Goal: Task Accomplishment & Management: Use online tool/utility

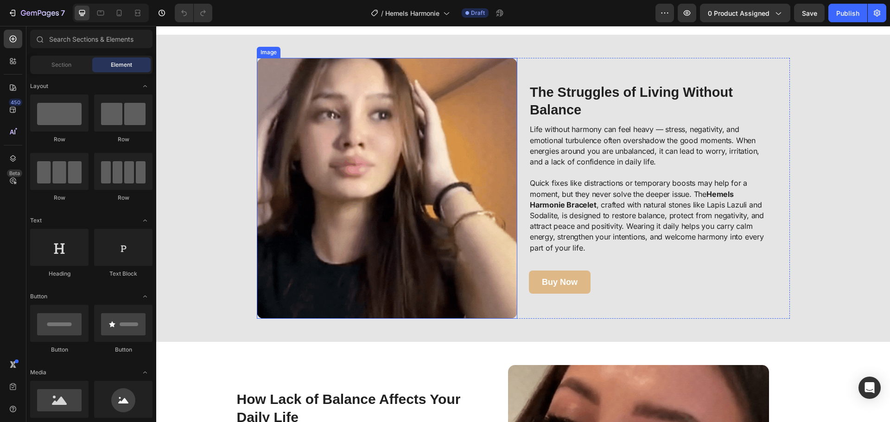
scroll to position [417, 0]
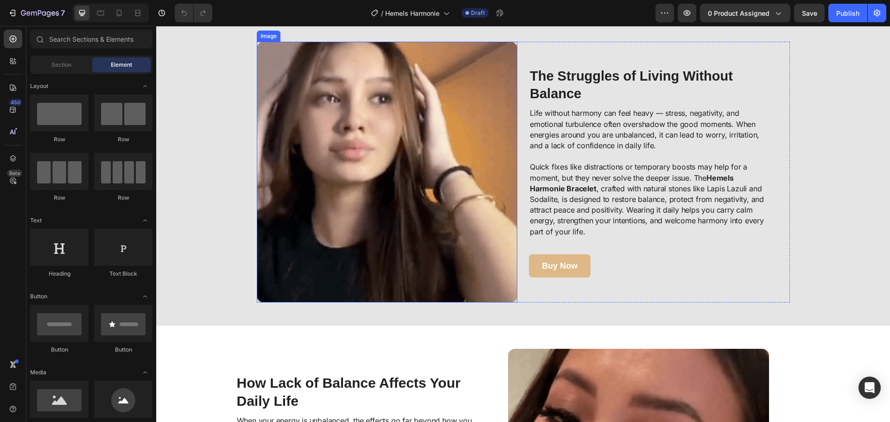
click at [391, 244] on img at bounding box center [387, 172] width 261 height 261
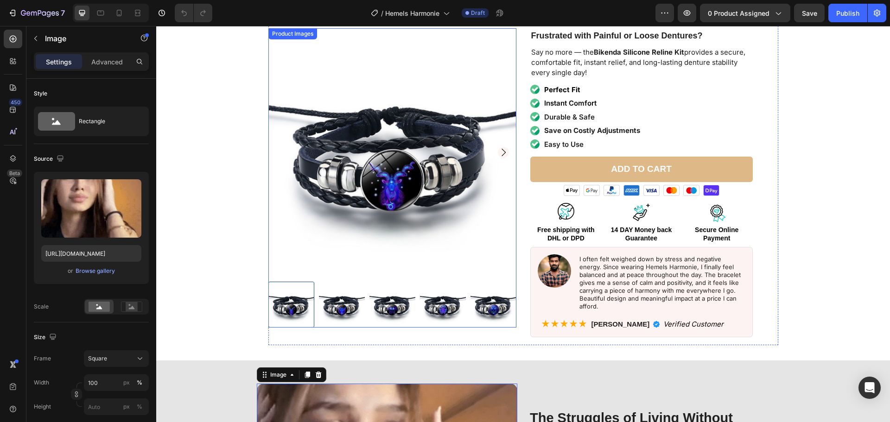
scroll to position [93, 0]
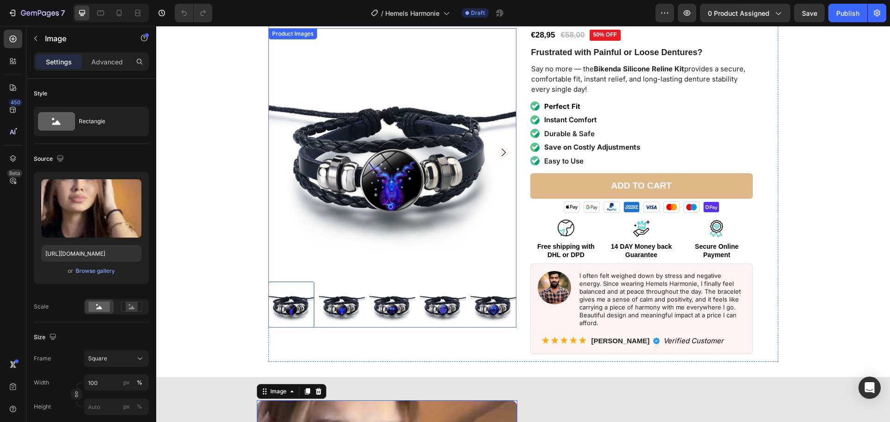
click at [293, 191] on img at bounding box center [393, 152] width 248 height 248
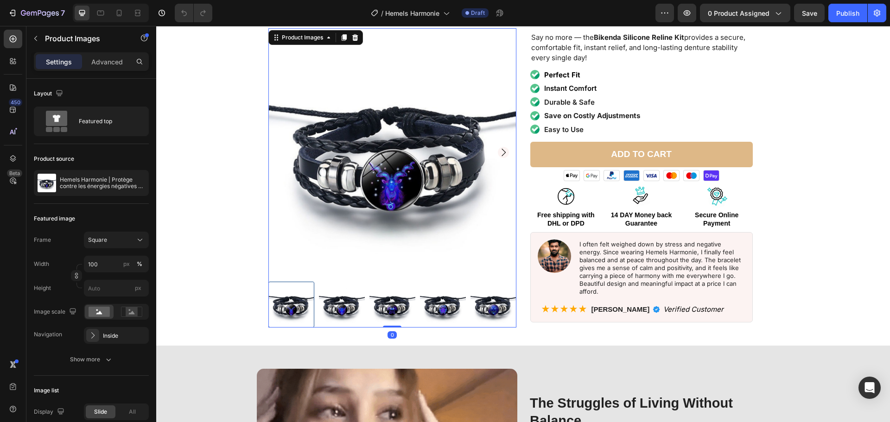
scroll to position [185, 0]
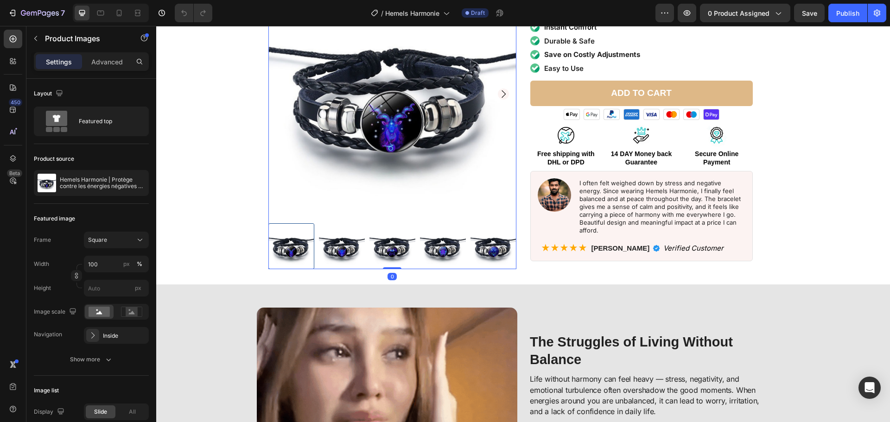
click at [336, 238] on img at bounding box center [342, 247] width 46 height 46
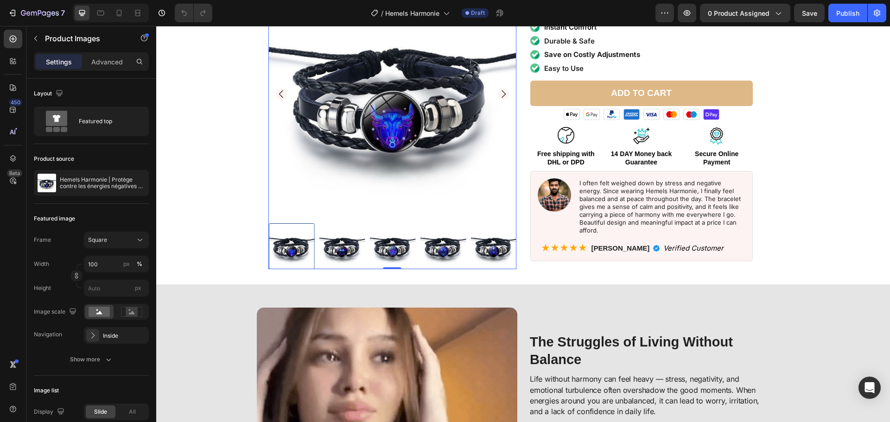
click at [380, 235] on img at bounding box center [393, 247] width 46 height 46
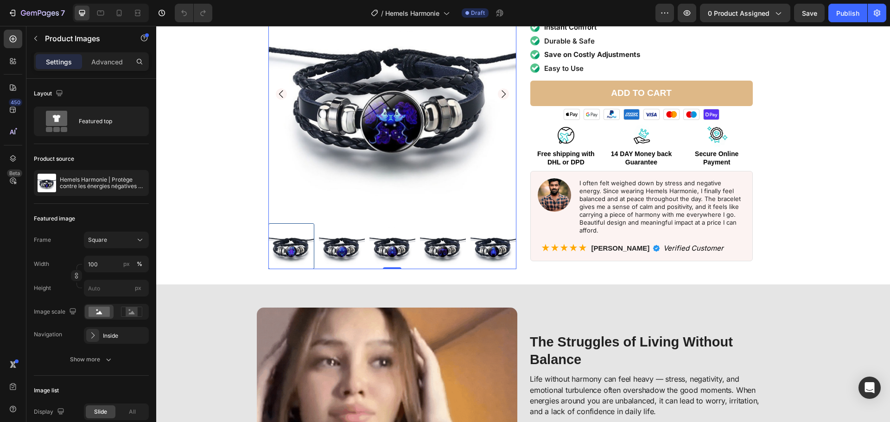
click at [327, 229] on img at bounding box center [342, 247] width 46 height 46
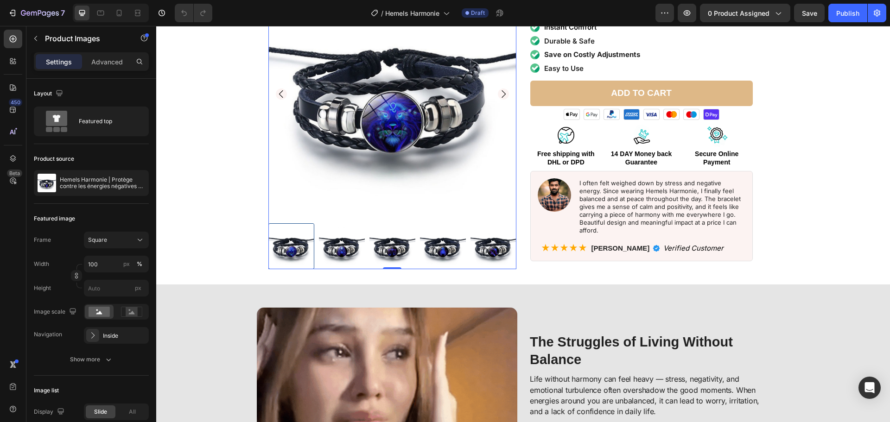
click at [334, 227] on div at bounding box center [393, 247] width 248 height 46
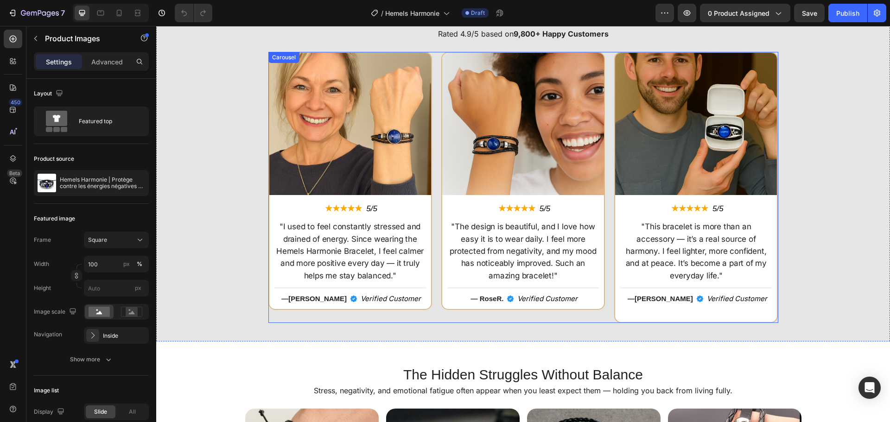
scroll to position [2180, 0]
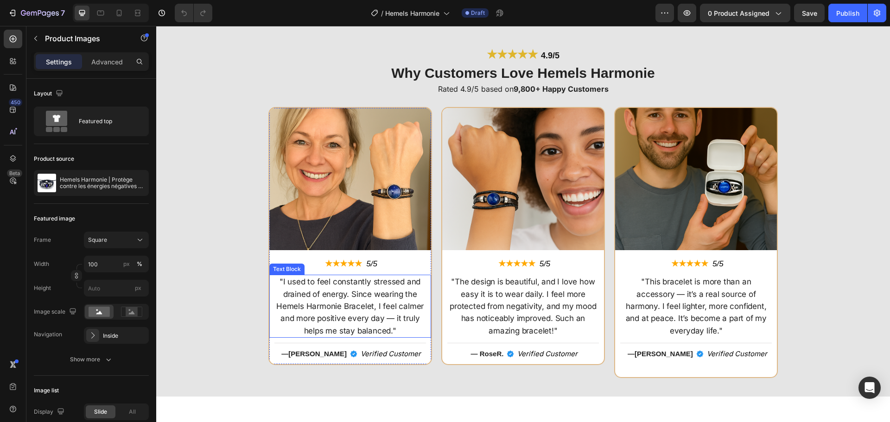
click at [386, 294] on p ""I used to feel constantly stressed and drained of energy. Since wearing the He…" at bounding box center [350, 306] width 150 height 61
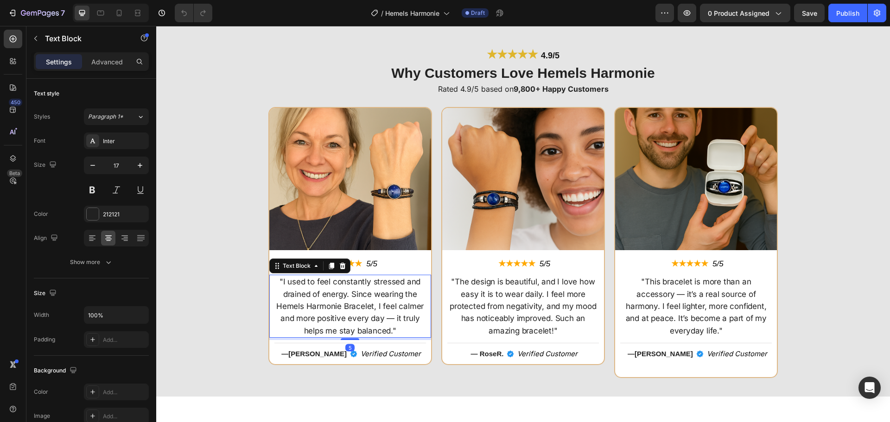
click at [386, 294] on p ""I used to feel constantly stressed and drained of energy. Since wearing the He…" at bounding box center [350, 306] width 150 height 61
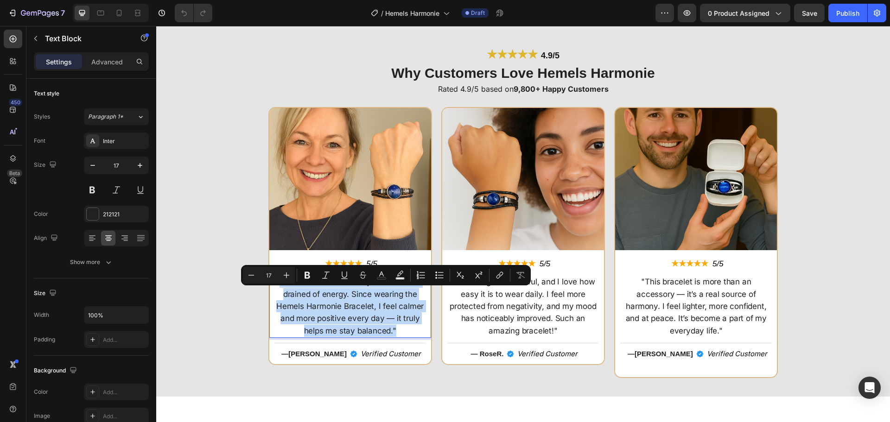
click at [386, 294] on p ""I used to feel constantly stressed and drained of energy. Since wearing the He…" at bounding box center [350, 306] width 150 height 61
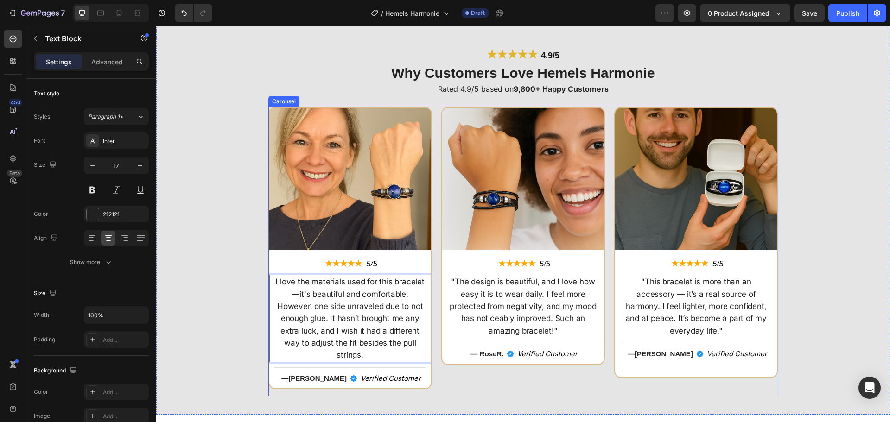
click at [436, 306] on div "Image ★★★★★ Text Block 5/5 Text Block Row I love the materials used for this br…" at bounding box center [524, 251] width 510 height 289
click at [298, 294] on p "I love the materials used for this bracelet—it's beautiful and comfortable. How…" at bounding box center [350, 318] width 150 height 85
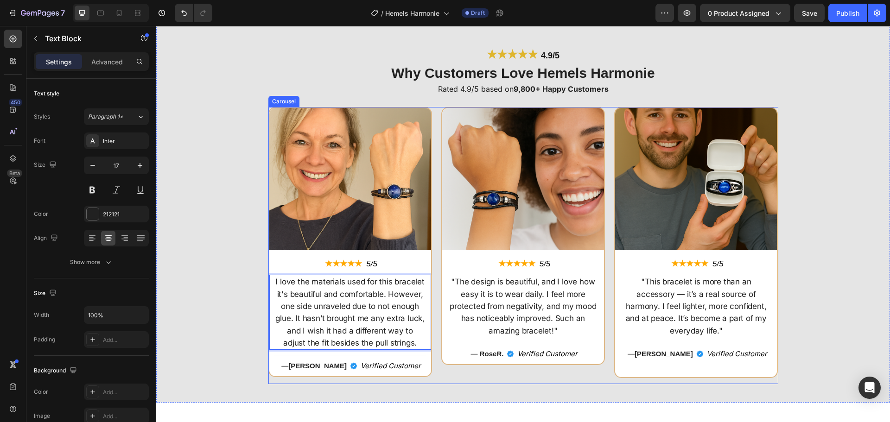
click at [452, 377] on div "Image ★★★★★ Text Block 5/5 Text Block Row "The design is beautiful, and I love …" at bounding box center [523, 245] width 164 height 277
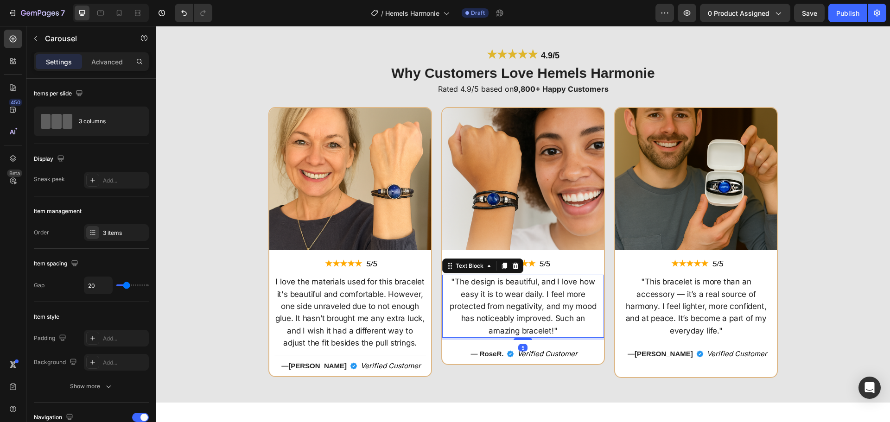
click at [476, 321] on p ""The design is beautiful, and I love how easy it is to wear daily. I feel more …" at bounding box center [523, 306] width 150 height 61
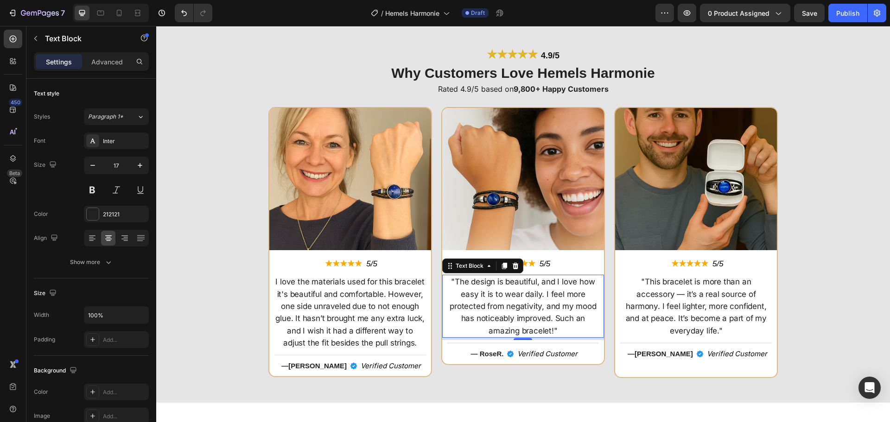
click at [493, 287] on p ""The design is beautiful, and I love how easy it is to wear daily. I feel more …" at bounding box center [523, 306] width 150 height 61
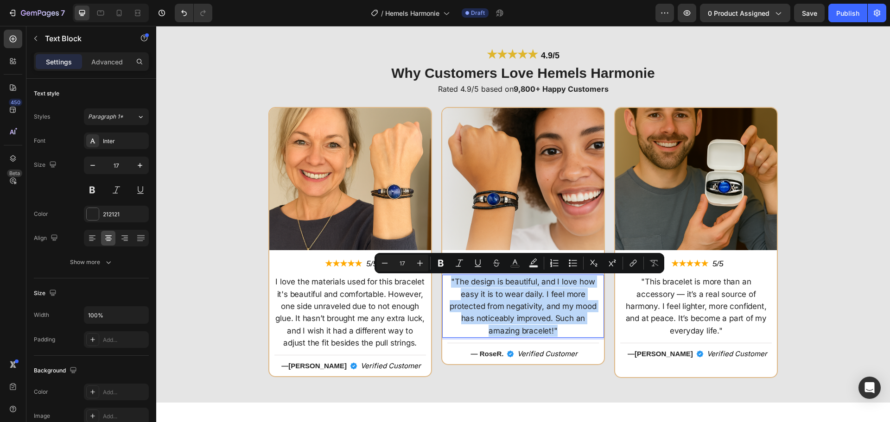
click at [493, 287] on p ""The design is beautiful, and I love how easy it is to wear daily. I feel more …" at bounding box center [523, 306] width 150 height 61
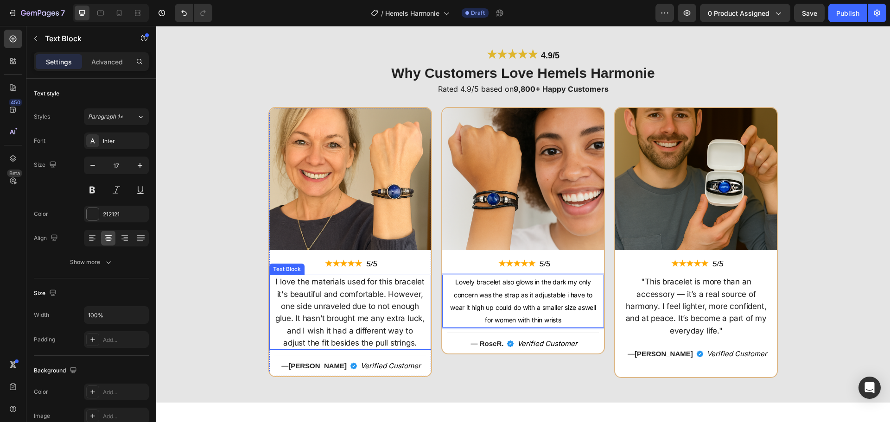
click at [376, 297] on p "I love the materials used for this bracelet it's beautiful and comfortable. How…" at bounding box center [350, 312] width 150 height 73
click at [524, 314] on p "Lovely bracelet also glows in the dark my only concern was the strap as it adju…" at bounding box center [523, 301] width 150 height 51
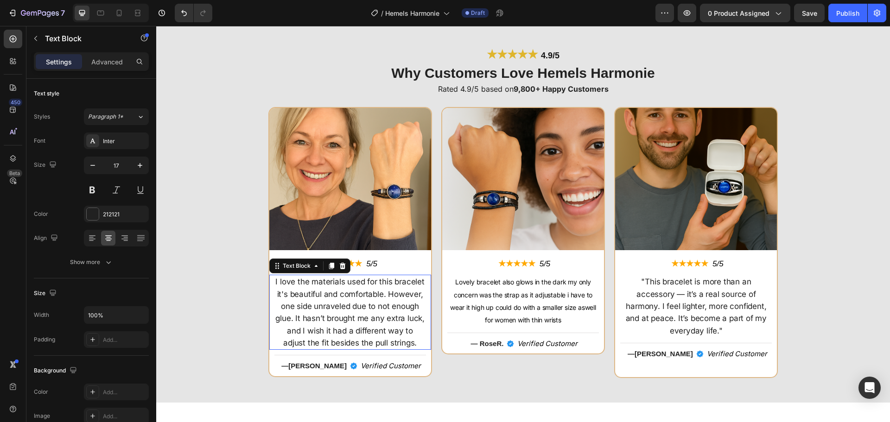
click at [401, 311] on p "I love the materials used for this bracelet it's beautiful and comfortable. How…" at bounding box center [350, 312] width 150 height 73
click at [517, 304] on span "Lovely bracelet also glows in the dark my only concern was the strap as it adju…" at bounding box center [523, 301] width 146 height 46
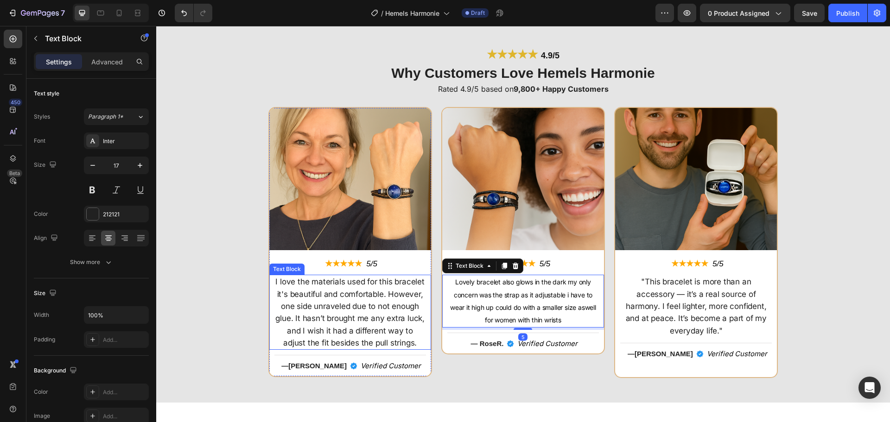
click at [366, 290] on p "I love the materials used for this bracelet it's beautiful and comfortable. How…" at bounding box center [350, 312] width 150 height 73
click at [489, 296] on span "Lovely bracelet also glows in the dark my only concern was the strap as it adju…" at bounding box center [523, 301] width 146 height 46
click at [374, 299] on p "I love the materials used for this bracelet it's beautiful and comfortable. How…" at bounding box center [350, 312] width 150 height 73
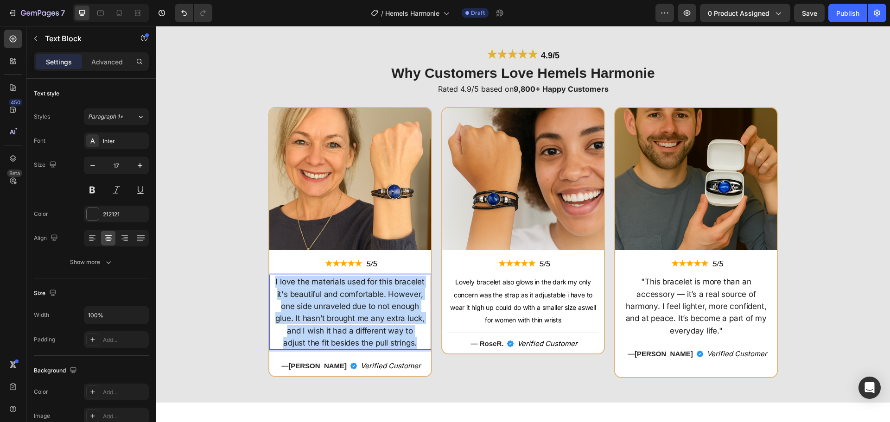
click at [374, 299] on p "I love the materials used for this bracelet it's beautiful and comfortable. How…" at bounding box center [350, 312] width 150 height 73
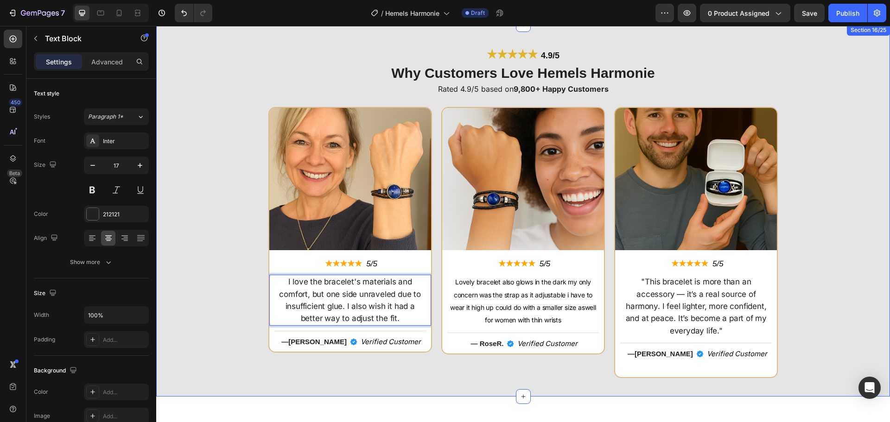
click at [629, 377] on div "★★★★★ 4.9/5 Heading Why Customers Love Hemels Harmonie Heading Rated 4.9/5 base…" at bounding box center [523, 211] width 734 height 372
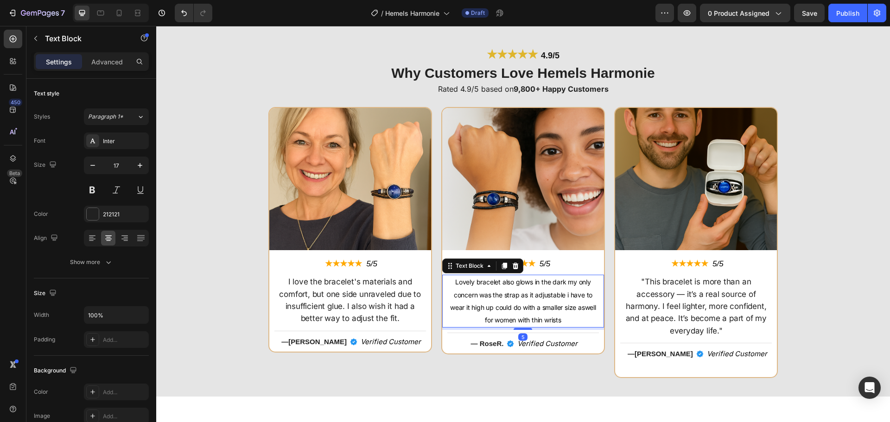
click at [526, 304] on span "Lovely bracelet also glows in the dark my only concern was the strap as it adju…" at bounding box center [523, 301] width 146 height 46
click at [454, 284] on span "Lovely bracelet also glows in the dark my only concern was the strap as it adju…" at bounding box center [523, 301] width 146 height 46
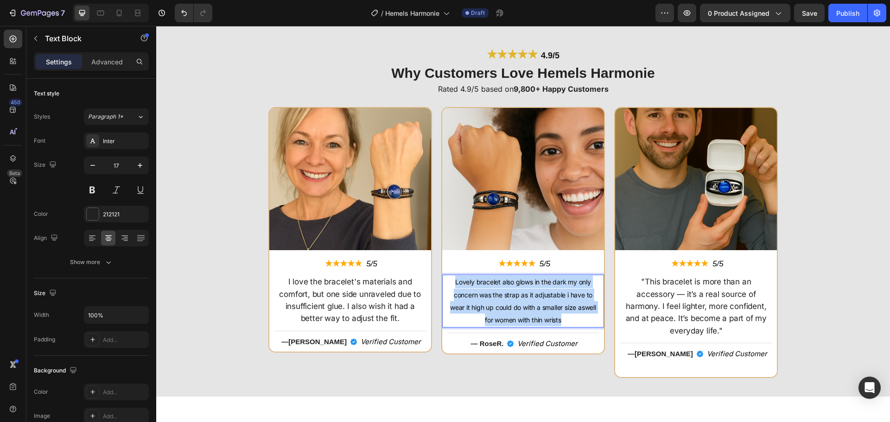
click at [454, 284] on span "Lovely bracelet also glows in the dark my only concern was the strap as it adju…" at bounding box center [523, 301] width 146 height 46
click at [373, 289] on p "I love the bracelet's materials and comfort, but one side unraveled due to insu…" at bounding box center [350, 300] width 150 height 49
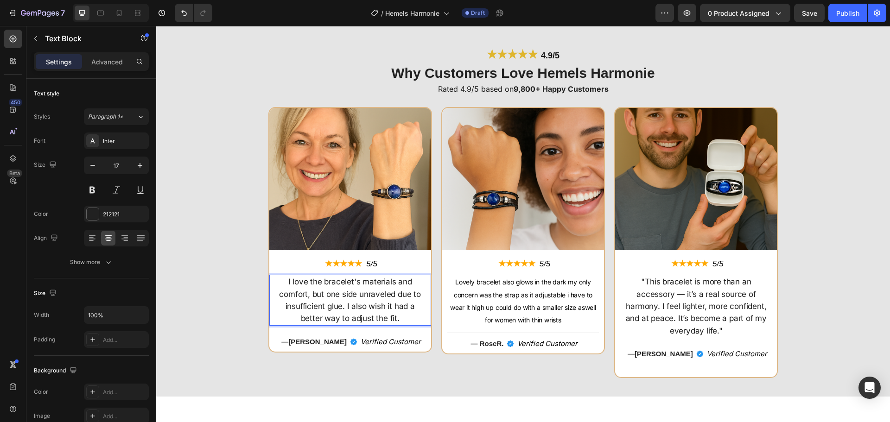
click at [373, 289] on p "I love the bracelet's materials and comfort, but one side unraveled due to insu…" at bounding box center [350, 300] width 150 height 49
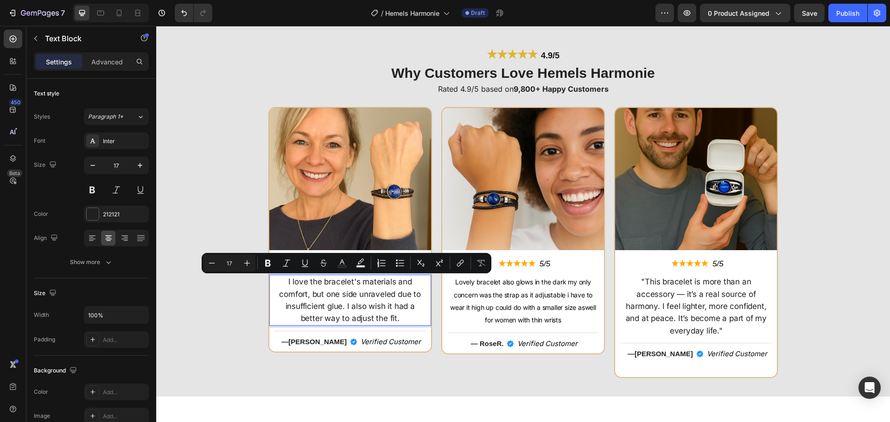
click at [373, 289] on p "I love the bracelet's materials and comfort, but one side unraveled due to insu…" at bounding box center [350, 300] width 150 height 49
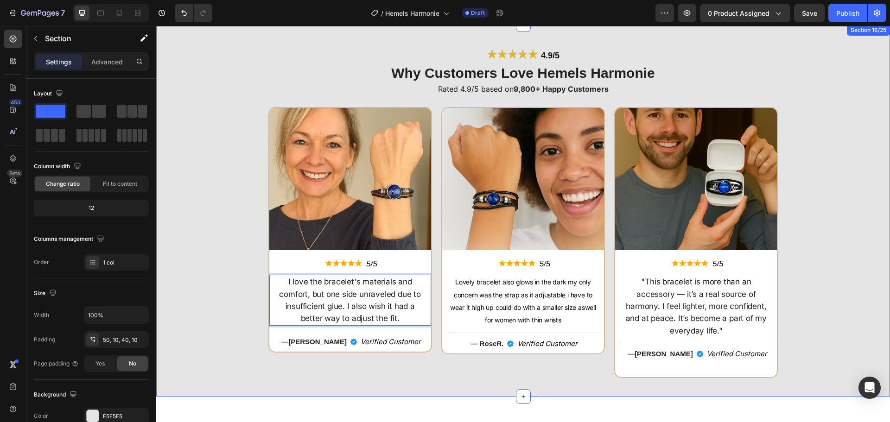
click at [241, 290] on div "Image ★★★★★ Text Block 5/5 Text Block Row I love the bracelet's materials and c…" at bounding box center [523, 242] width 725 height 271
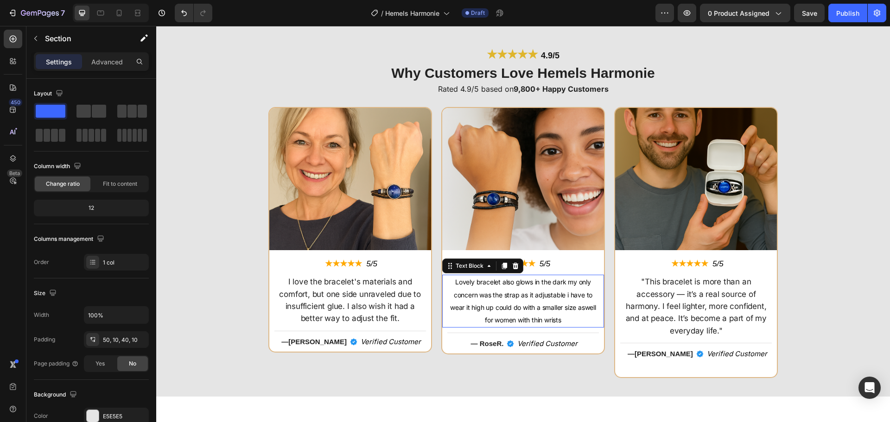
click at [454, 293] on span "Lovely bracelet also glows in the dark my only concern was the strap as it adju…" at bounding box center [523, 301] width 146 height 46
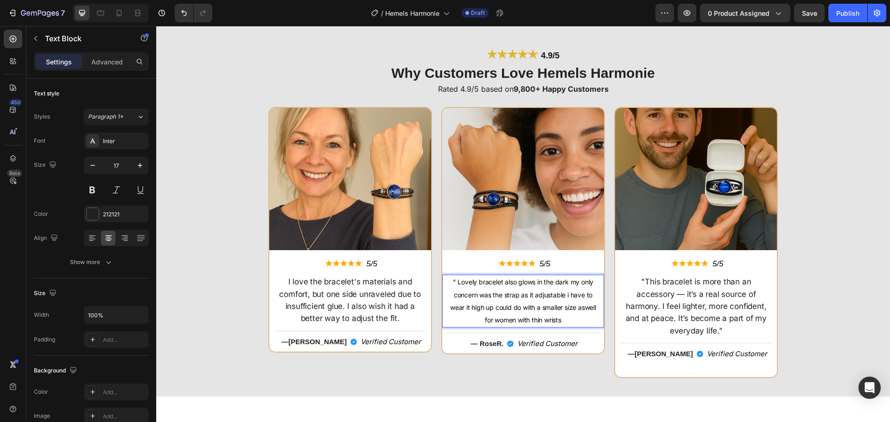
click at [563, 321] on p "" Lovely bracelet also glows in the dark my only concern was the strap as it ad…" at bounding box center [523, 301] width 150 height 51
click at [452, 280] on span "" Lovely bracelet also glows in the dark my only concern was the strap as it ad…" at bounding box center [523, 301] width 146 height 46
click at [456, 285] on span "" Lovely bracelet also glows in the dark my only concern was the strap as it ad…" at bounding box center [523, 301] width 146 height 46
click at [454, 285] on span "" Lovely bracelet also glows in the dark my only concern was the strap as it ad…" at bounding box center [523, 301] width 146 height 46
click at [289, 283] on p "I love the bracelet's materials and comfort, but one side unraveled due to insu…" at bounding box center [350, 300] width 150 height 49
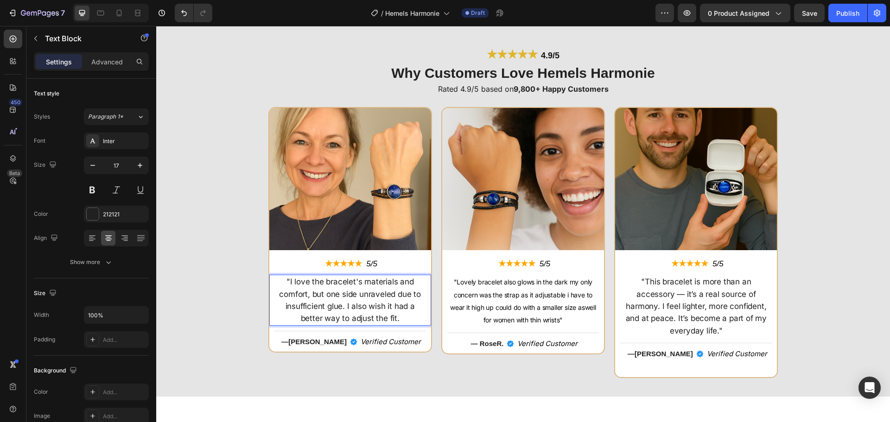
click at [401, 321] on p ""I love the bracelet's materials and comfort, but one side unraveled due to ins…" at bounding box center [350, 300] width 150 height 49
click at [639, 288] on p ""This bracelet is more than an accessory — it’s a real source of harmony. I fee…" at bounding box center [696, 306] width 150 height 61
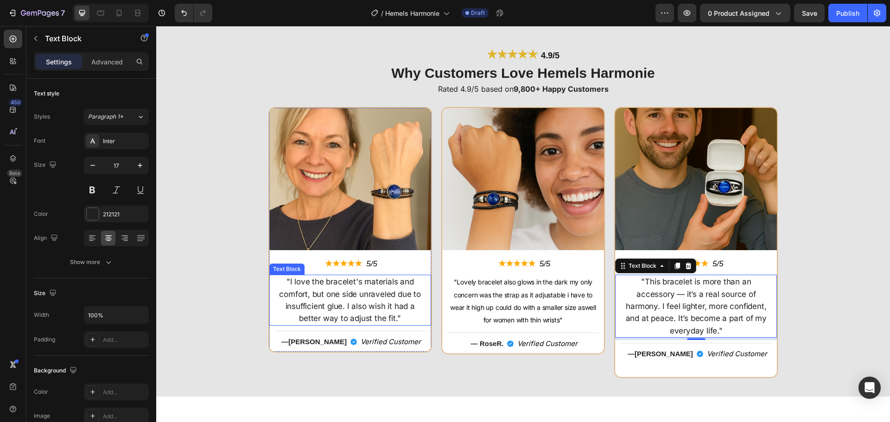
click at [369, 288] on p ""I love the bracelet's materials and comfort, but one side unraveled due to ins…" at bounding box center [350, 300] width 150 height 49
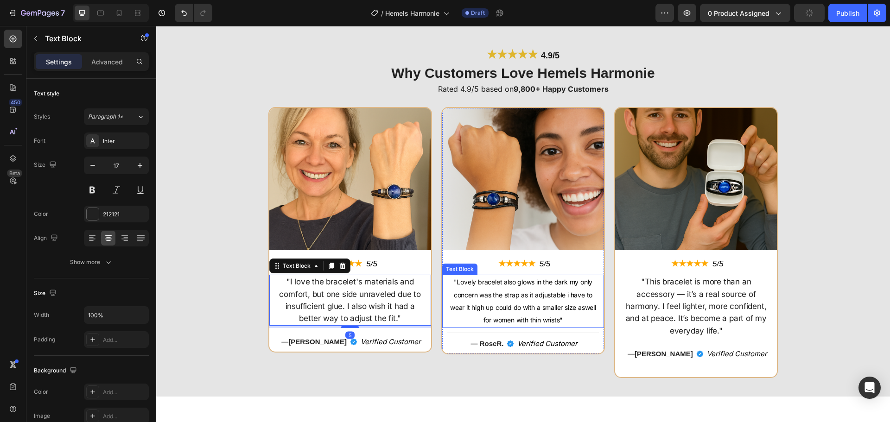
click at [552, 316] on p ""Lovely bracelet also glows in the dark my only concern was the strap as it adj…" at bounding box center [523, 301] width 150 height 51
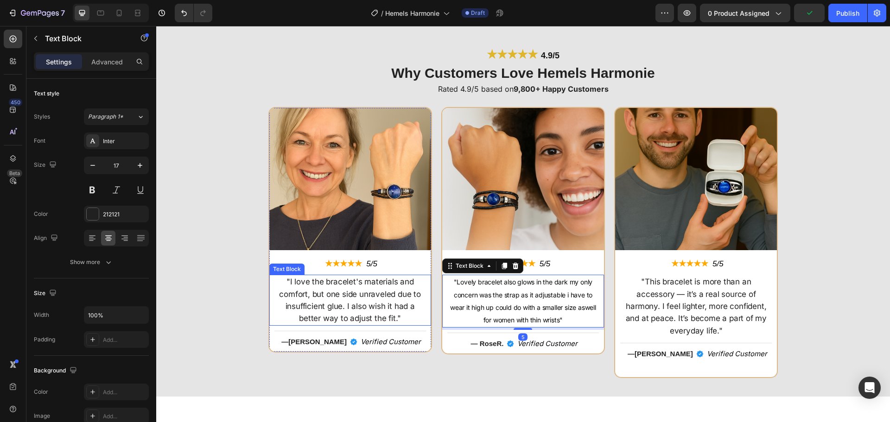
click at [385, 292] on p ""I love the bracelet's materials and comfort, but one side unraveled due to ins…" at bounding box center [350, 300] width 150 height 49
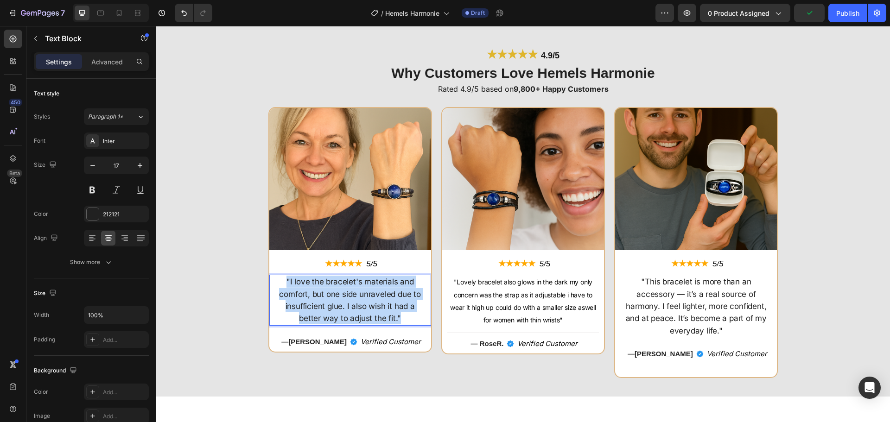
click at [385, 292] on p ""I love the bracelet's materials and comfort, but one side unraveled due to ins…" at bounding box center [350, 300] width 150 height 49
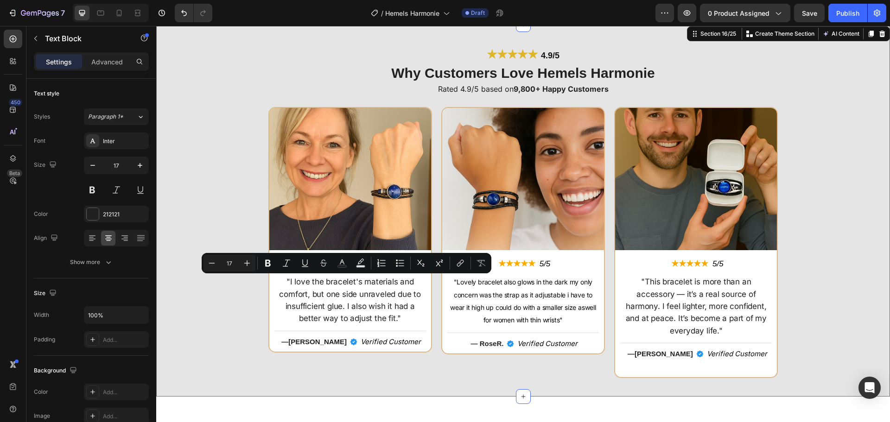
click at [240, 300] on div "Image ★★★★★ Text Block 5/5 Text Block Row "I love the bracelet's materials and …" at bounding box center [523, 242] width 725 height 271
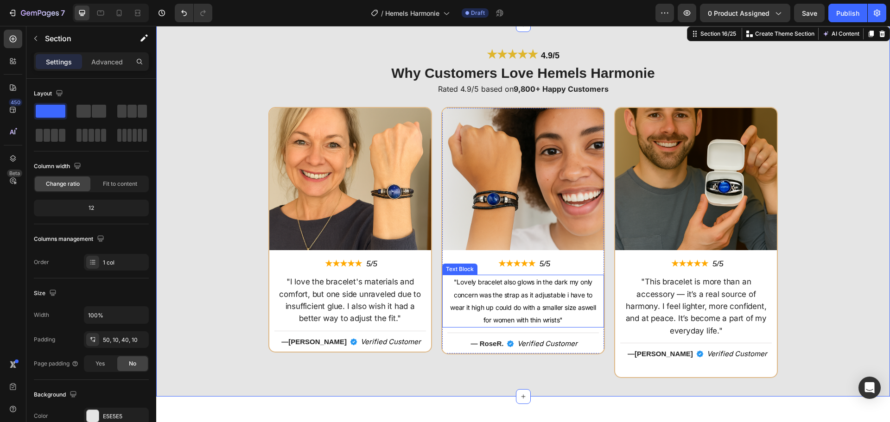
click at [495, 310] on span ""Lovely bracelet also glows in the dark my only concern was the strap as it adj…" at bounding box center [523, 301] width 146 height 46
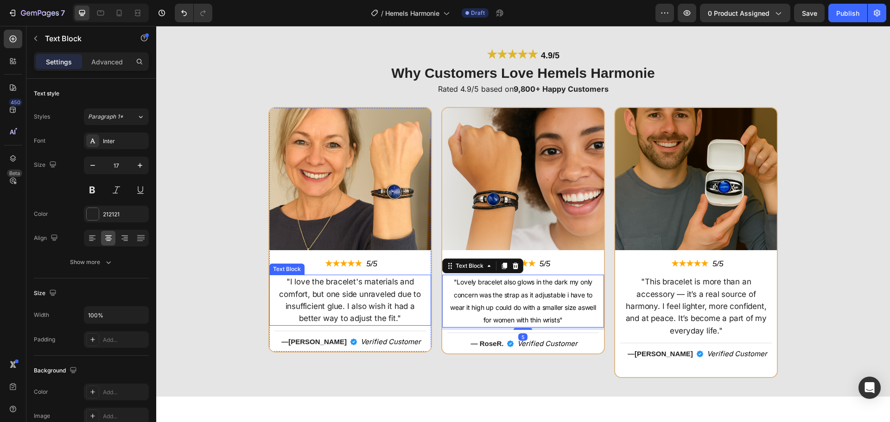
click at [344, 301] on p ""I love the bracelet's materials and comfort, but one side unraveled due to ins…" at bounding box center [350, 300] width 150 height 49
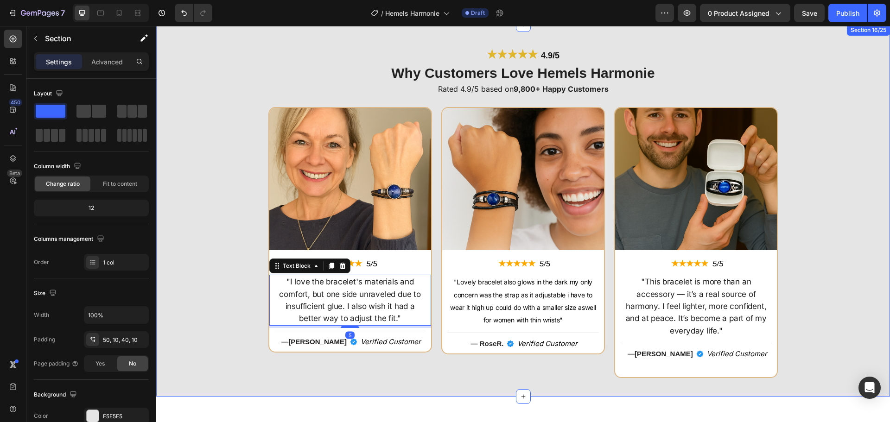
click at [212, 290] on div "Image ★★★★★ Text Block 5/5 Text Block Row "I love the bracelet's materials and …" at bounding box center [523, 242] width 725 height 271
click at [336, 304] on p ""I love the bracelet's materials and comfort, but one side unraveled due to ins…" at bounding box center [350, 300] width 150 height 49
drag, startPoint x: 235, startPoint y: 290, endPoint x: 275, endPoint y: 289, distance: 40.8
click at [235, 290] on div "Image ★★★★★ Text Block 5/5 Text Block Row "I love the bracelet's materials and …" at bounding box center [523, 242] width 725 height 271
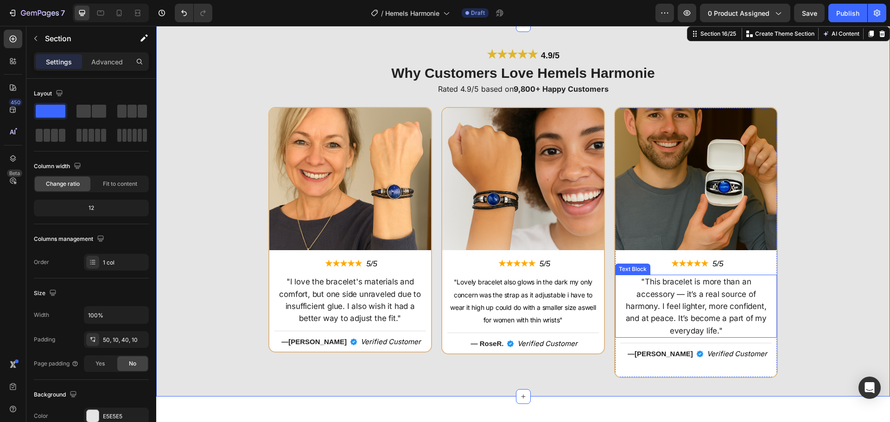
click at [724, 291] on p ""This bracelet is more than an accessory — it’s a real source of harmony. I fee…" at bounding box center [696, 306] width 150 height 61
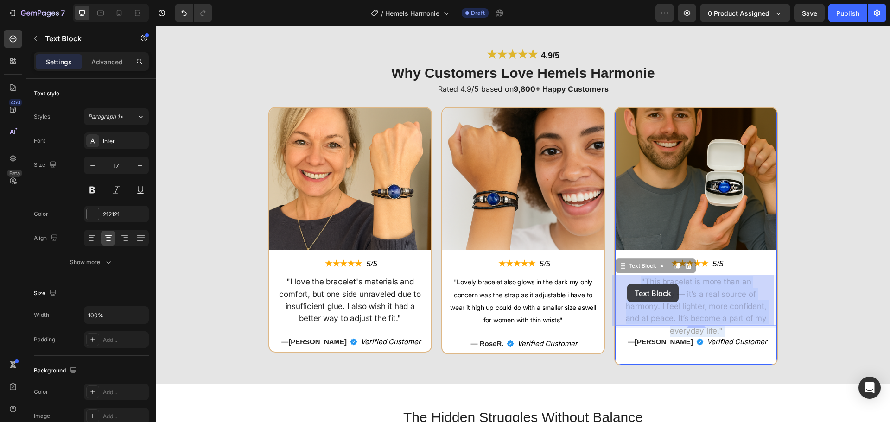
drag, startPoint x: 617, startPoint y: 280, endPoint x: 624, endPoint y: 282, distance: 7.8
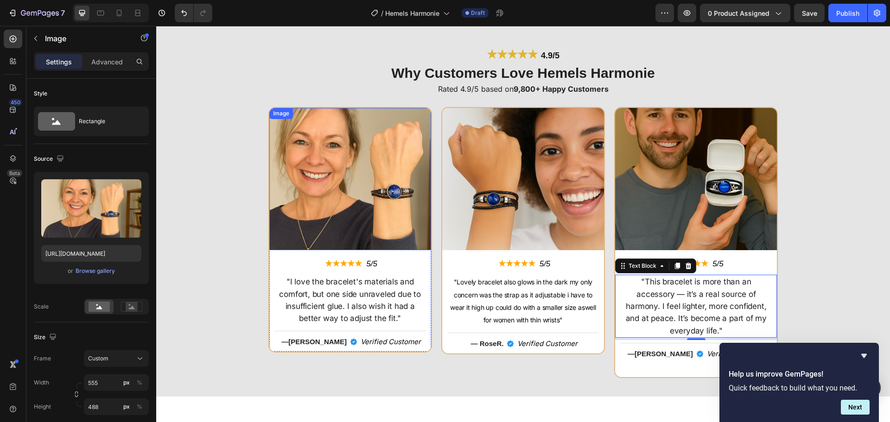
click at [334, 171] on img at bounding box center [350, 179] width 162 height 142
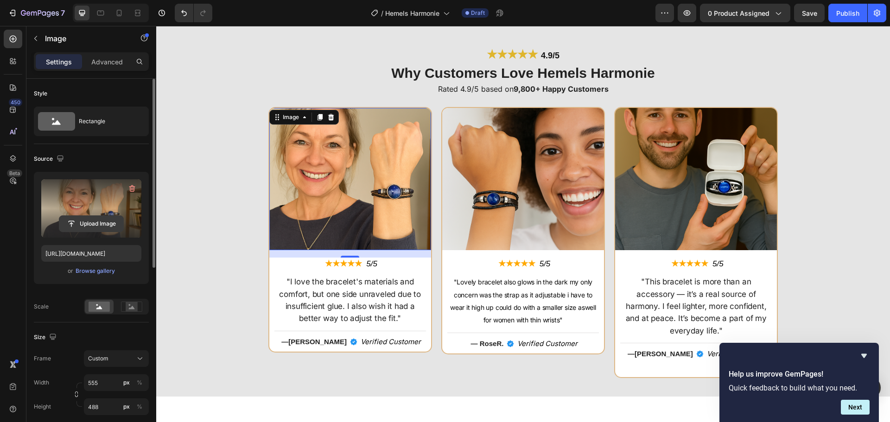
click at [94, 220] on input "file" at bounding box center [91, 224] width 64 height 16
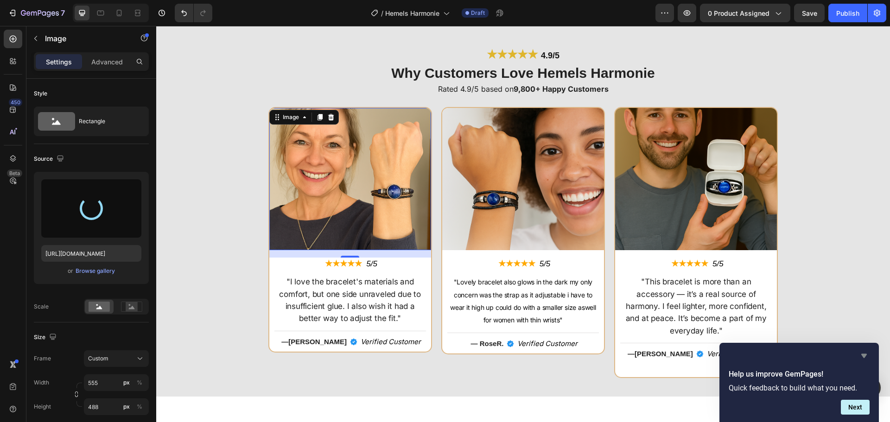
click at [863, 357] on icon "Hide survey" at bounding box center [865, 356] width 6 height 4
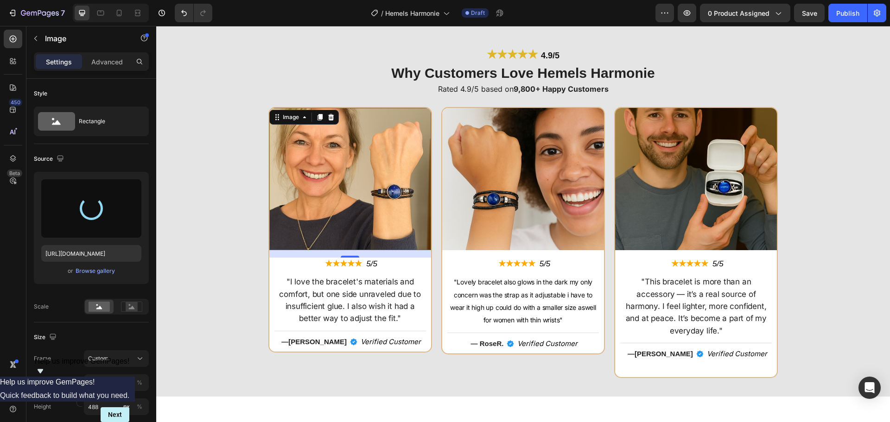
type input "https://cdn.shopify.com/s/files/1/0808/8620/2710/files/gempages_585570282693985…"
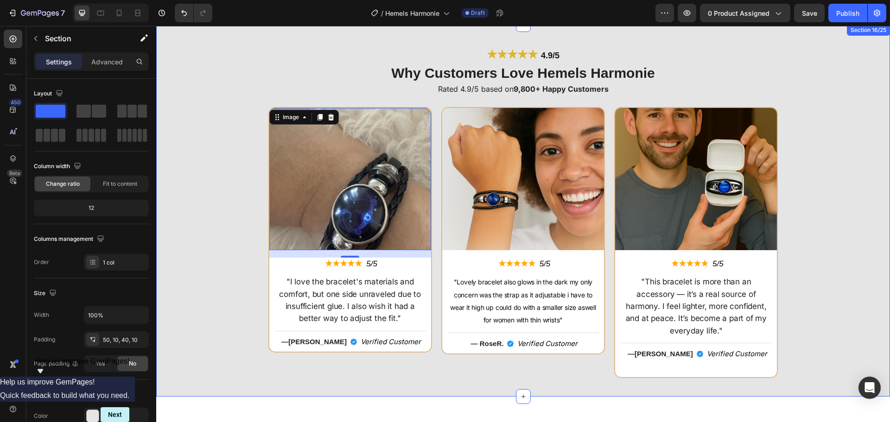
click at [220, 250] on div "Image 16 ★★★★★ Text Block 5/5 Text Block Row "I love the bracelet's materials a…" at bounding box center [523, 242] width 725 height 271
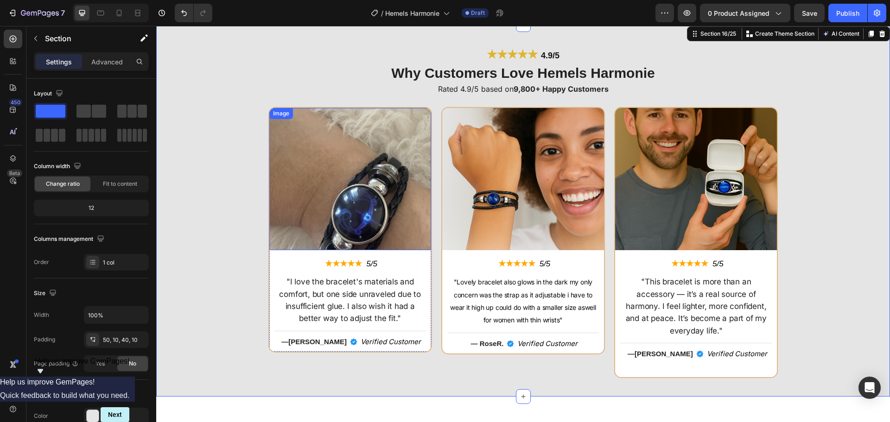
click at [307, 215] on img at bounding box center [350, 179] width 162 height 142
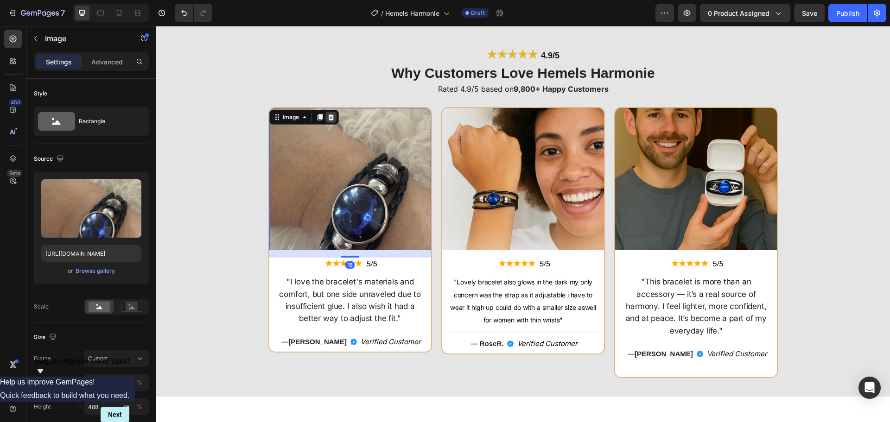
click at [328, 116] on icon at bounding box center [331, 117] width 6 height 6
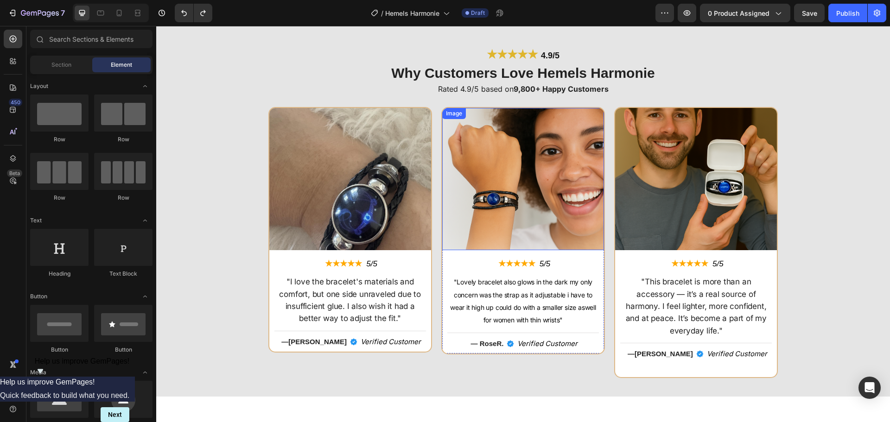
click at [538, 213] on img at bounding box center [523, 179] width 162 height 142
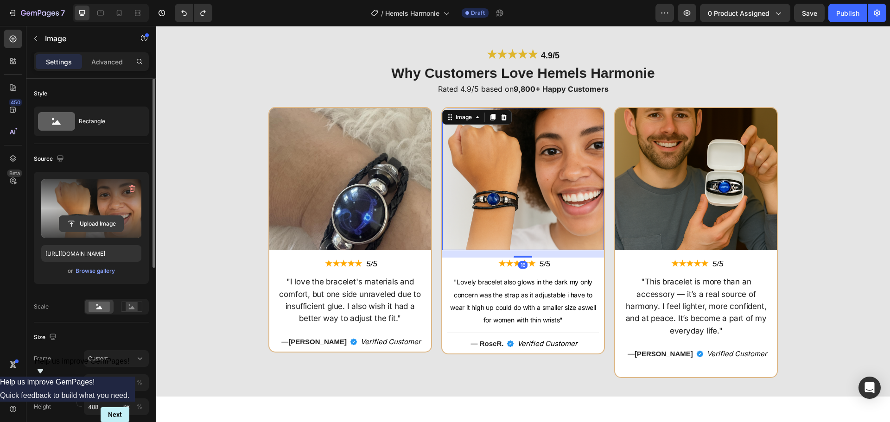
click at [89, 221] on input "file" at bounding box center [91, 224] width 64 height 16
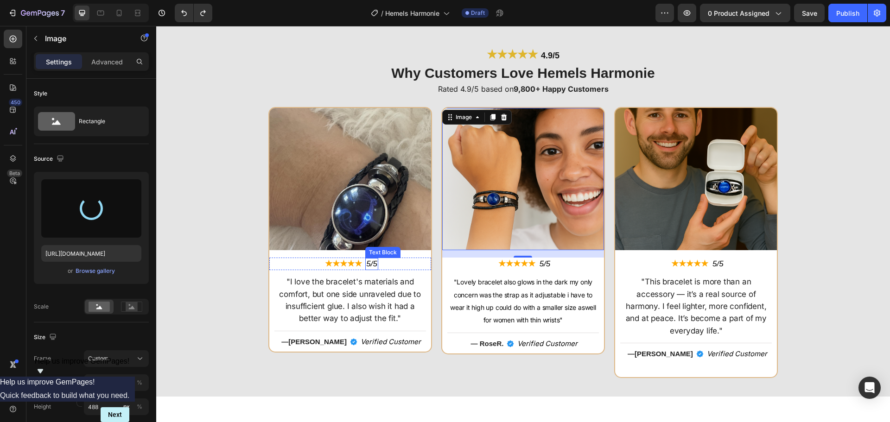
type input "https://cdn.shopify.com/s/files/1/0808/8620/2710/files/gempages_585570282693985…"
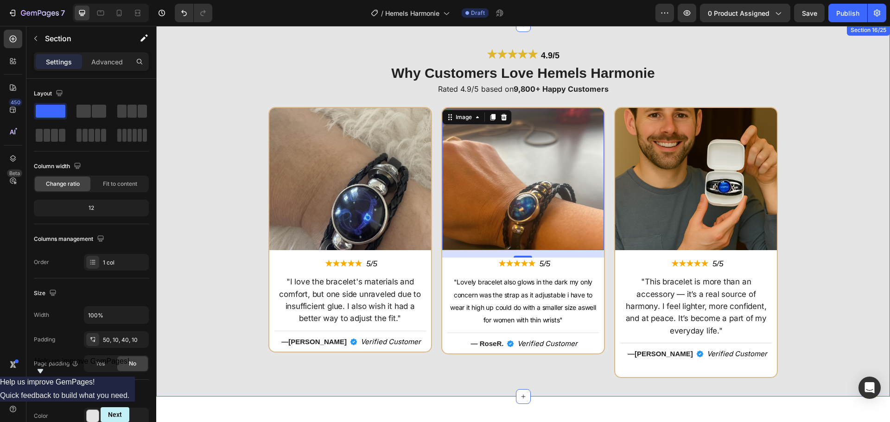
click at [846, 245] on div "Image ★★★★★ Text Block 5/5 Text Block Row "I love the bracelet's materials and …" at bounding box center [523, 242] width 725 height 271
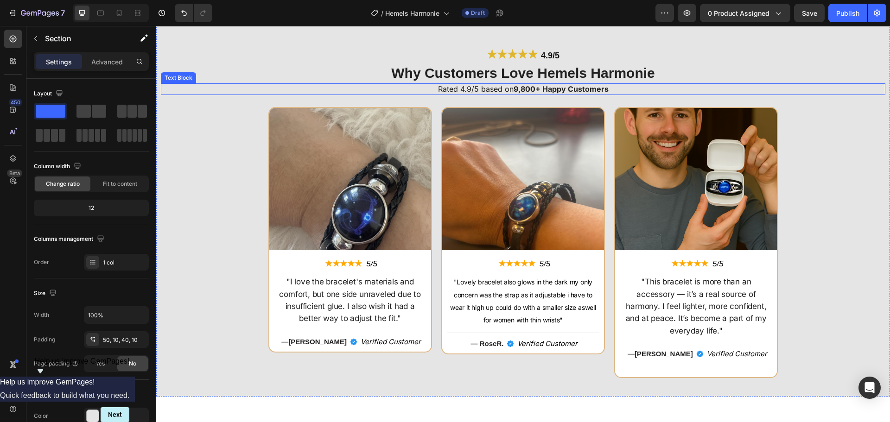
click at [488, 205] on img at bounding box center [523, 179] width 162 height 142
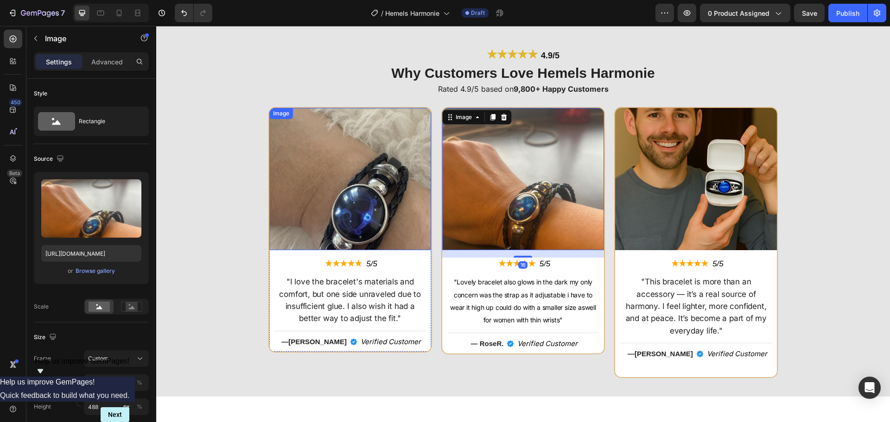
click at [367, 194] on img at bounding box center [350, 179] width 162 height 142
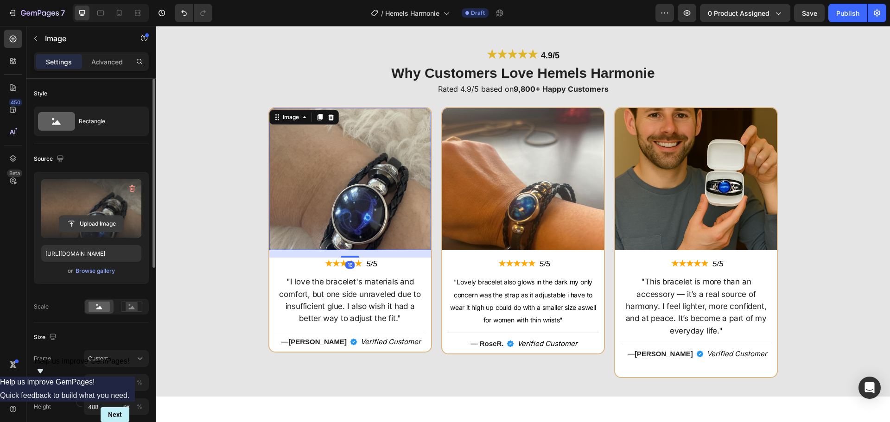
click at [80, 221] on input "file" at bounding box center [91, 224] width 64 height 16
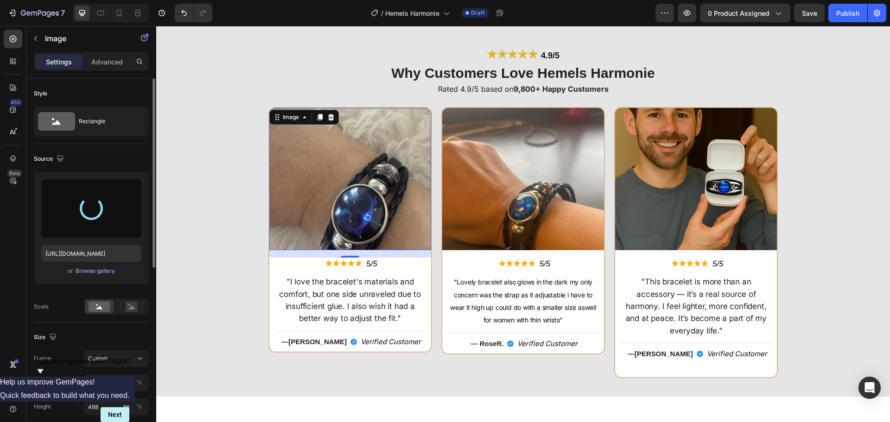
type input "https://cdn.shopify.com/s/files/1/0808/8620/2710/files/gempages_585570282693985…"
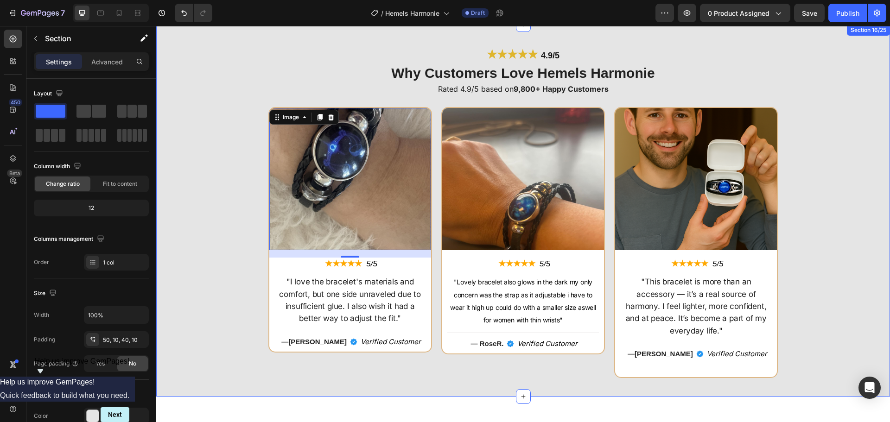
click at [198, 203] on div "Image 16 ★★★★★ Text Block 5/5 Text Block Row "I love the bracelet's materials a…" at bounding box center [523, 242] width 725 height 271
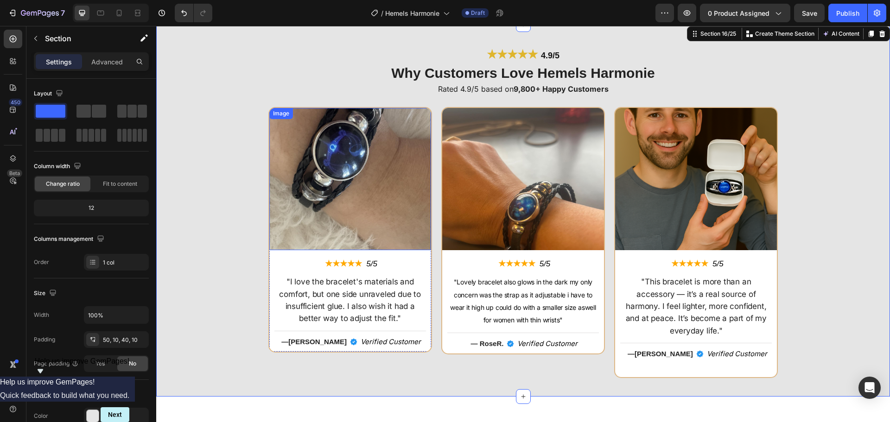
click at [387, 183] on img at bounding box center [350, 179] width 162 height 142
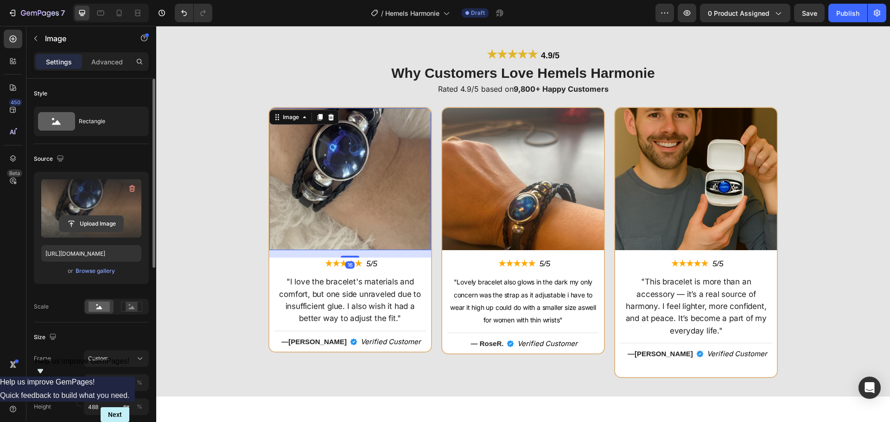
click at [102, 218] on input "file" at bounding box center [91, 224] width 64 height 16
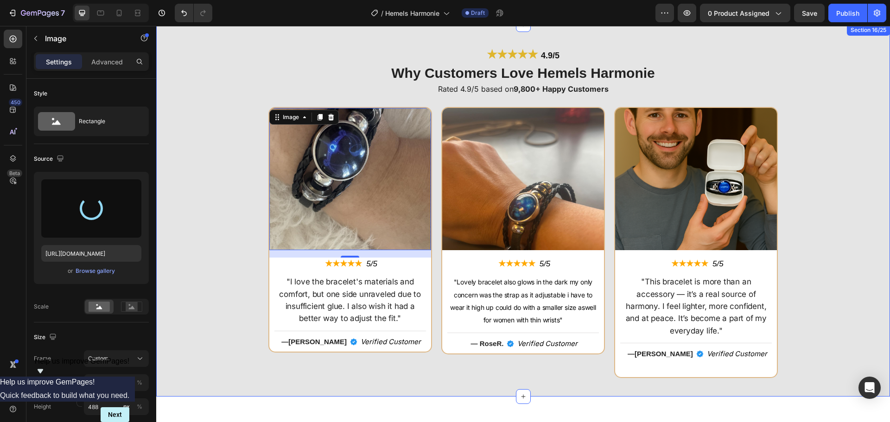
type input "https://cdn.shopify.com/s/files/1/0808/8620/2710/files/gempages_585570282693985…"
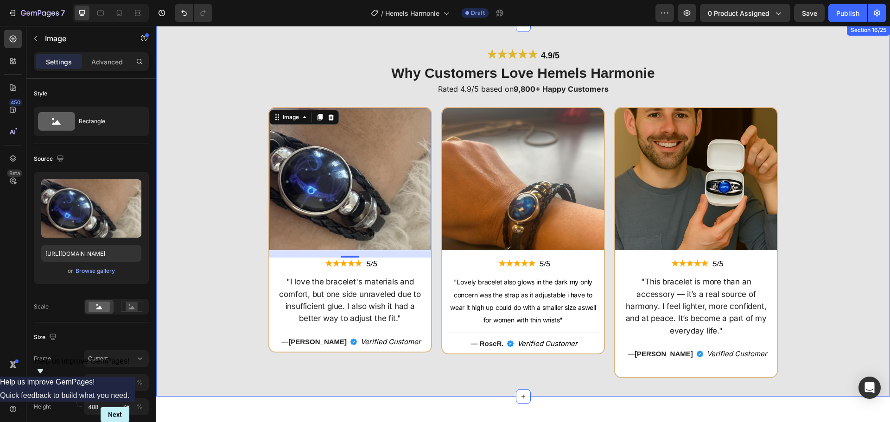
click at [211, 200] on div "Image 16 ★★★★★ Text Block 5/5 Text Block Row "I love the bracelet's materials a…" at bounding box center [523, 242] width 725 height 271
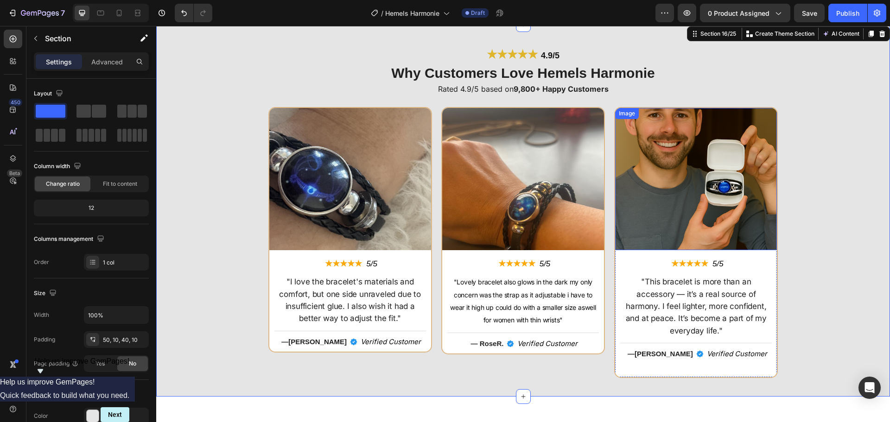
click at [683, 209] on img at bounding box center [696, 179] width 162 height 142
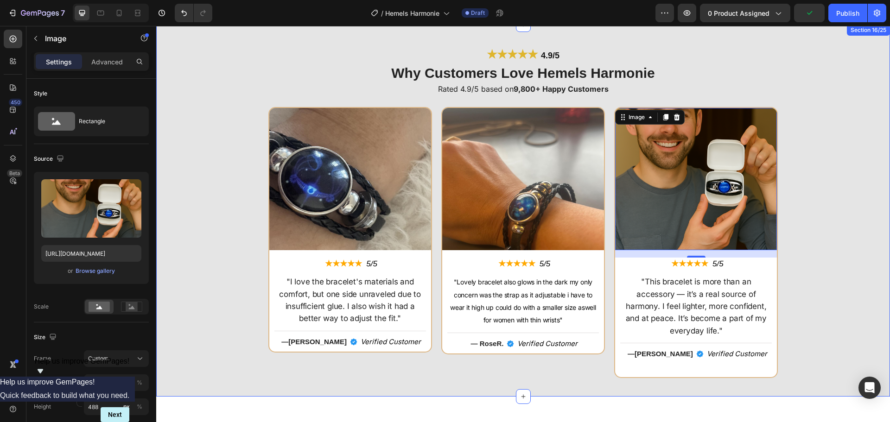
click at [805, 247] on div "Image ★★★★★ Text Block 5/5 Text Block Row "I love the bracelet's materials and …" at bounding box center [523, 242] width 725 height 271
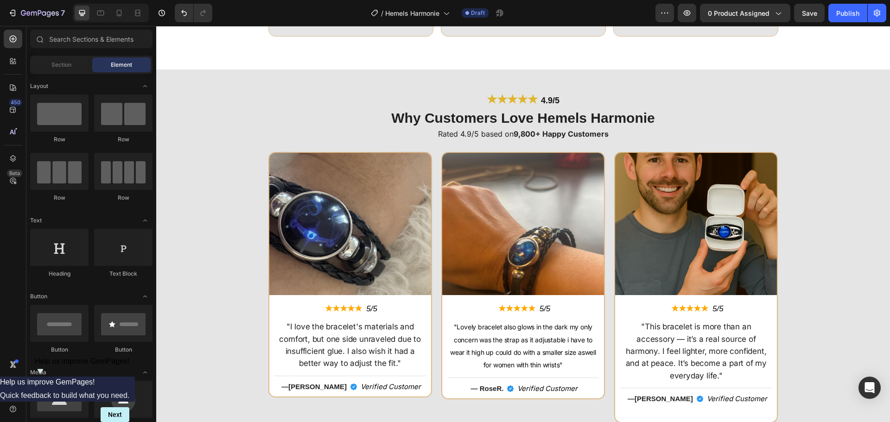
scroll to position [2148, 0]
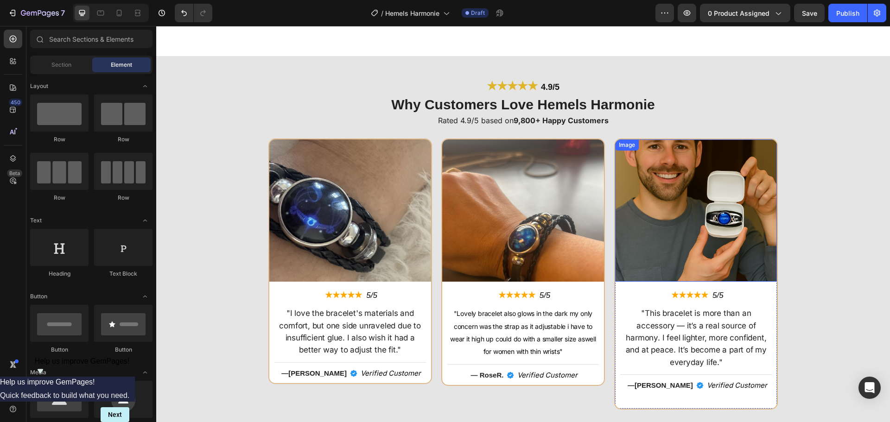
click at [687, 242] on img at bounding box center [696, 211] width 162 height 142
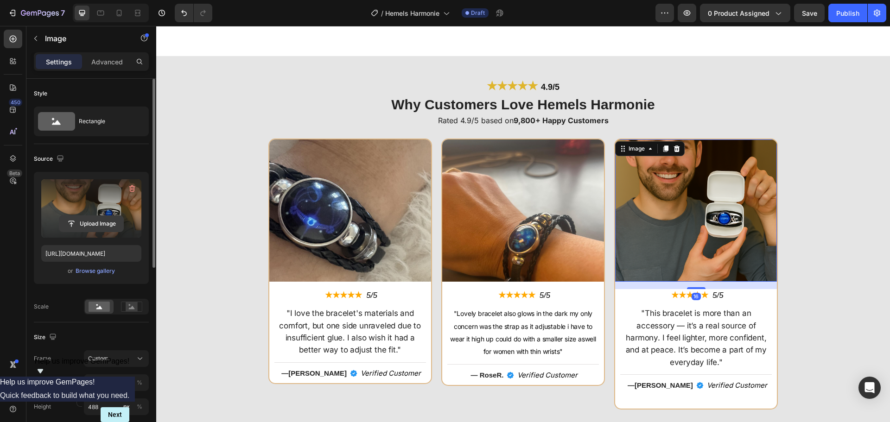
click at [114, 219] on input "file" at bounding box center [91, 224] width 64 height 16
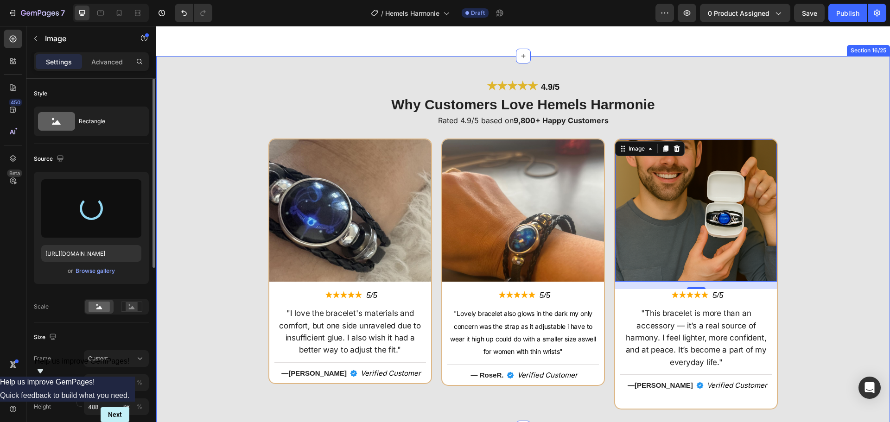
type input "https://cdn.shopify.com/s/files/1/0808/8620/2710/files/gempages_585570282693985…"
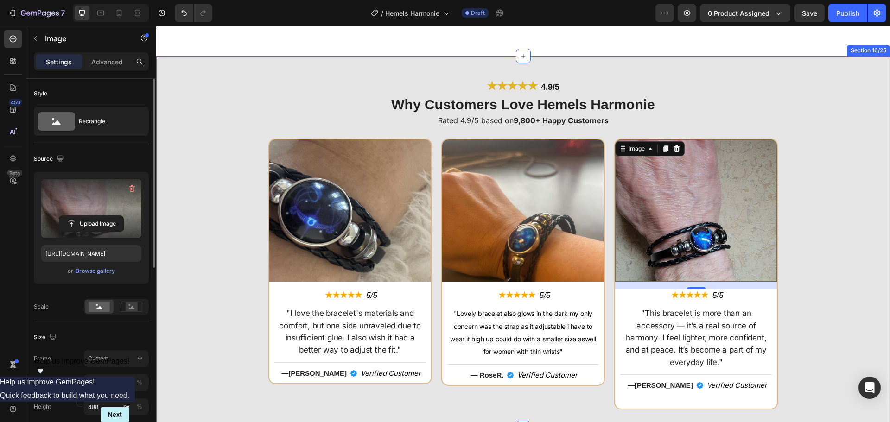
click at [797, 249] on div "Image ★★★★★ Text Block 5/5 Text Block Row "I love the bracelet's materials and …" at bounding box center [523, 274] width 725 height 271
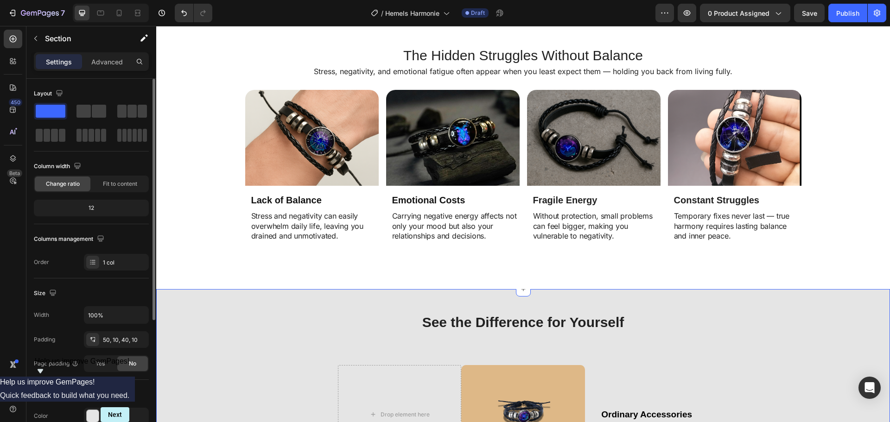
scroll to position [2473, 0]
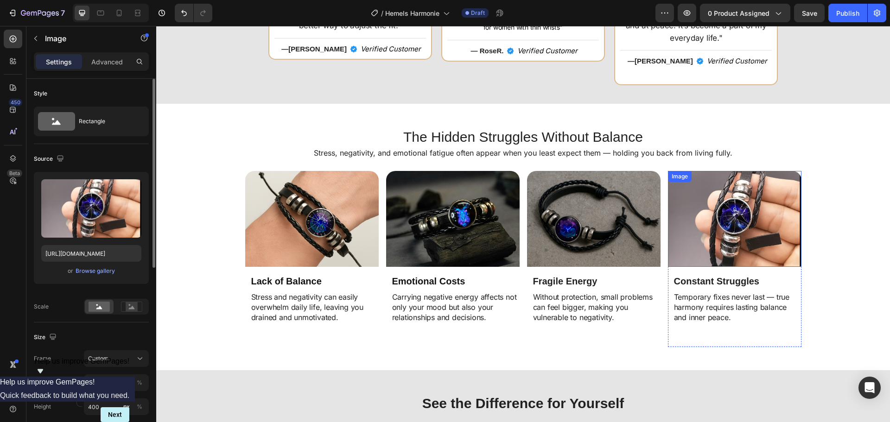
click at [777, 207] on img at bounding box center [735, 219] width 134 height 96
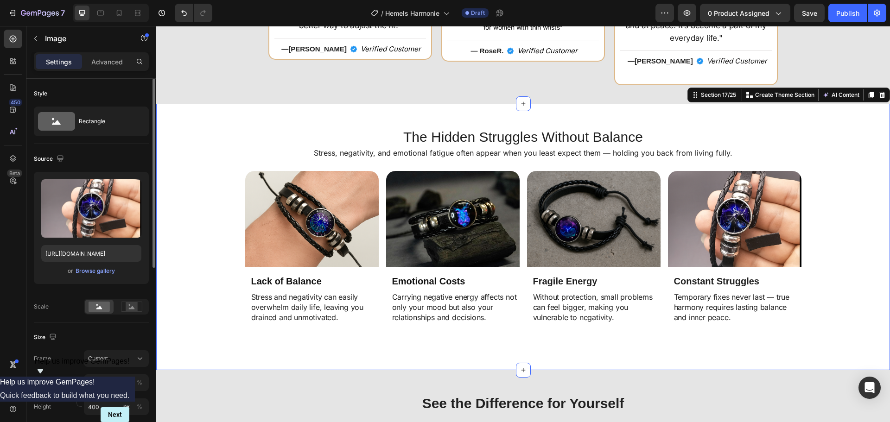
click at [818, 251] on div "Image Lack of Balance Heading Stress and negativity can easily overwhelm daily …" at bounding box center [523, 259] width 725 height 176
click at [694, 223] on img at bounding box center [735, 219] width 134 height 96
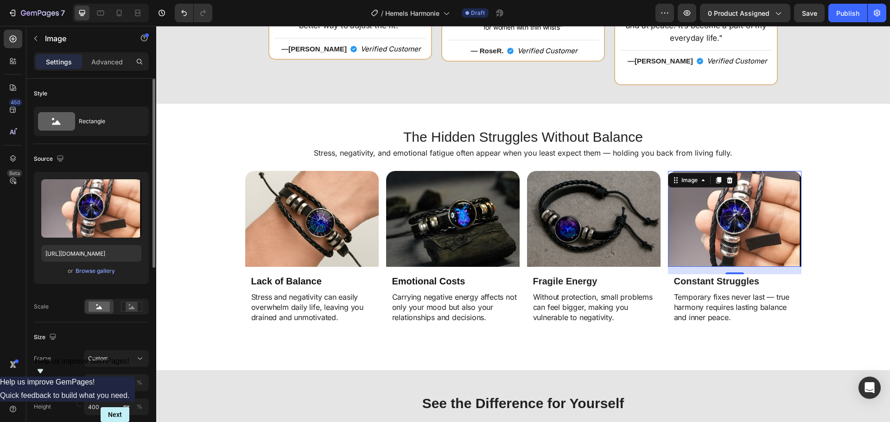
click at [703, 219] on img at bounding box center [735, 219] width 134 height 96
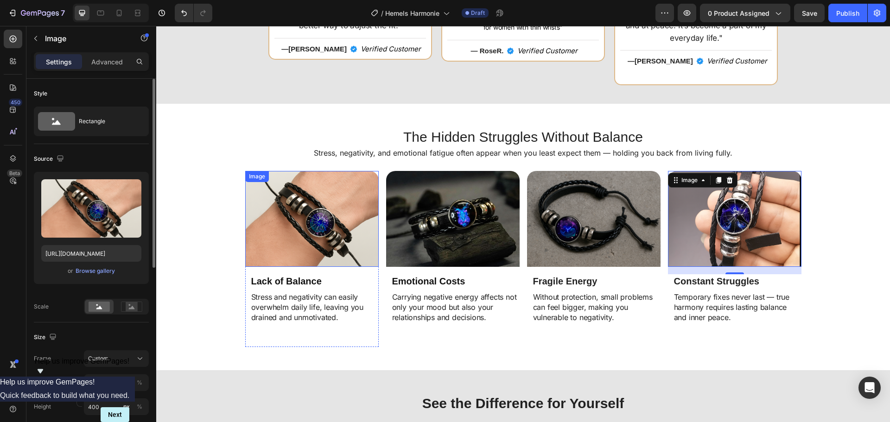
click at [344, 214] on img at bounding box center [312, 219] width 134 height 96
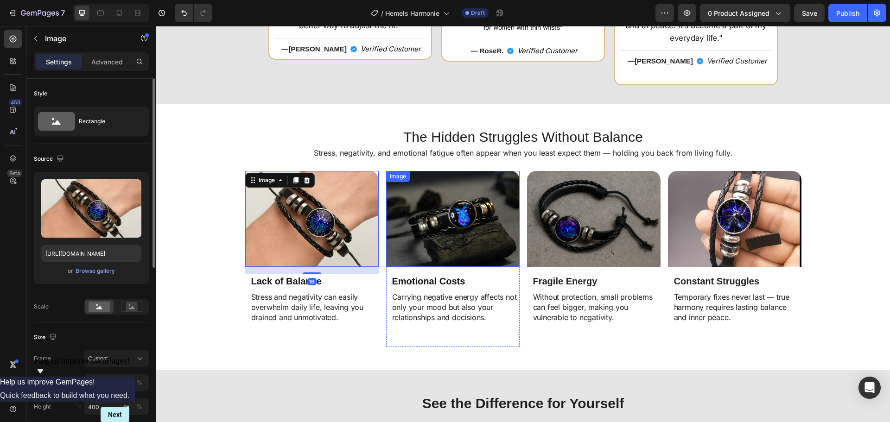
click at [410, 215] on img at bounding box center [453, 219] width 134 height 96
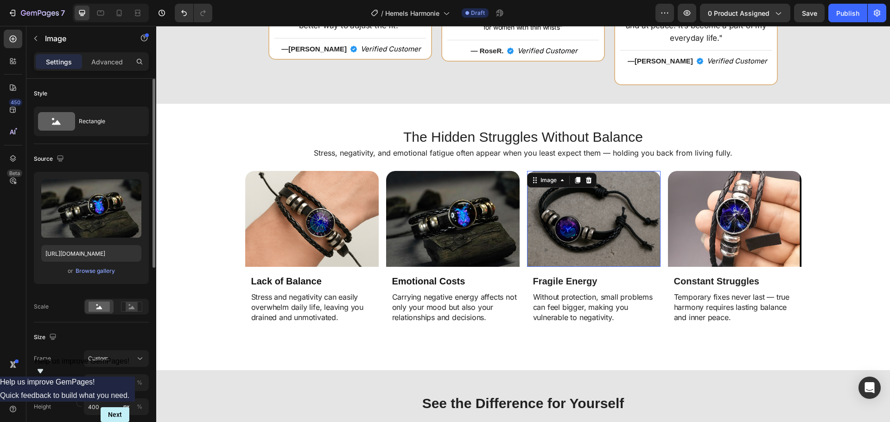
drag, startPoint x: 566, startPoint y: 220, endPoint x: 596, endPoint y: 219, distance: 30.2
click at [568, 220] on img at bounding box center [594, 219] width 134 height 96
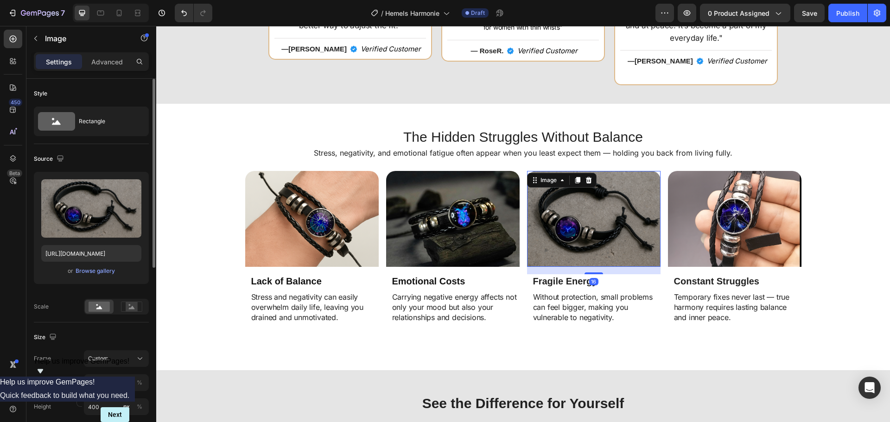
click at [659, 218] on div "Image Lack of Balance Heading Stress and negativity can easily overwhelm daily …" at bounding box center [523, 259] width 556 height 176
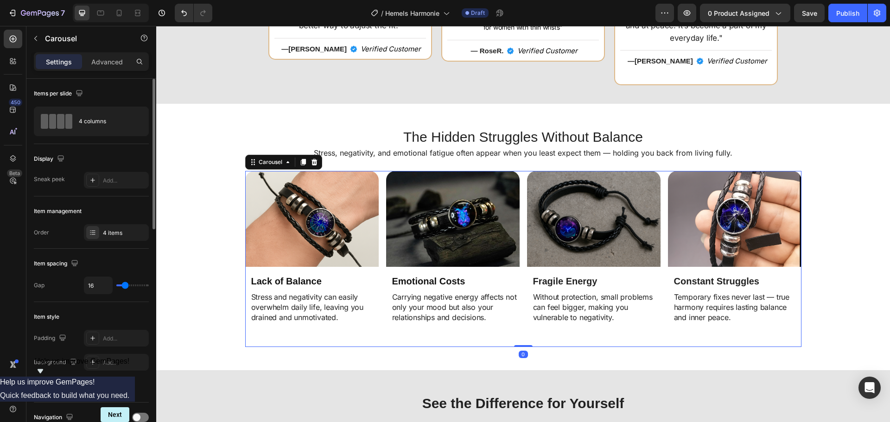
click at [674, 217] on img at bounding box center [735, 219] width 134 height 96
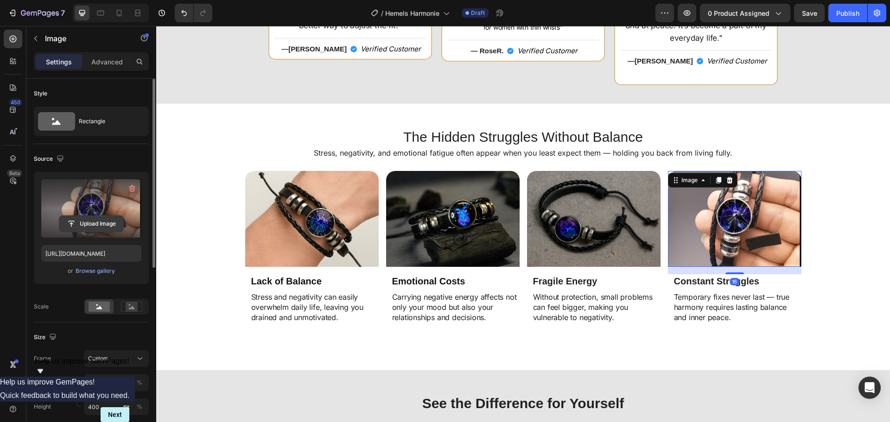
click at [108, 219] on input "file" at bounding box center [91, 224] width 64 height 16
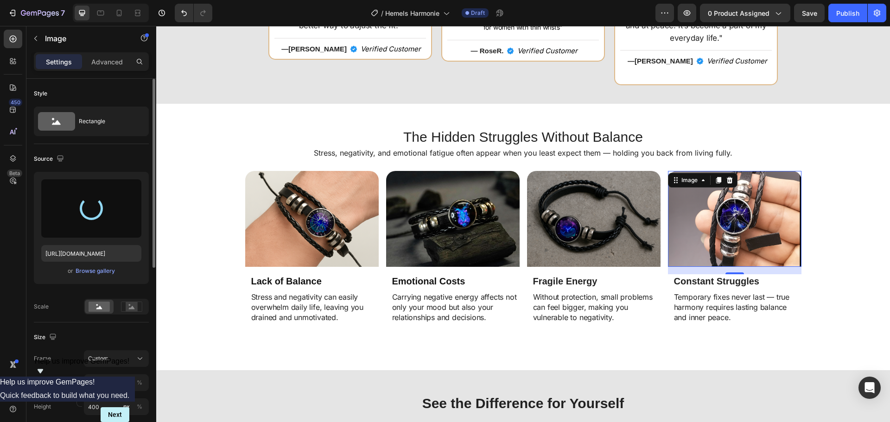
type input "https://cdn.shopify.com/s/files/1/0808/8620/2710/files/gempages_585570282693985…"
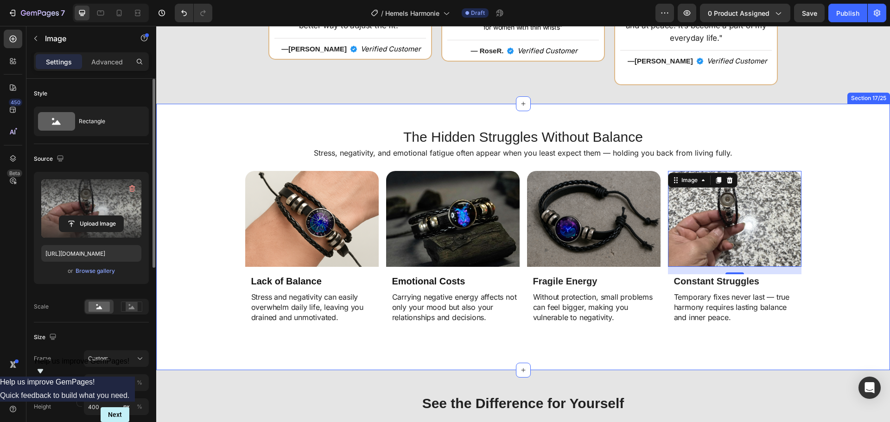
click at [842, 220] on div "Image Lack of Balance Heading Stress and negativity can easily overwhelm daily …" at bounding box center [523, 259] width 725 height 176
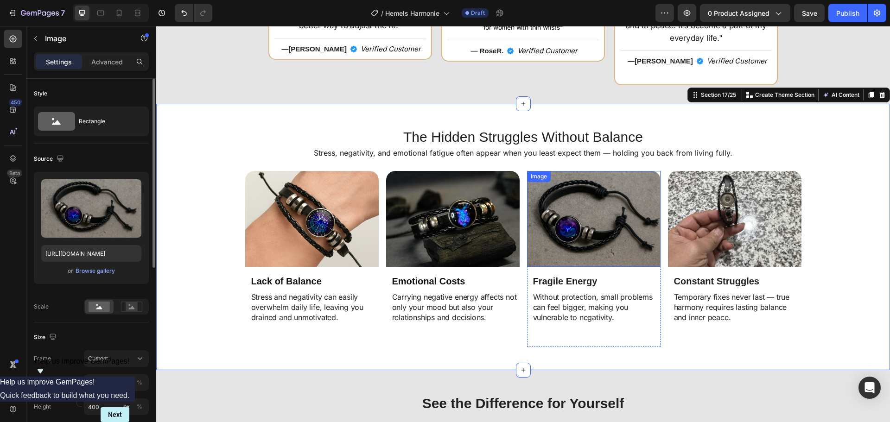
click at [600, 205] on img at bounding box center [594, 219] width 134 height 96
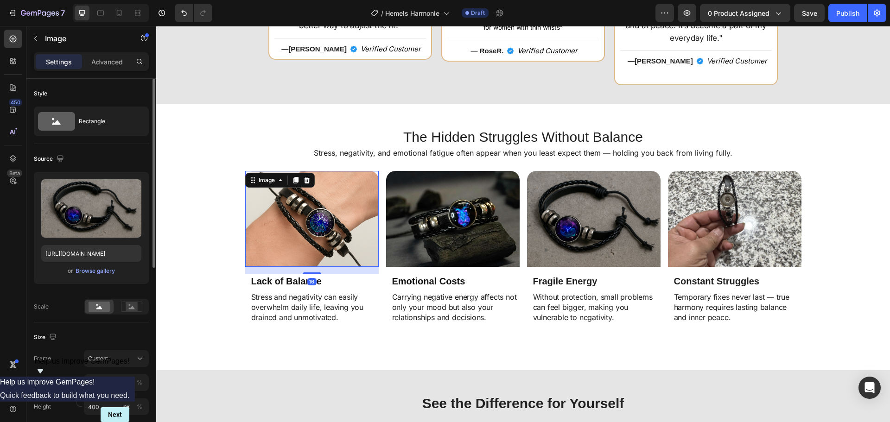
click at [316, 239] on img at bounding box center [312, 219] width 134 height 96
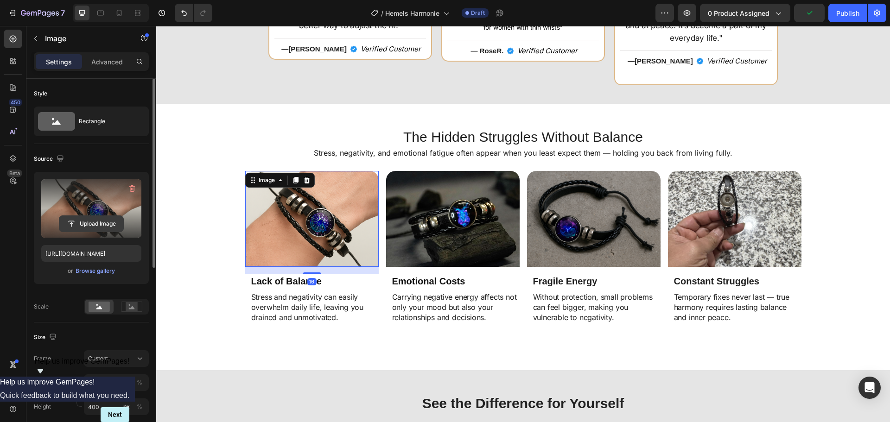
click at [83, 226] on input "file" at bounding box center [91, 224] width 64 height 16
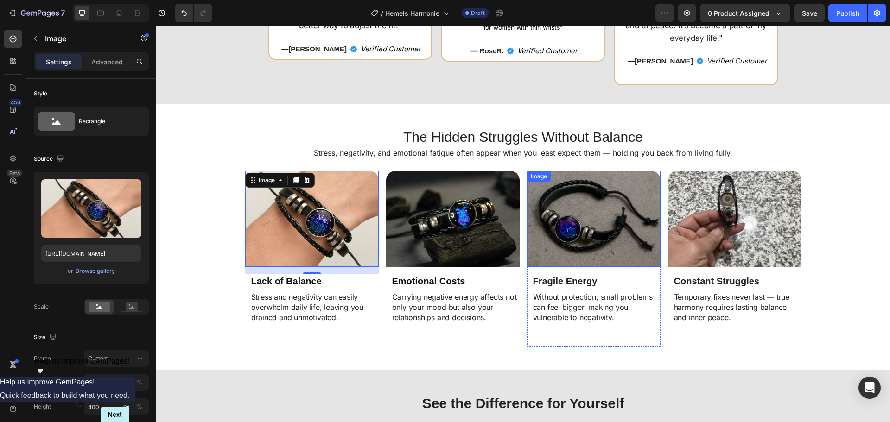
click at [553, 223] on img at bounding box center [594, 219] width 134 height 96
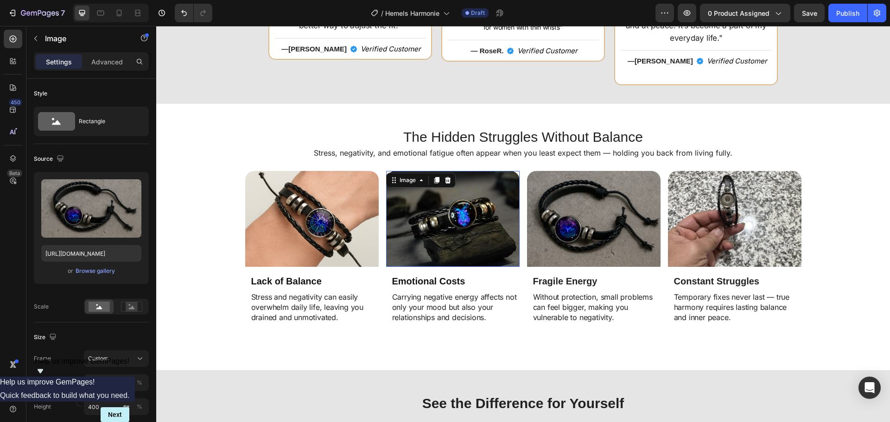
click at [485, 233] on img at bounding box center [453, 219] width 134 height 96
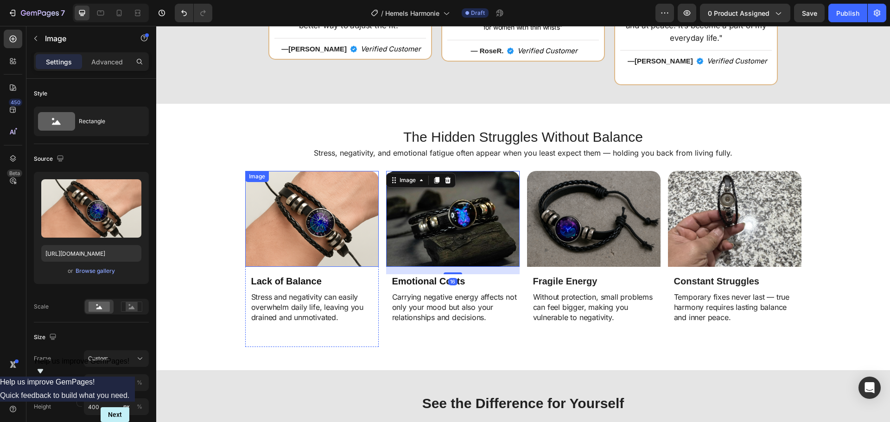
click at [345, 230] on img at bounding box center [312, 219] width 134 height 96
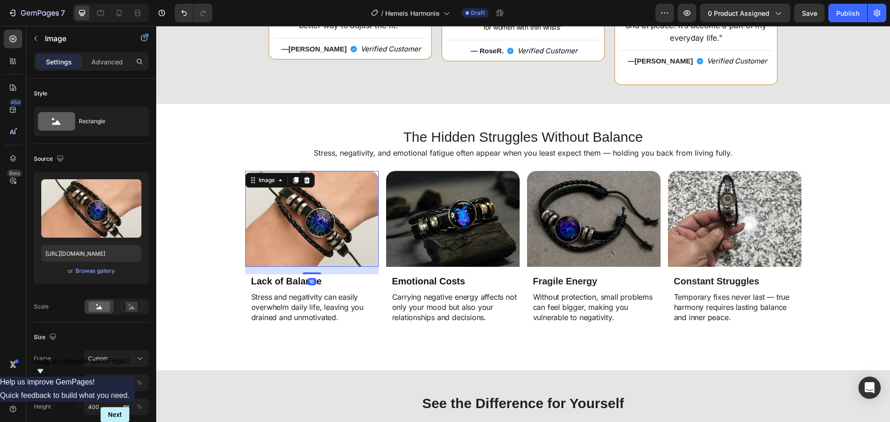
click at [307, 230] on img at bounding box center [312, 219] width 134 height 96
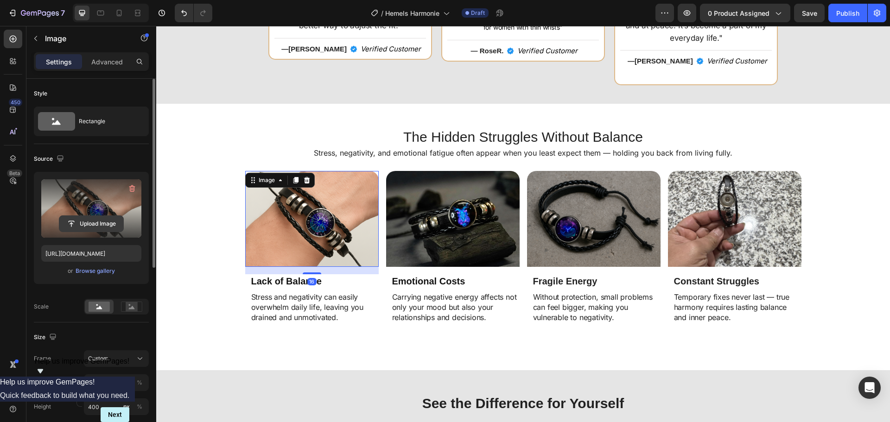
click at [78, 225] on input "file" at bounding box center [91, 224] width 64 height 16
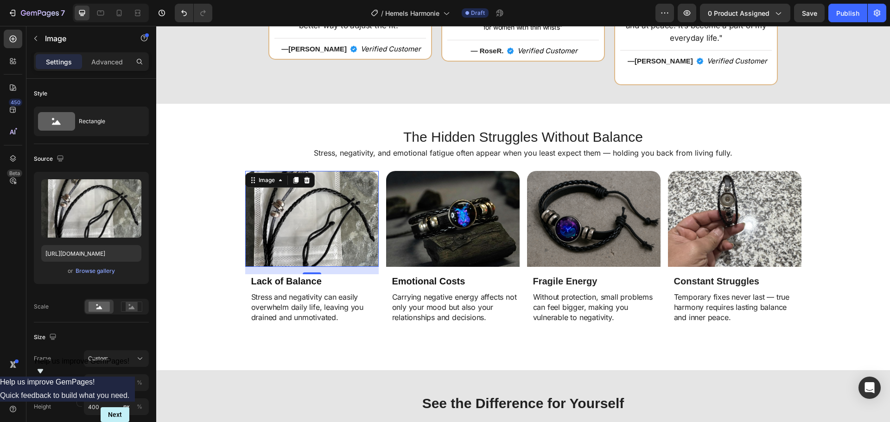
click at [347, 195] on img at bounding box center [312, 219] width 134 height 96
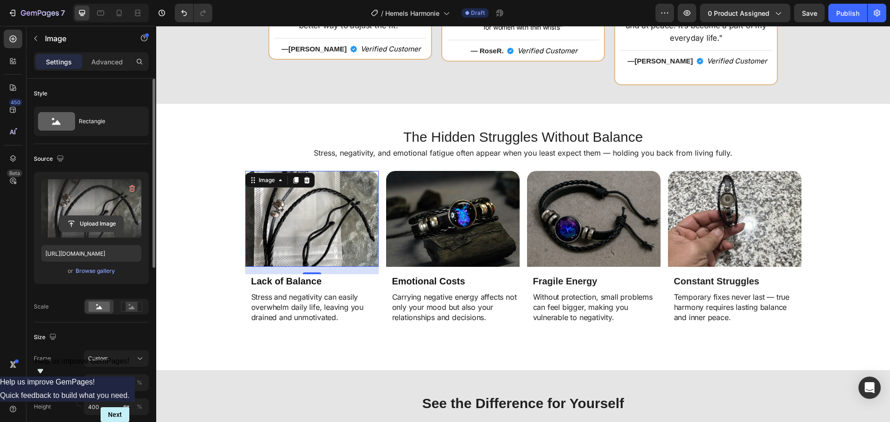
click at [103, 226] on input "file" at bounding box center [91, 224] width 64 height 16
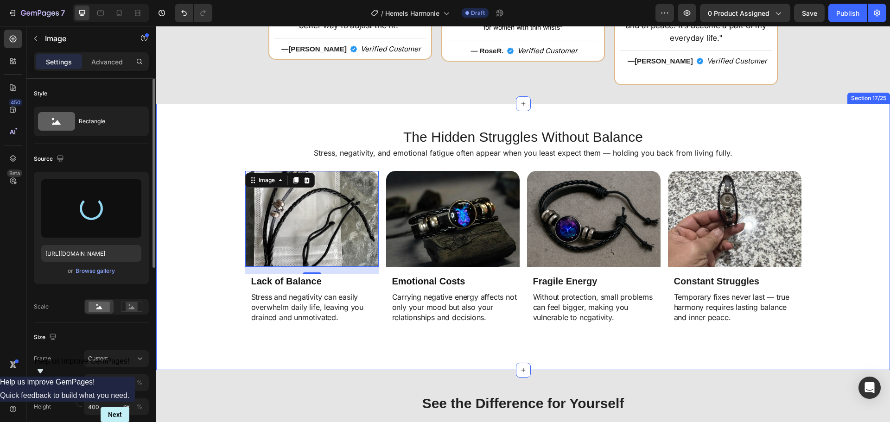
type input "https://cdn.shopify.com/s/files/1/0808/8620/2710/files/gempages_585570282693985…"
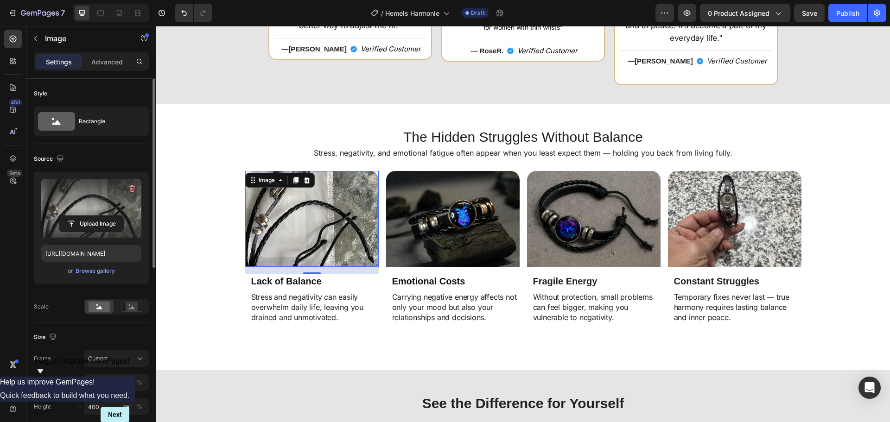
click at [350, 219] on img at bounding box center [312, 219] width 134 height 96
click at [185, 248] on div "Image 16 Lack of Balance Heading Stress and negativity can easily overwhelm dai…" at bounding box center [523, 259] width 725 height 176
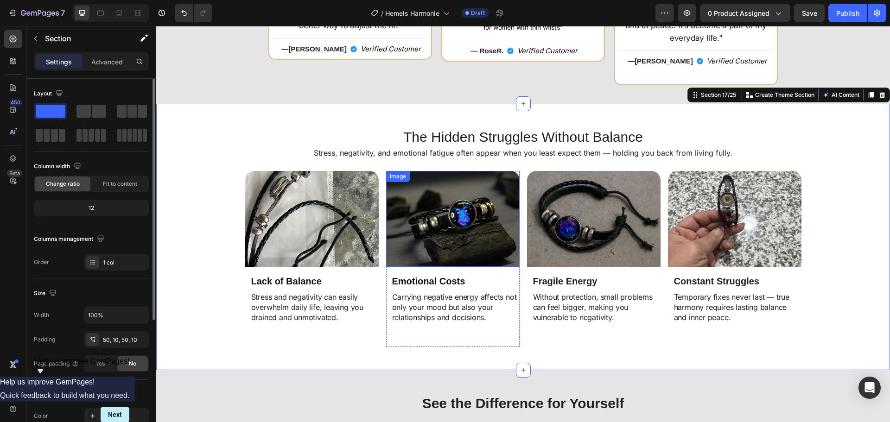
click at [565, 226] on img at bounding box center [594, 219] width 134 height 96
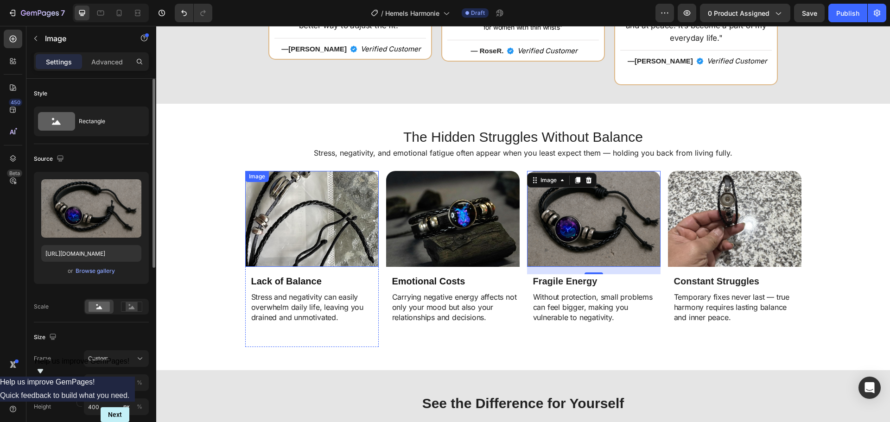
click at [359, 211] on img at bounding box center [312, 219] width 134 height 96
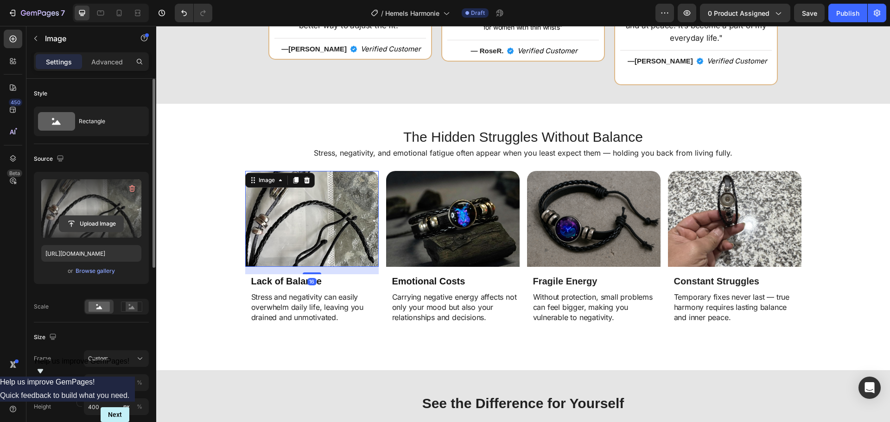
click at [99, 229] on input "file" at bounding box center [91, 224] width 64 height 16
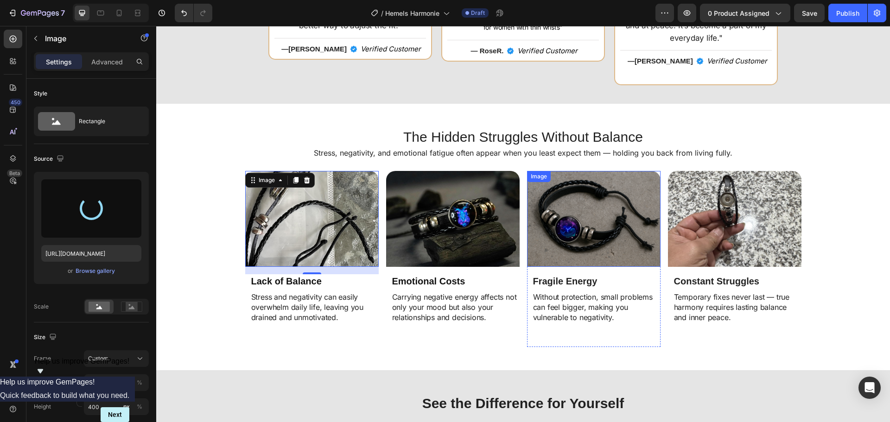
type input "https://cdn.shopify.com/s/files/1/0808/8620/2710/files/gempages_585570282693985…"
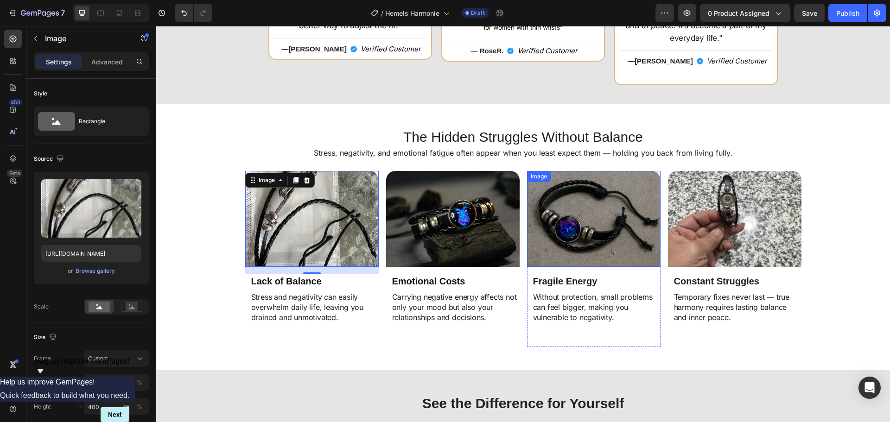
click at [583, 217] on img at bounding box center [594, 219] width 134 height 96
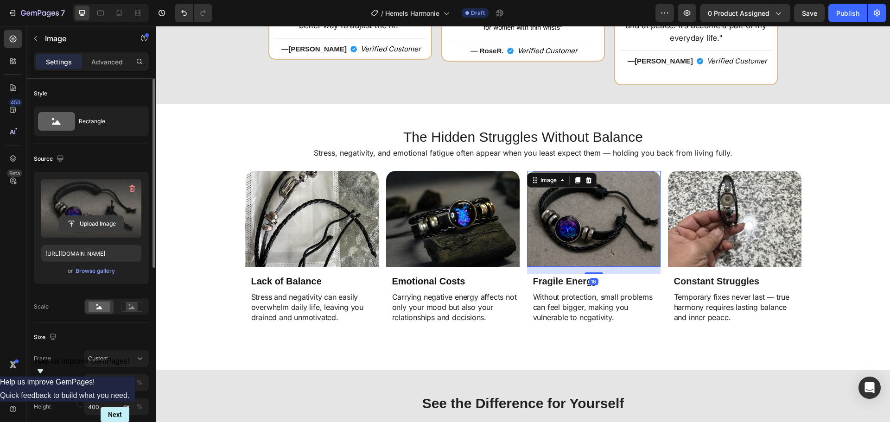
click at [109, 217] on input "file" at bounding box center [91, 224] width 64 height 16
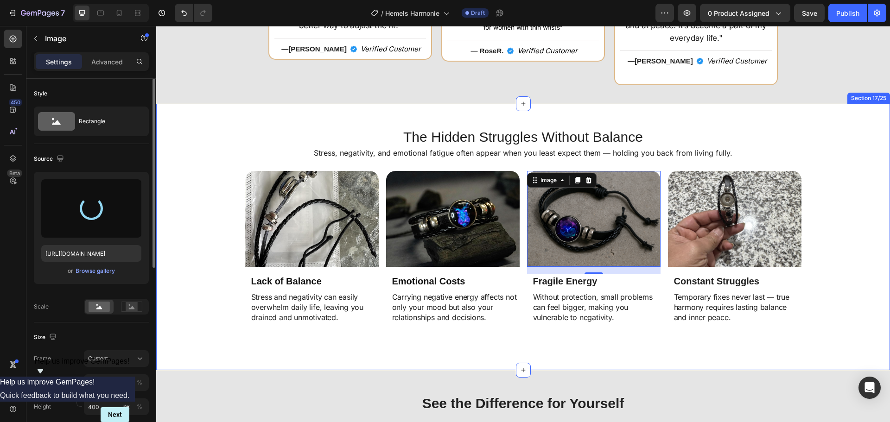
type input "https://cdn.shopify.com/s/files/1/0808/8620/2710/files/gempages_585570282693985…"
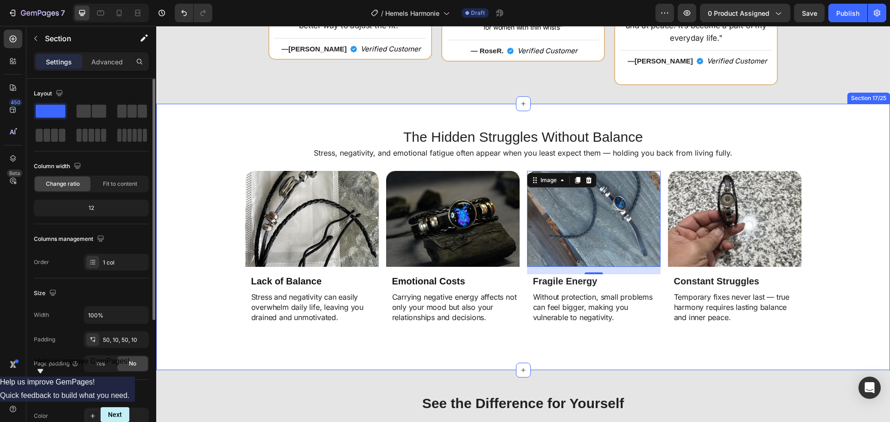
click at [821, 235] on div "Image Lack of Balance Heading Stress and negativity can easily overwhelm daily …" at bounding box center [523, 259] width 725 height 176
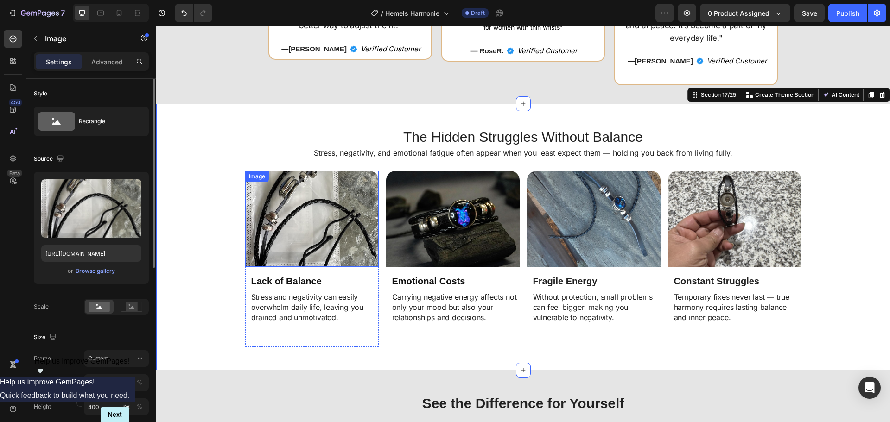
click at [362, 199] on img at bounding box center [312, 219] width 134 height 96
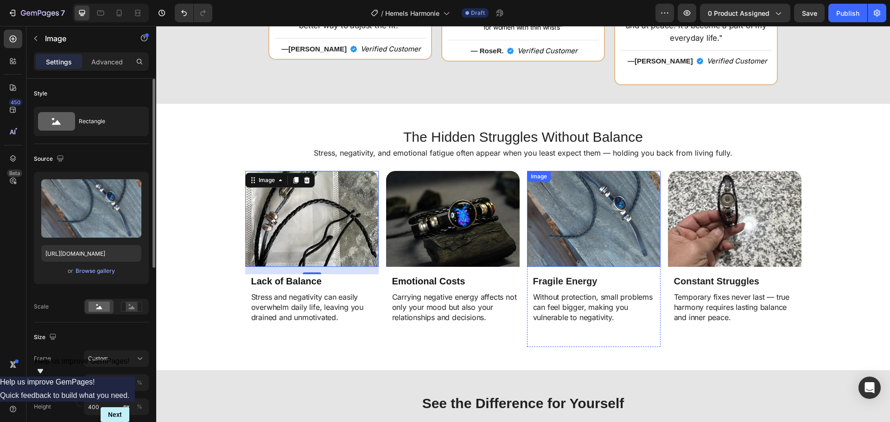
click at [577, 236] on img at bounding box center [594, 219] width 134 height 96
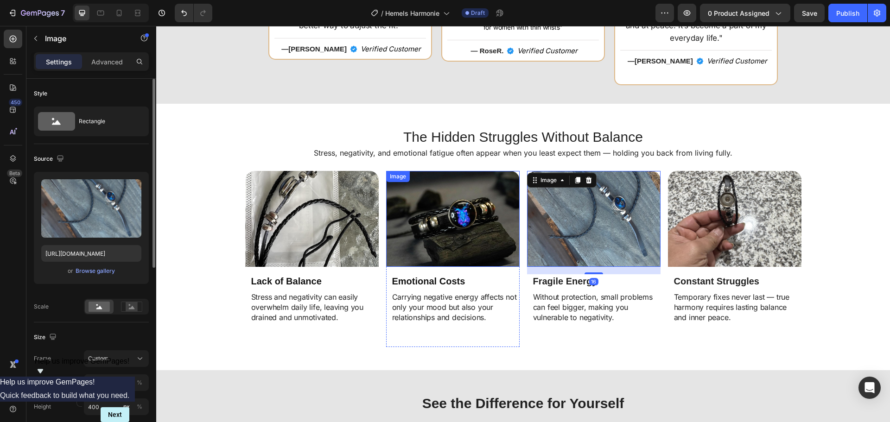
click at [431, 218] on img at bounding box center [453, 219] width 134 height 96
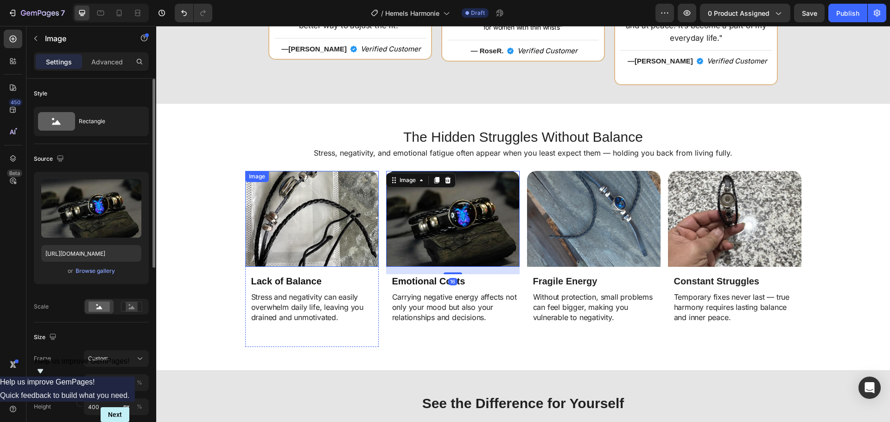
click at [321, 226] on img at bounding box center [312, 219] width 134 height 96
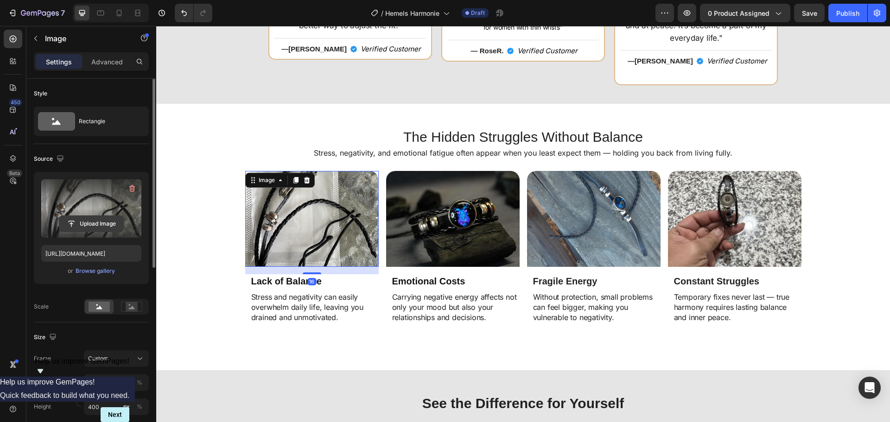
click at [90, 218] on input "file" at bounding box center [91, 224] width 64 height 16
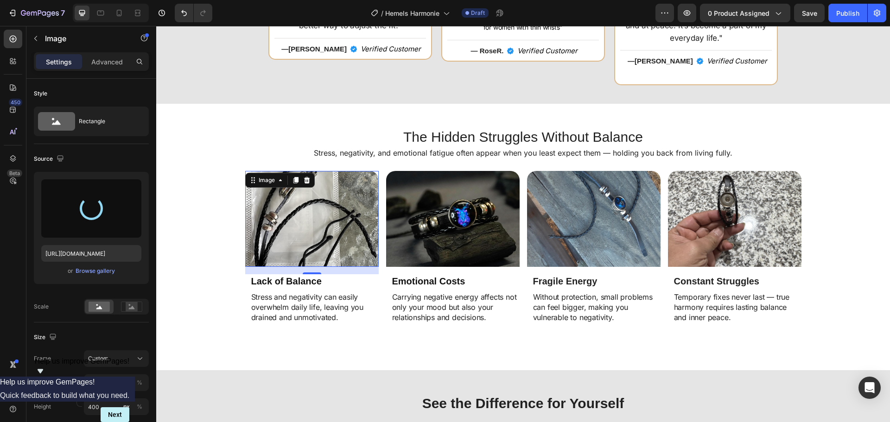
type input "https://cdn.shopify.com/s/files/1/0808/8620/2710/files/gempages_585570282693985…"
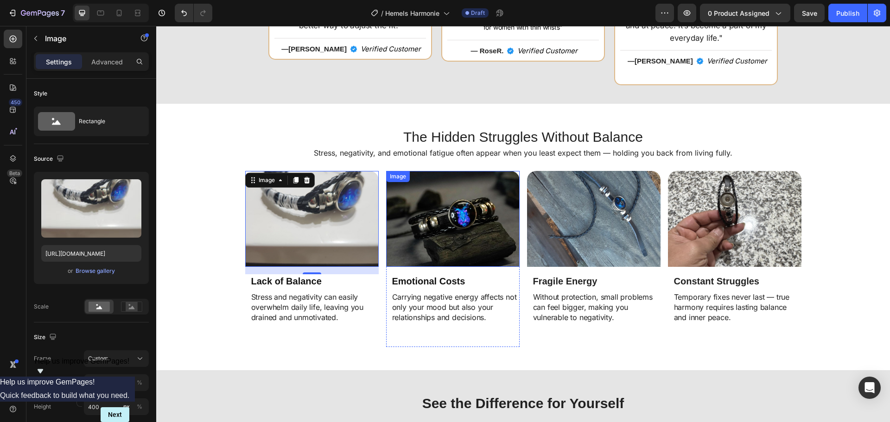
click at [430, 211] on img at bounding box center [453, 219] width 134 height 96
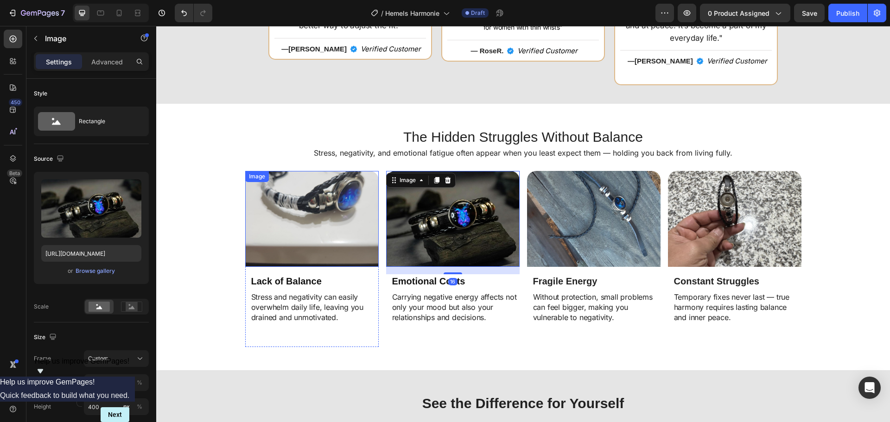
click at [323, 230] on img at bounding box center [312, 219] width 134 height 96
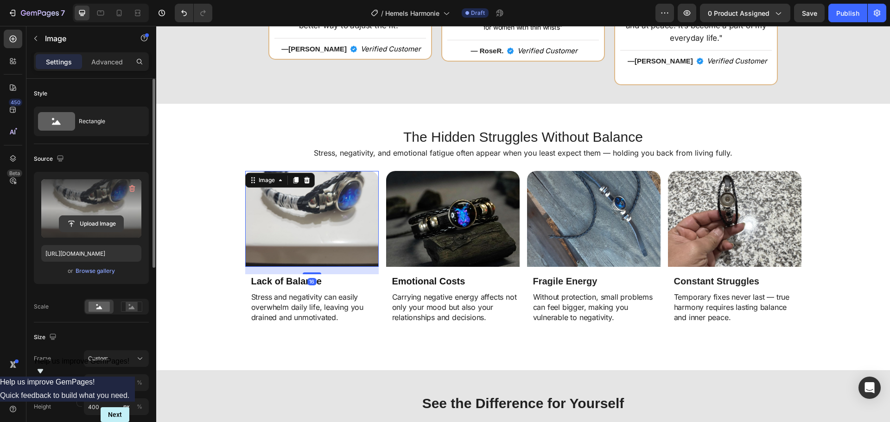
click at [104, 224] on input "file" at bounding box center [91, 224] width 64 height 16
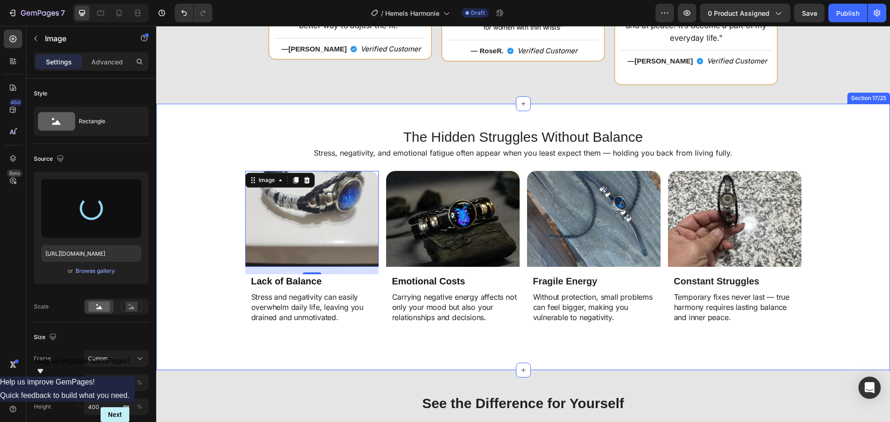
type input "https://cdn.shopify.com/s/files/1/0808/8620/2710/files/gempages_585570282693985…"
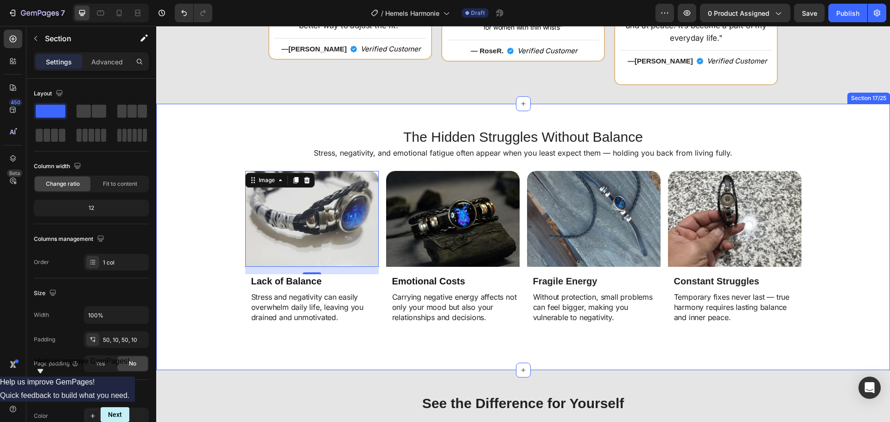
click at [208, 289] on div "Image 16 Lack of Balance Heading Stress and negativity can easily overwhelm dai…" at bounding box center [523, 259] width 725 height 176
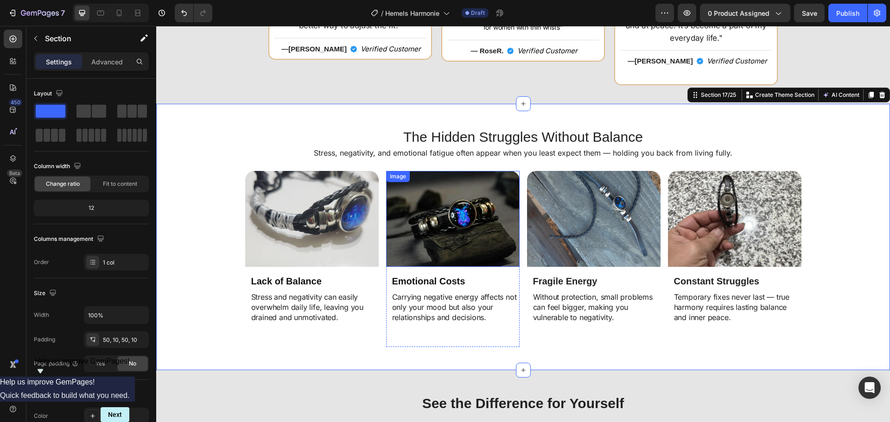
click at [436, 197] on img at bounding box center [453, 219] width 134 height 96
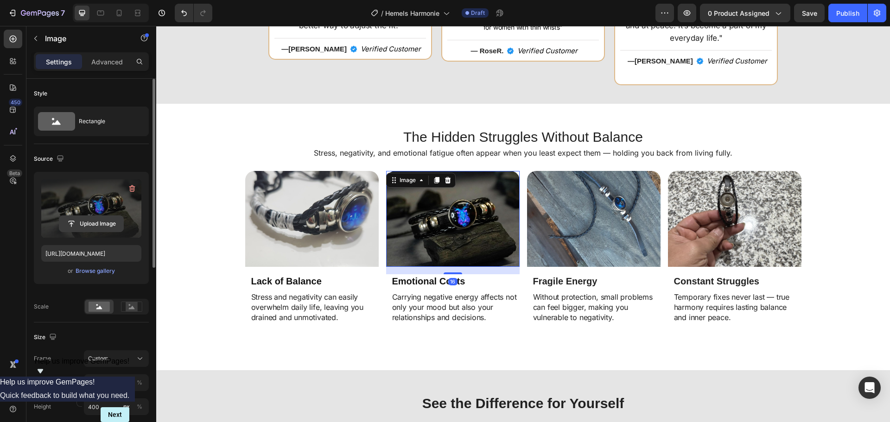
click at [93, 218] on input "file" at bounding box center [91, 224] width 64 height 16
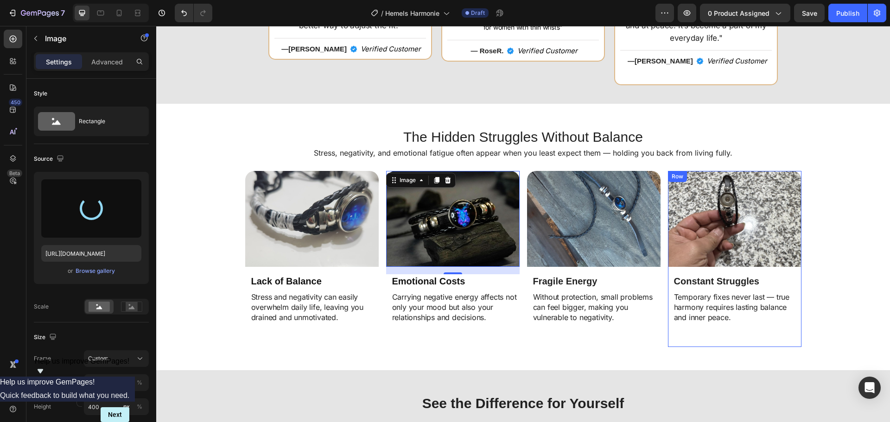
type input "https://cdn.shopify.com/s/files/1/0808/8620/2710/files/gempages_585570282693985…"
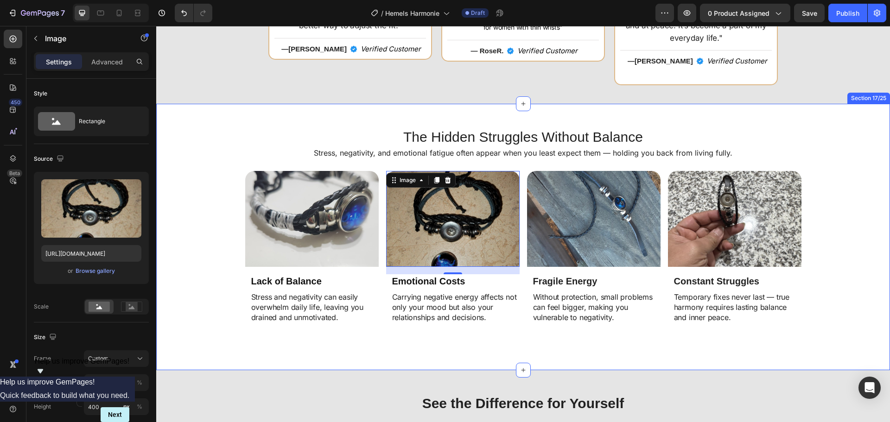
click at [824, 180] on div "Image Lack of Balance Heading Stress and negativity can easily overwhelm daily …" at bounding box center [523, 259] width 725 height 176
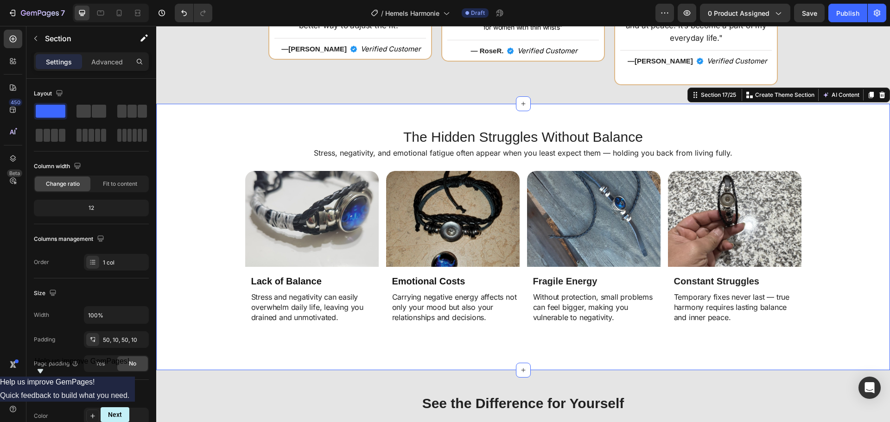
click at [807, 298] on div "Image Lack of Balance Heading Stress and negativity can easily overwhelm daily …" at bounding box center [523, 259] width 725 height 176
click at [849, 208] on div "Image Lack of Balance Heading Stress and negativity can easily overwhelm daily …" at bounding box center [523, 259] width 725 height 176
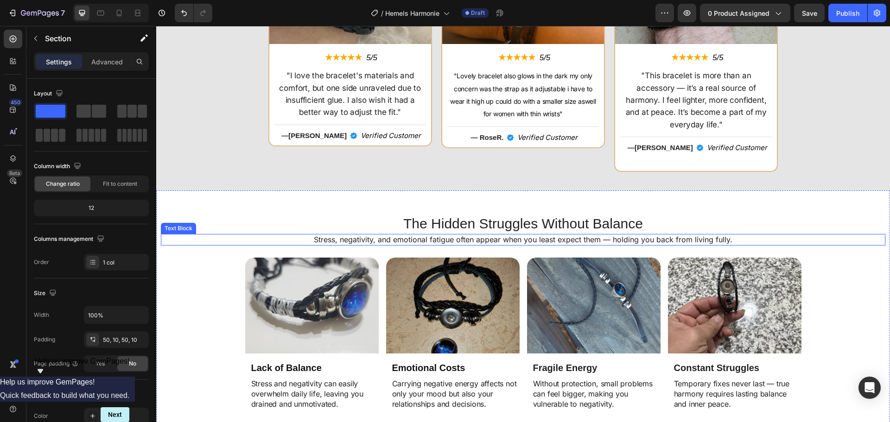
scroll to position [2200, 0]
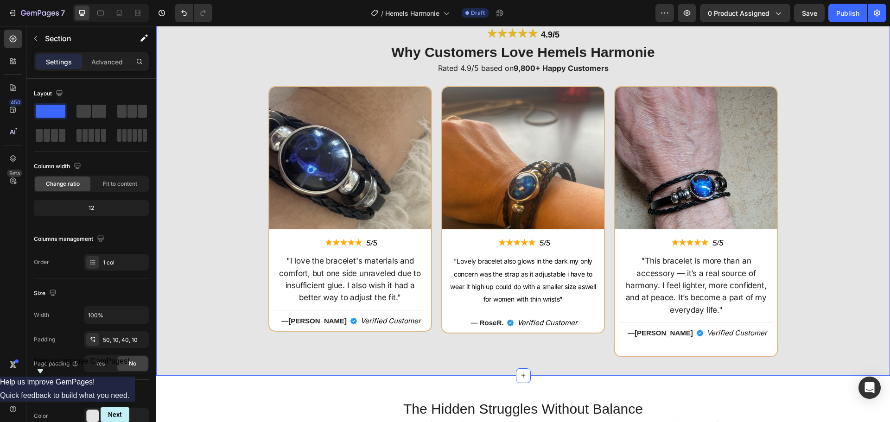
click at [258, 160] on div "Image ★★★★★ Text Block 5/5 Text Block Row "I love the bracelet's materials and …" at bounding box center [523, 221] width 725 height 271
click at [819, 117] on div "Image ★★★★★ Text Block 5/5 Text Block Row "I love the bracelet's materials and …" at bounding box center [523, 221] width 725 height 271
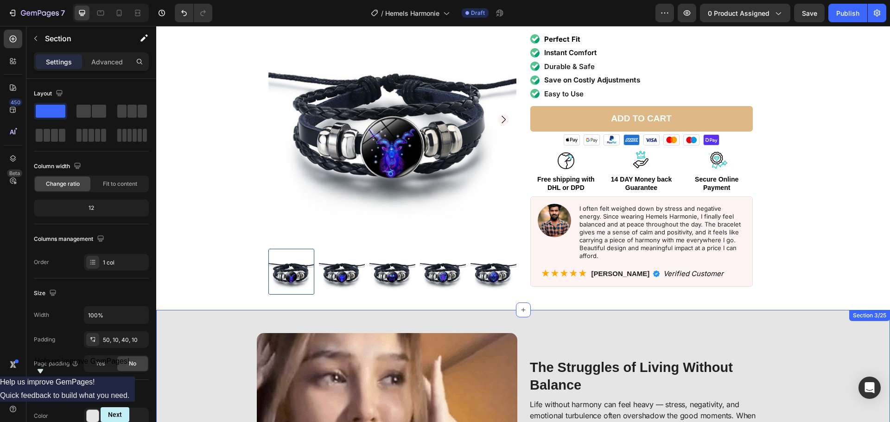
scroll to position [67, 0]
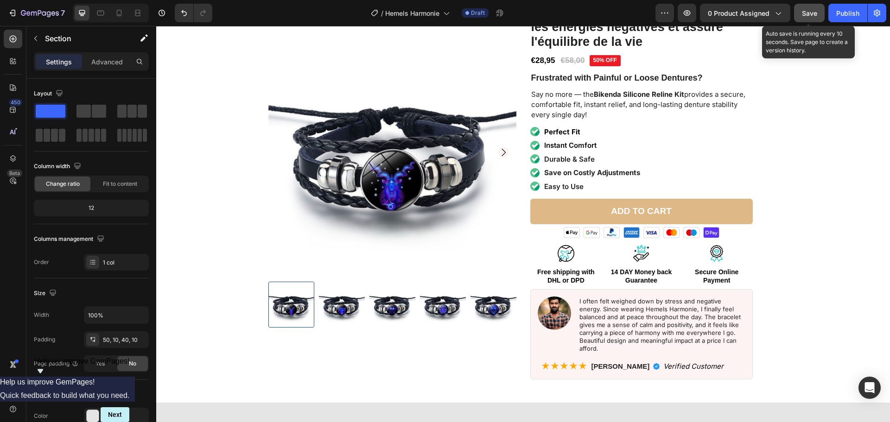
click at [809, 15] on span "Save" at bounding box center [809, 13] width 15 height 8
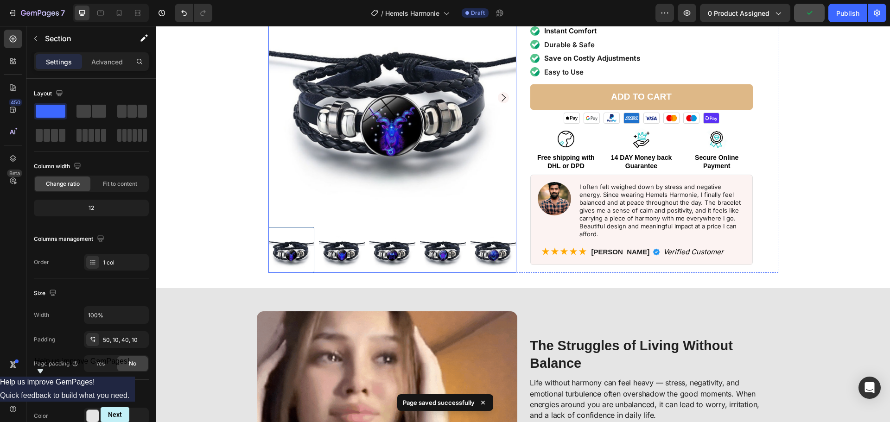
scroll to position [253, 0]
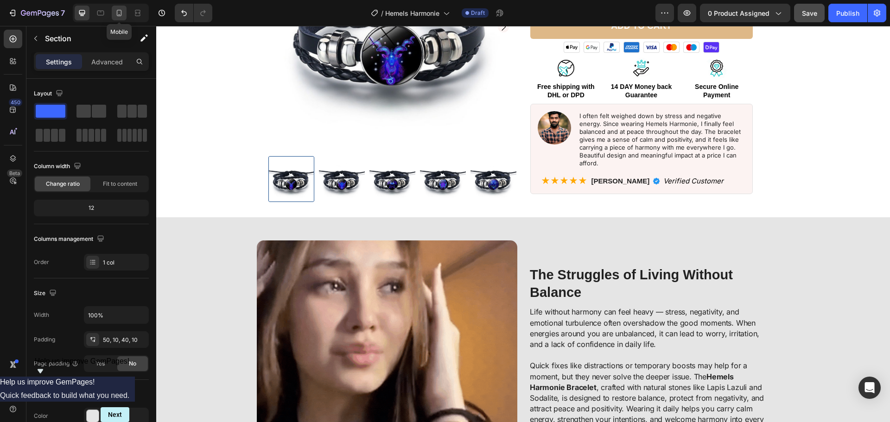
click at [117, 13] on icon at bounding box center [119, 13] width 5 height 6
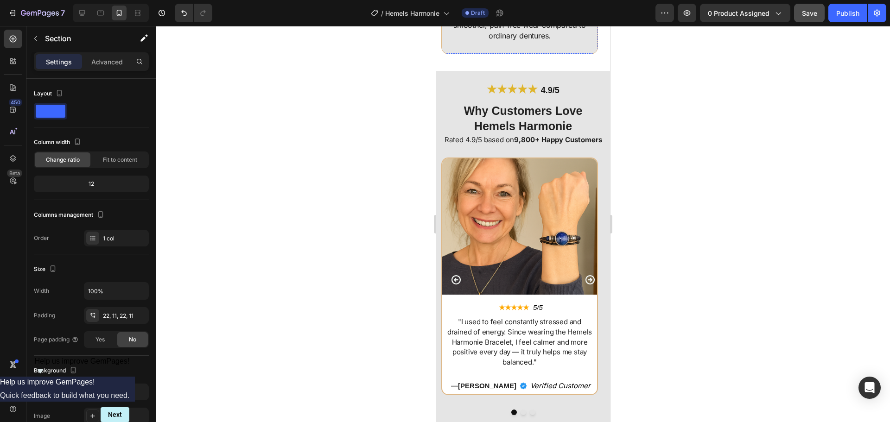
scroll to position [2984, 0]
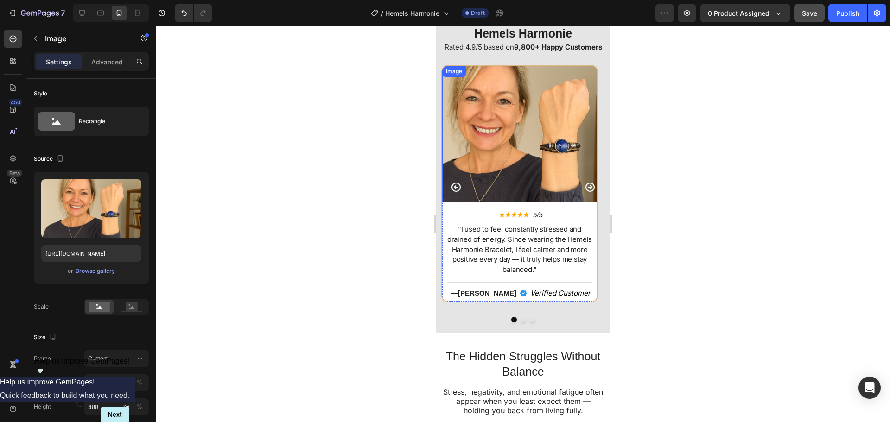
click at [475, 162] on img at bounding box center [519, 134] width 155 height 136
click at [77, 11] on icon at bounding box center [81, 12] width 9 height 9
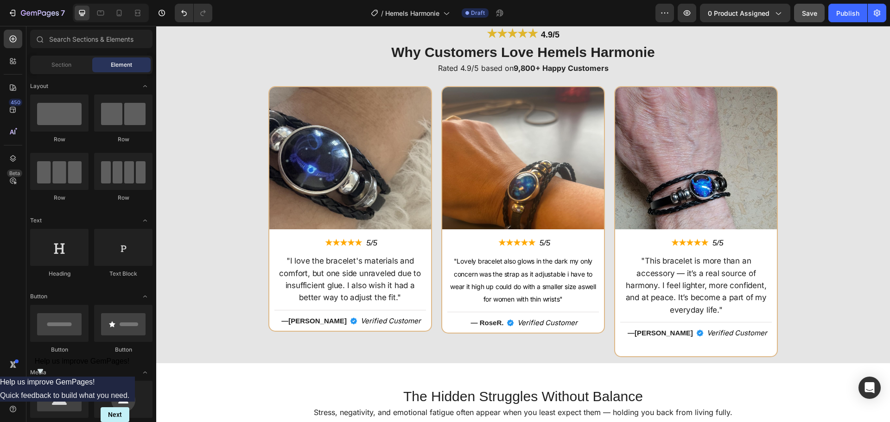
scroll to position [2196, 0]
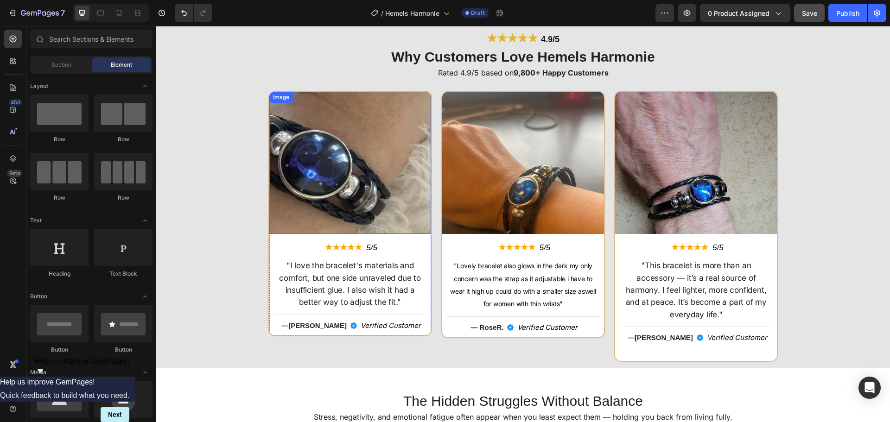
click at [278, 154] on img at bounding box center [350, 163] width 162 height 142
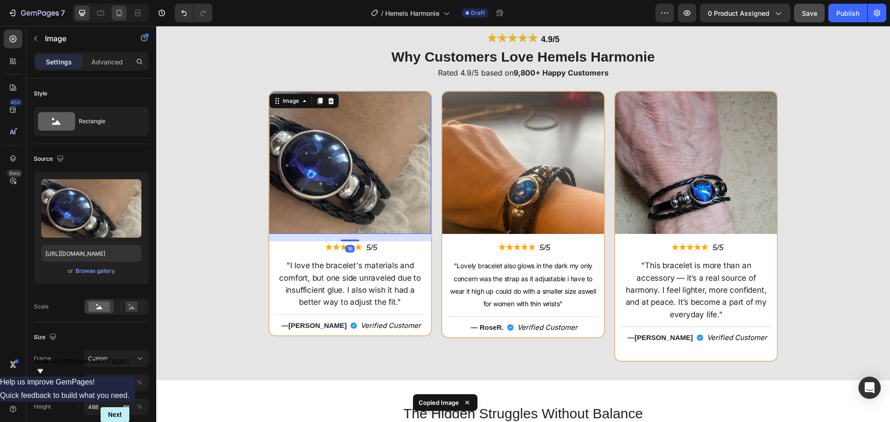
click at [122, 17] on icon at bounding box center [119, 12] width 9 height 9
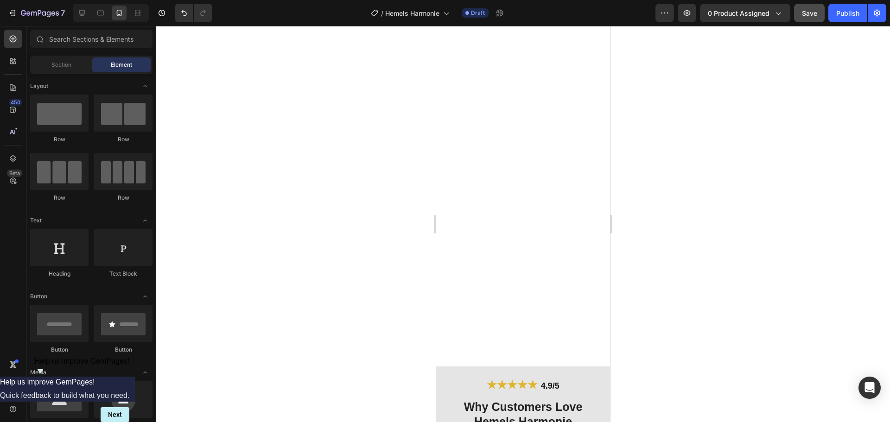
scroll to position [3051, 0]
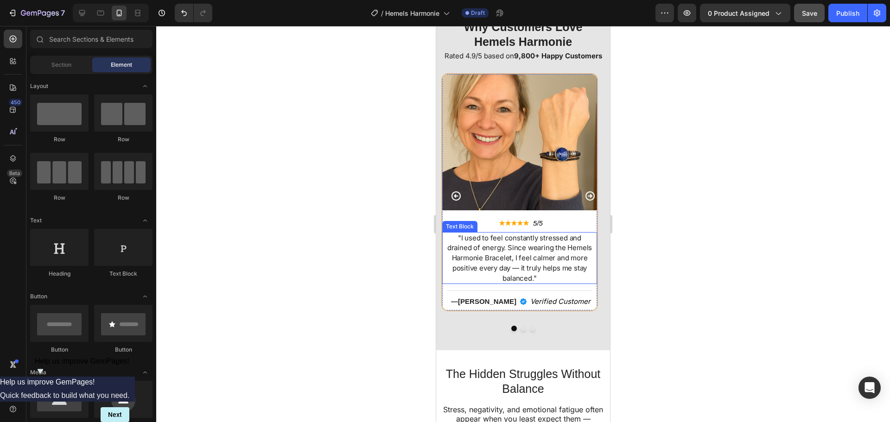
click at [525, 201] on img at bounding box center [519, 142] width 155 height 136
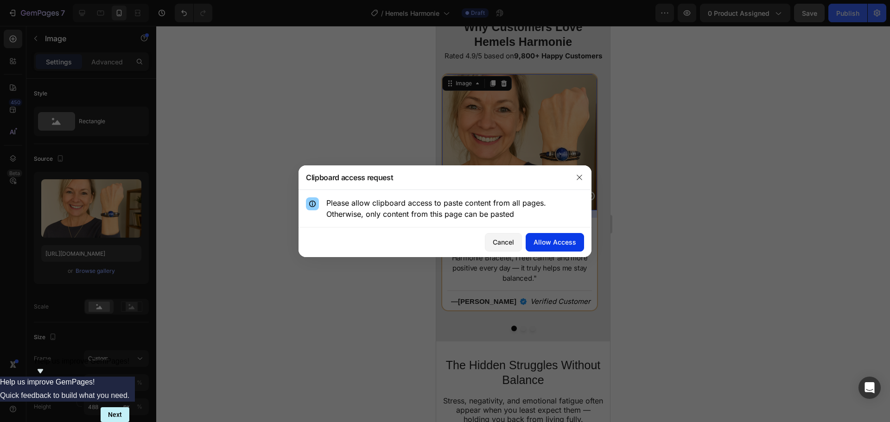
click at [563, 237] on div "Allow Access" at bounding box center [555, 242] width 43 height 10
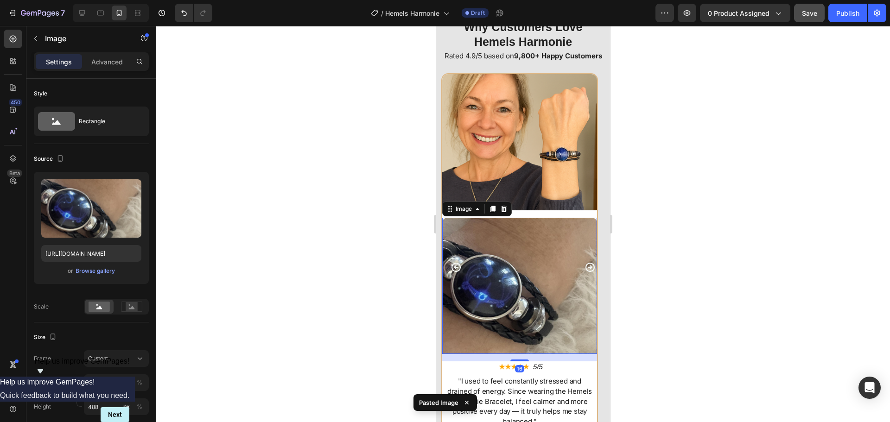
click at [297, 102] on div at bounding box center [523, 224] width 734 height 397
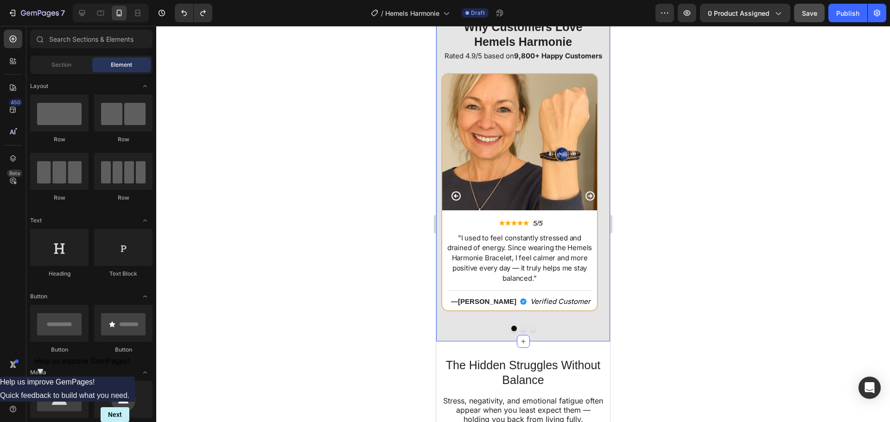
click at [439, 68] on div "★★★★★ 4.9/5 Heading Why Customers Love Hemels Harmonie Heading Rated 4.9/5 base…" at bounding box center [523, 164] width 174 height 355
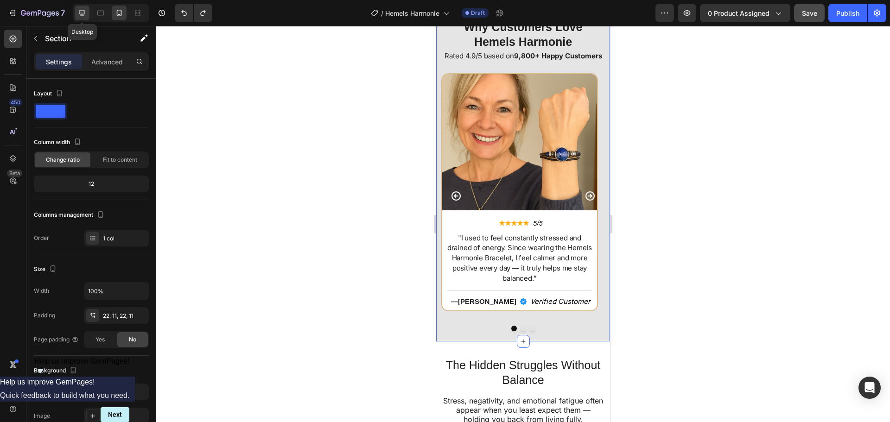
click at [81, 14] on icon at bounding box center [82, 13] width 6 height 6
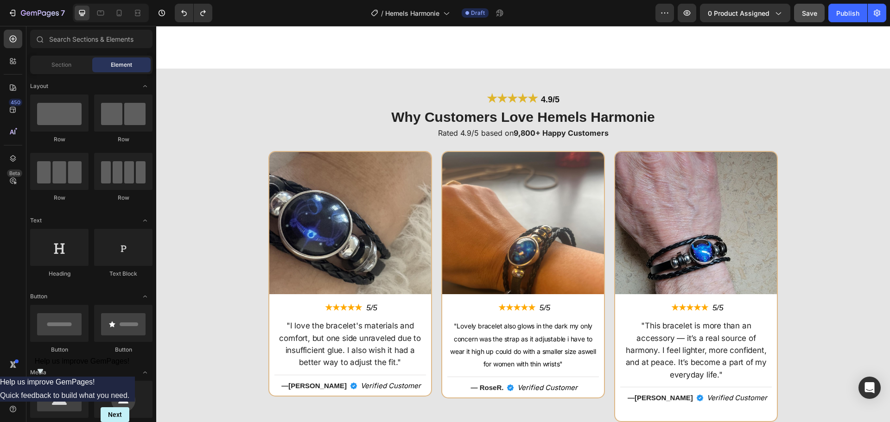
scroll to position [2180, 0]
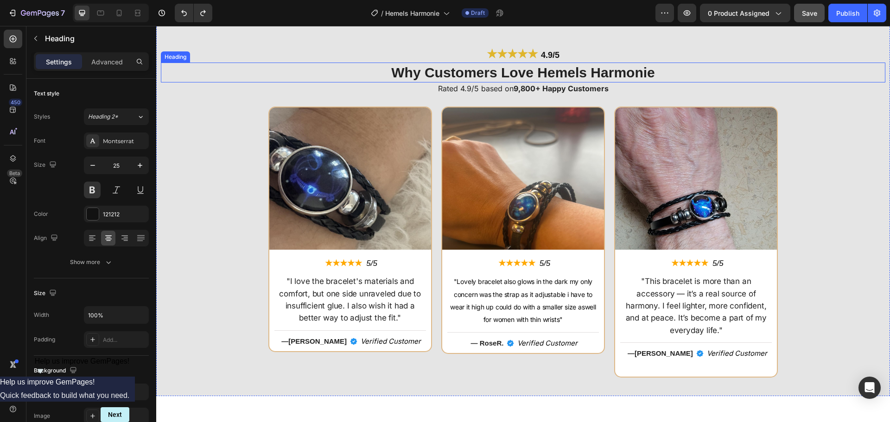
click at [245, 61] on h2 "★★★★★ 4.9/5" at bounding box center [523, 54] width 725 height 15
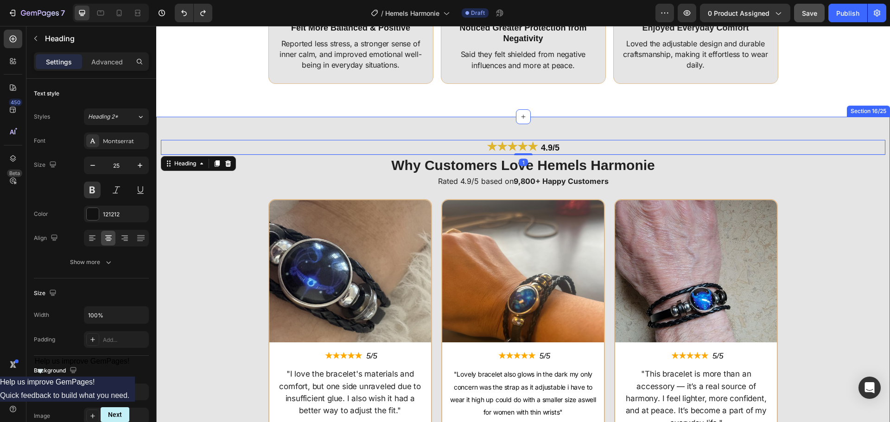
click at [213, 123] on div "★★★★★ 4.9/5 Heading 1 Why Customers Love Hemels Harmonie Heading Rated 4.9/5 ba…" at bounding box center [523, 303] width 734 height 372
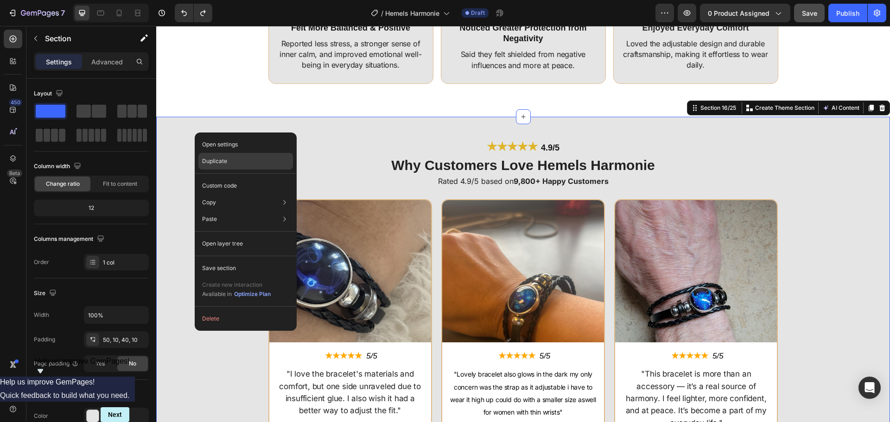
click at [214, 158] on p "Duplicate" at bounding box center [214, 161] width 25 height 8
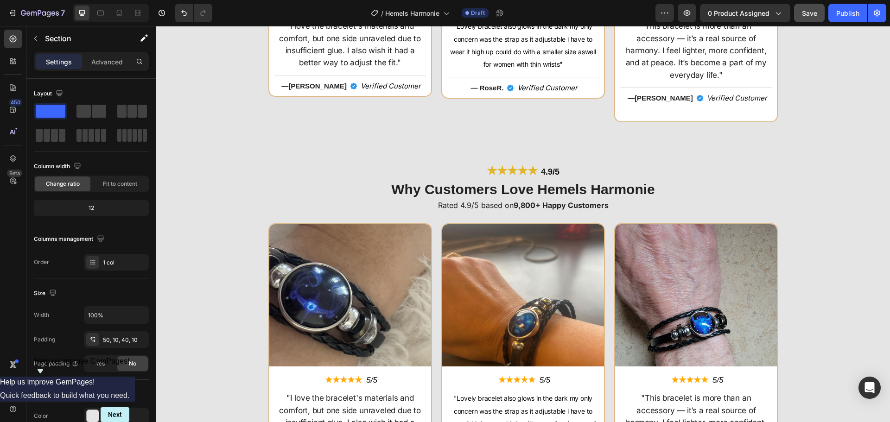
scroll to position [2506, 0]
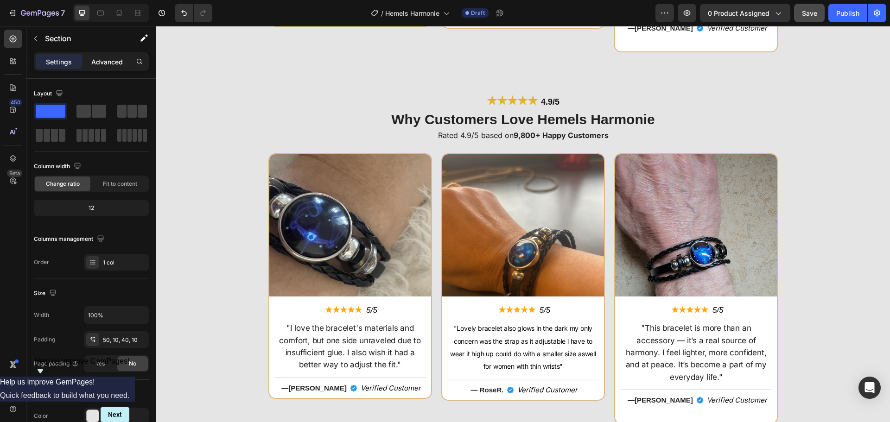
click at [115, 61] on p "Advanced" at bounding box center [107, 62] width 32 height 10
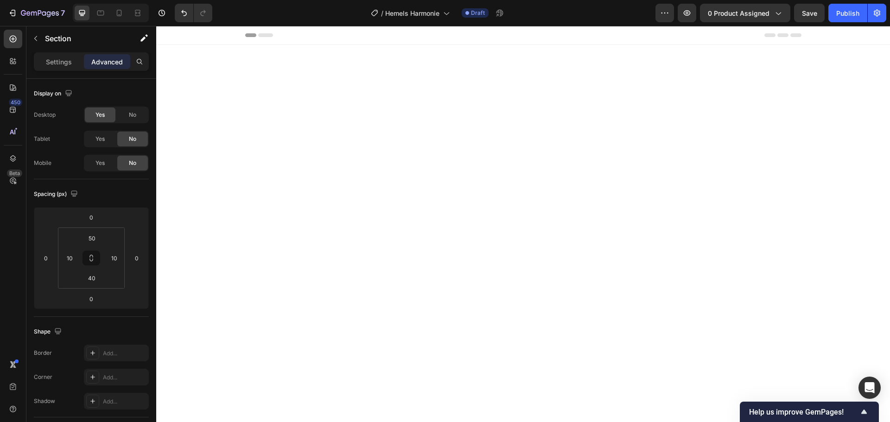
scroll to position [2506, 0]
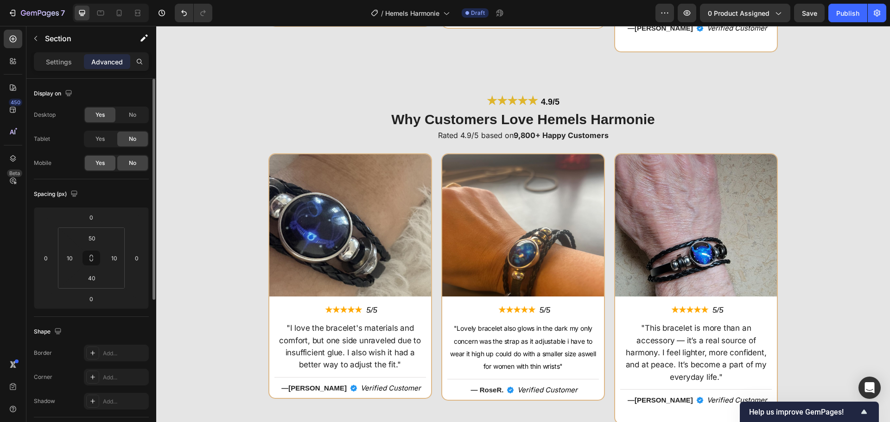
click at [93, 161] on div "Yes" at bounding box center [100, 163] width 31 height 15
click at [129, 111] on span "No" at bounding box center [132, 115] width 7 height 8
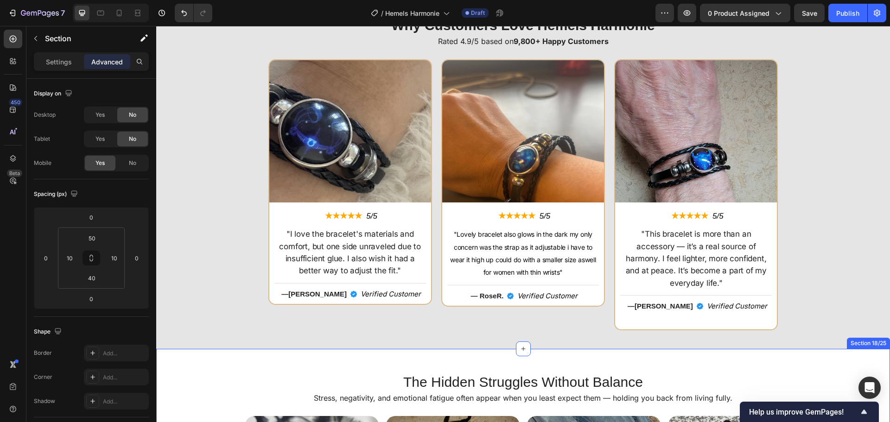
scroll to position [2181, 0]
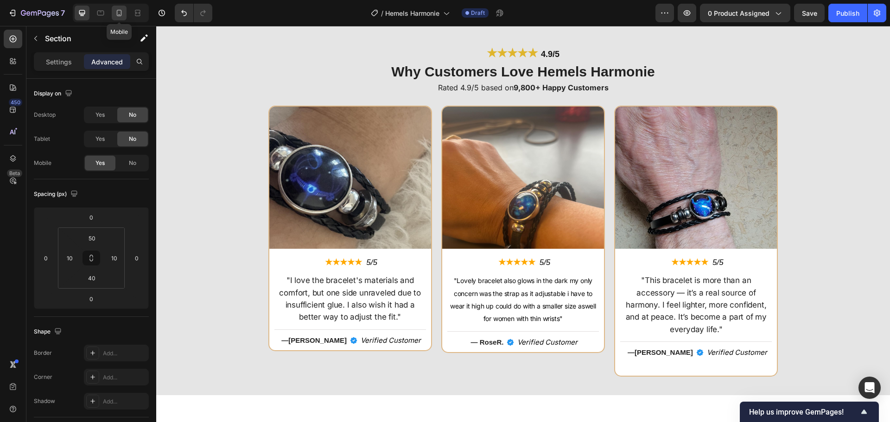
click at [113, 11] on div at bounding box center [119, 13] width 15 height 15
type input "22"
type input "11"
type input "22"
type input "11"
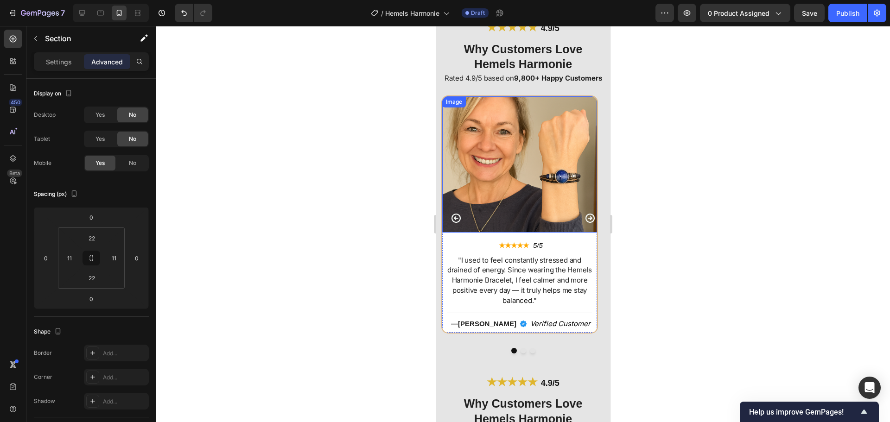
scroll to position [2973, 0]
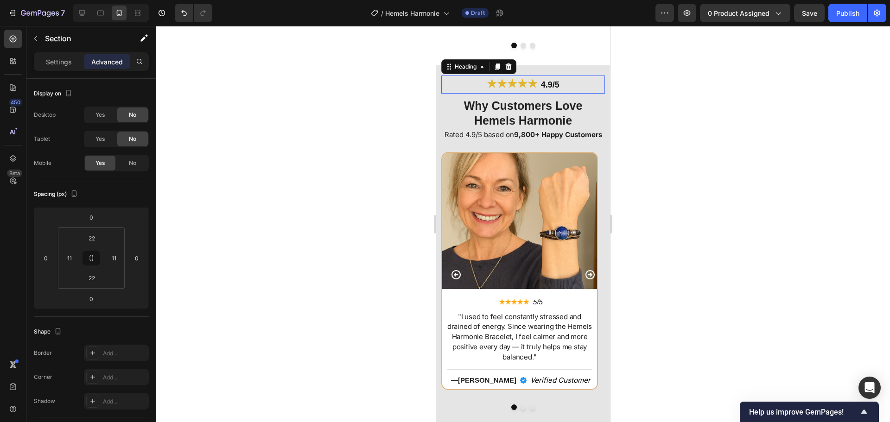
click at [444, 82] on h2 "★★★★★ 4.9/5" at bounding box center [523, 85] width 164 height 18
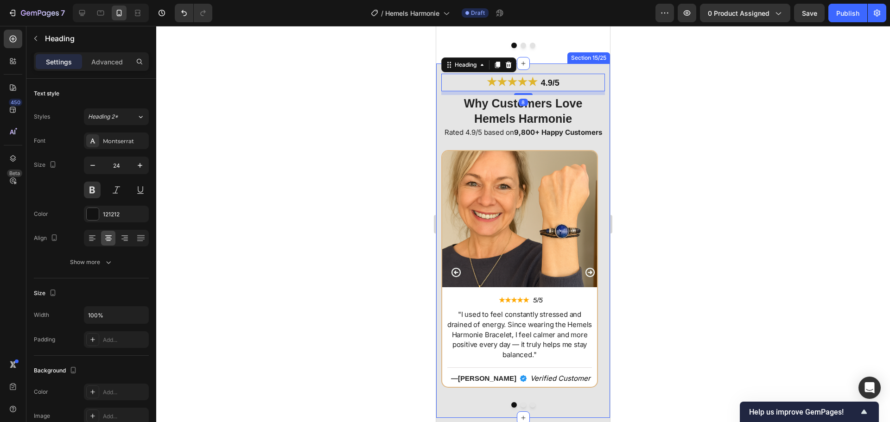
click at [438, 86] on div "★★★★★ 4.9/5 Heading 8 Why Customers Love Hemels Harmonie Heading Rated 4.9/5 ba…" at bounding box center [523, 241] width 174 height 355
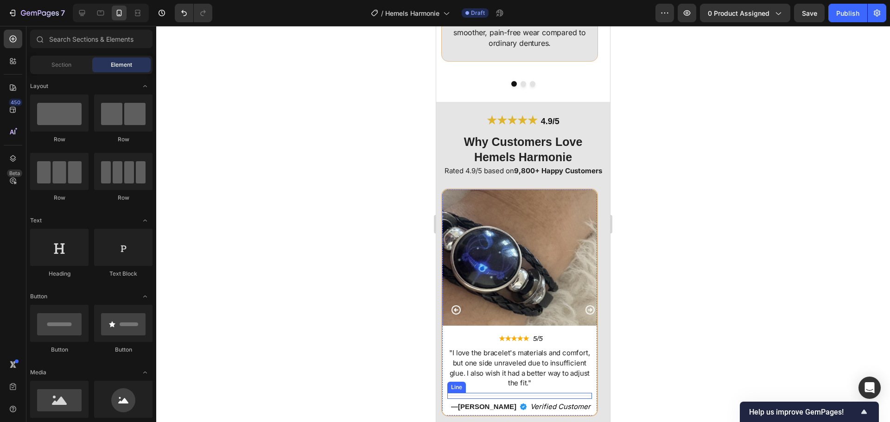
scroll to position [3019, 0]
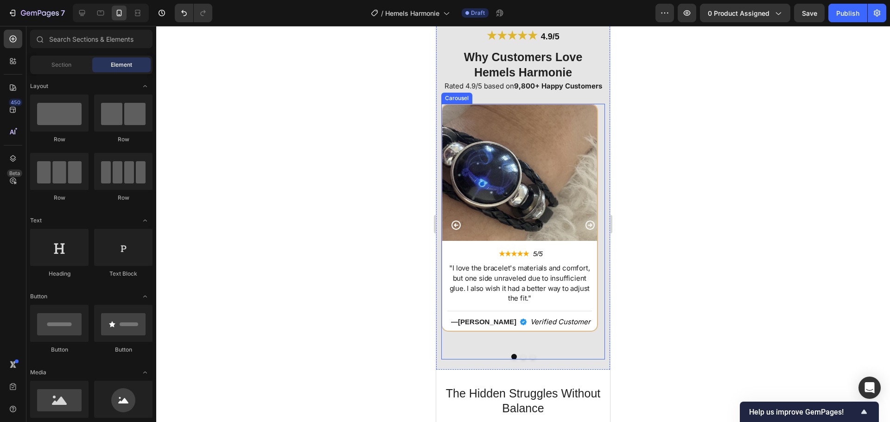
click at [585, 231] on icon "Carousel Next Arrow" at bounding box center [590, 225] width 11 height 11
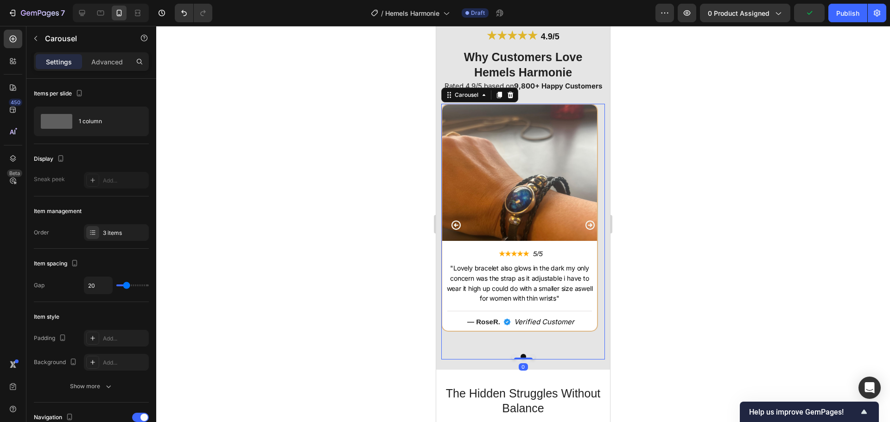
click at [585, 231] on icon "Carousel Next Arrow" at bounding box center [590, 225] width 11 height 11
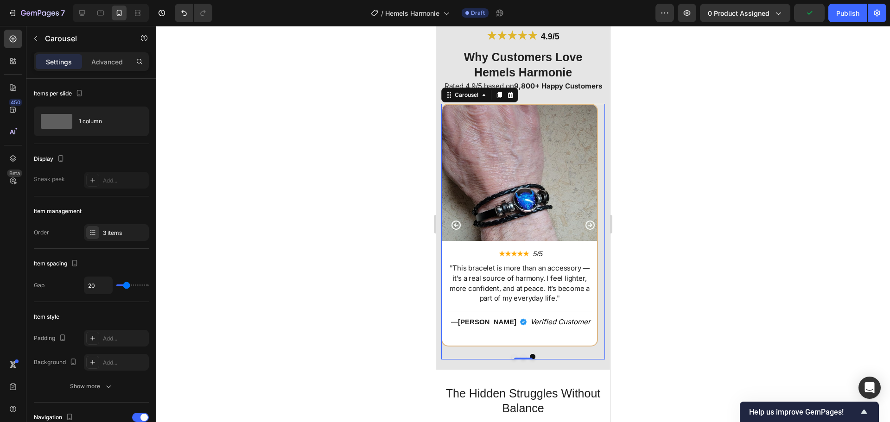
click at [339, 202] on div at bounding box center [523, 224] width 734 height 397
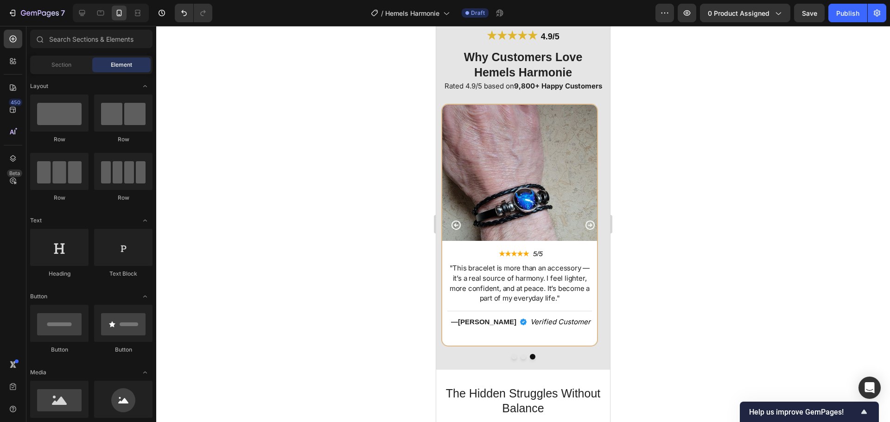
click at [742, 291] on div at bounding box center [523, 224] width 734 height 397
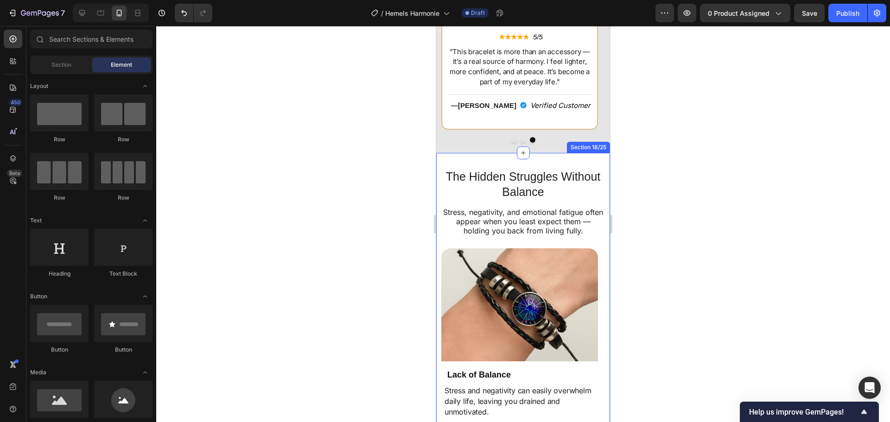
scroll to position [3344, 0]
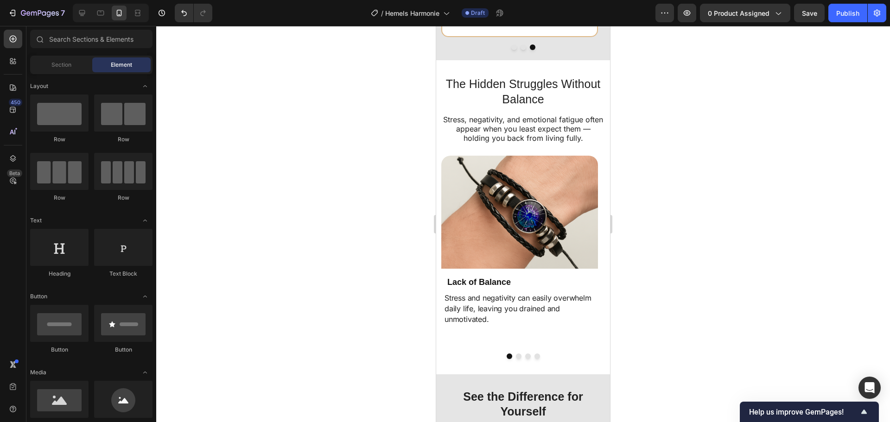
click at [73, 12] on div at bounding box center [111, 13] width 76 height 19
click at [820, 13] on button "Save" at bounding box center [809, 13] width 31 height 19
click at [77, 14] on div at bounding box center [82, 13] width 15 height 15
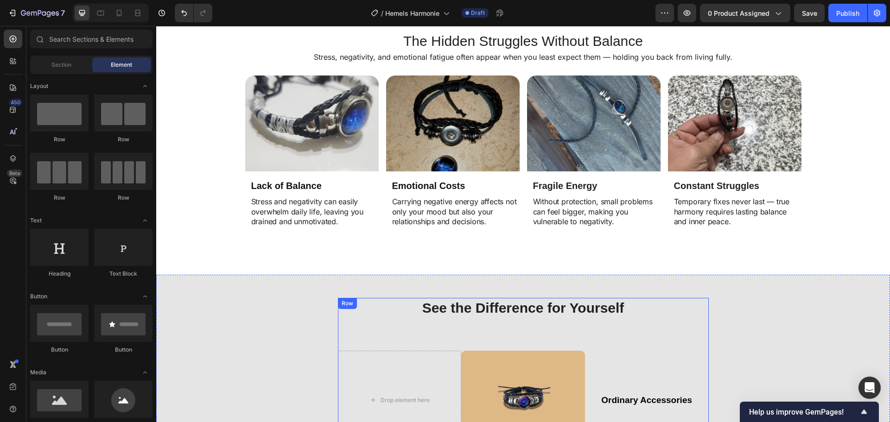
scroll to position [2524, 0]
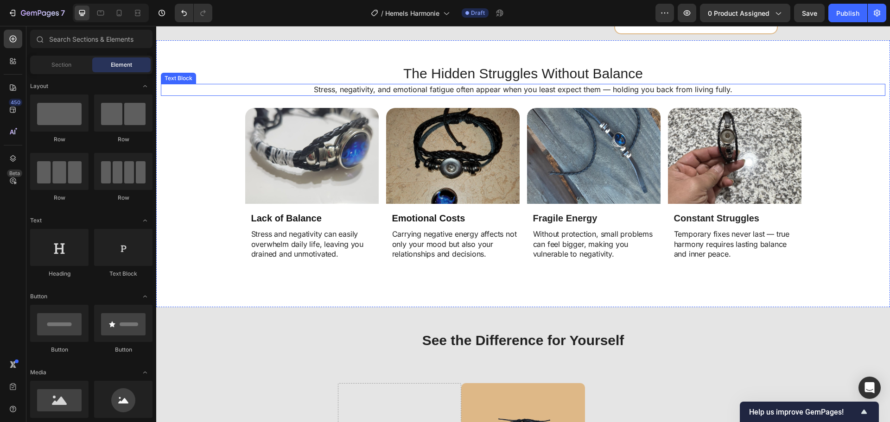
click at [222, 90] on p "Stress, negativity, and emotional fatigue often appear when you least expect th…" at bounding box center [523, 90] width 723 height 10
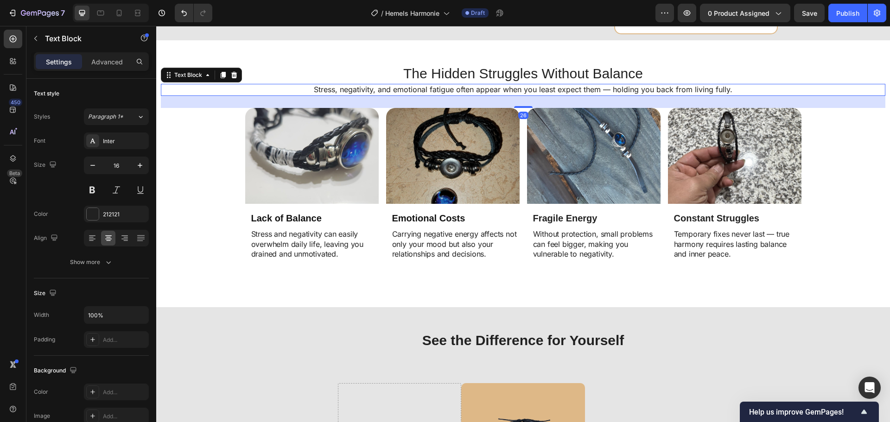
click at [190, 52] on div "The Hidden Struggles Without Balance Heading Stress, negativity, and emotional …" at bounding box center [523, 173] width 734 height 267
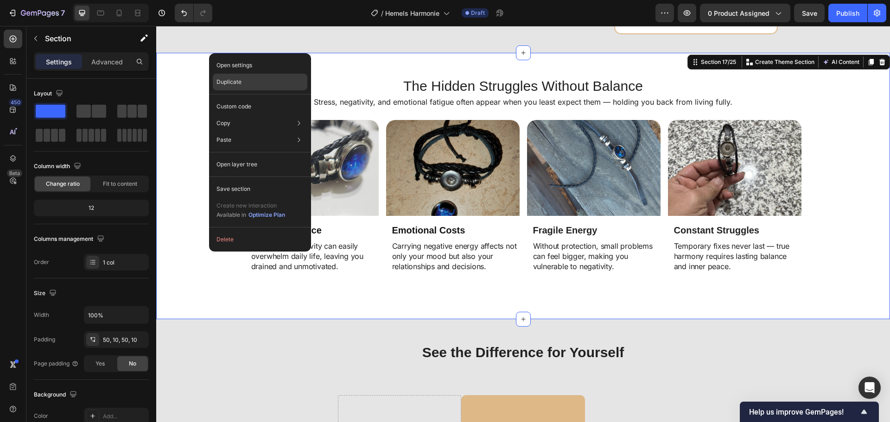
click at [254, 81] on div "Duplicate" at bounding box center [260, 82] width 95 height 17
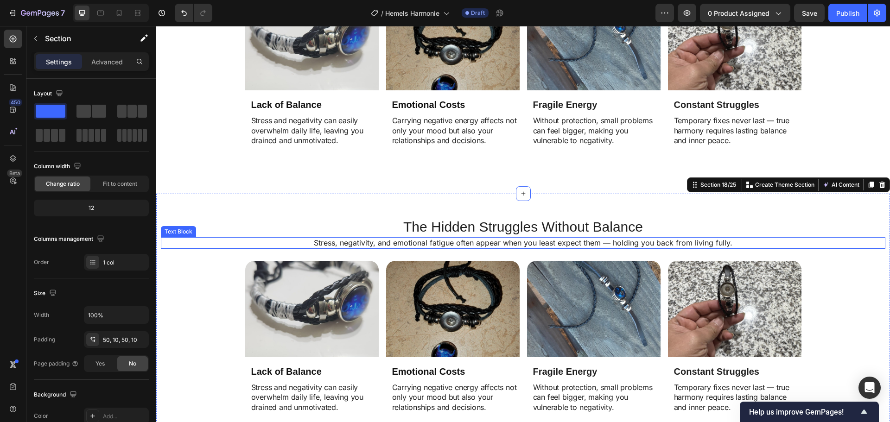
scroll to position [2726, 0]
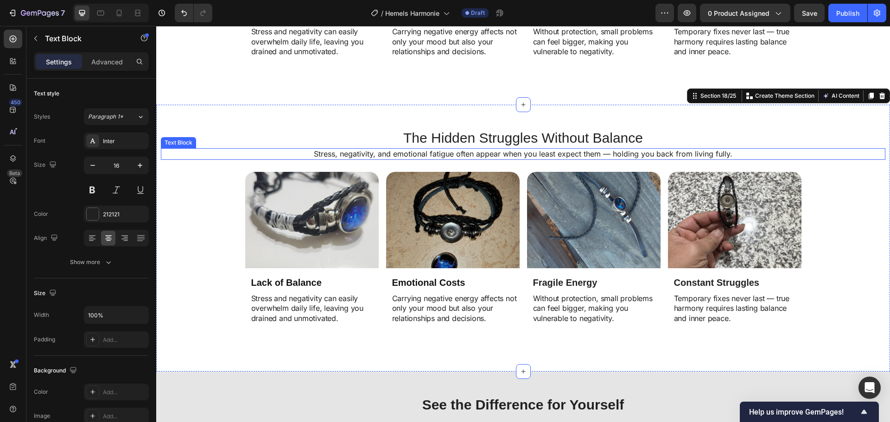
click at [176, 140] on div "Text Block" at bounding box center [179, 143] width 32 height 8
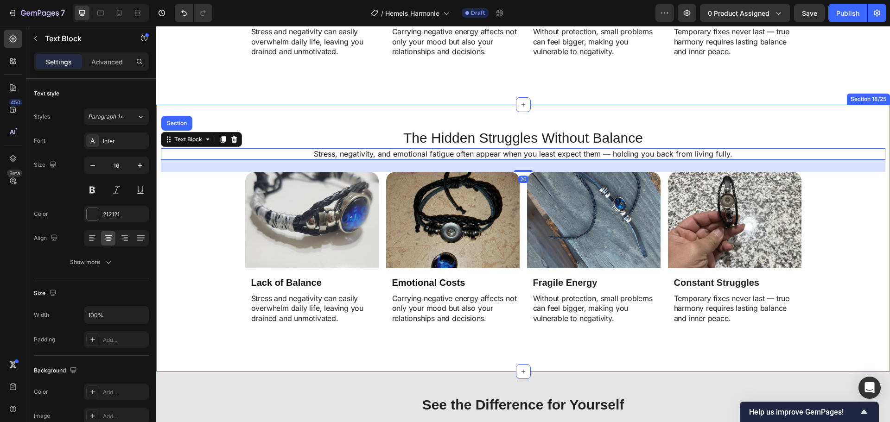
click at [219, 121] on div "The Hidden Struggles Without Balance Heading Stress, negativity, and emotional …" at bounding box center [523, 238] width 734 height 267
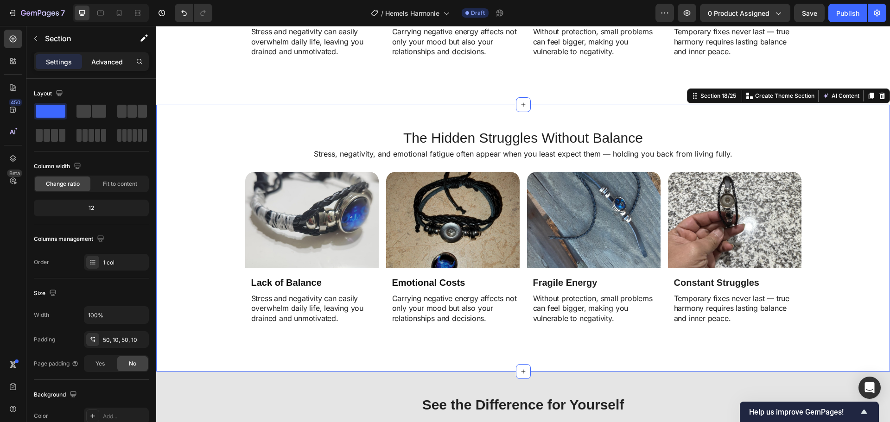
click at [117, 55] on div "Advanced" at bounding box center [107, 61] width 46 height 15
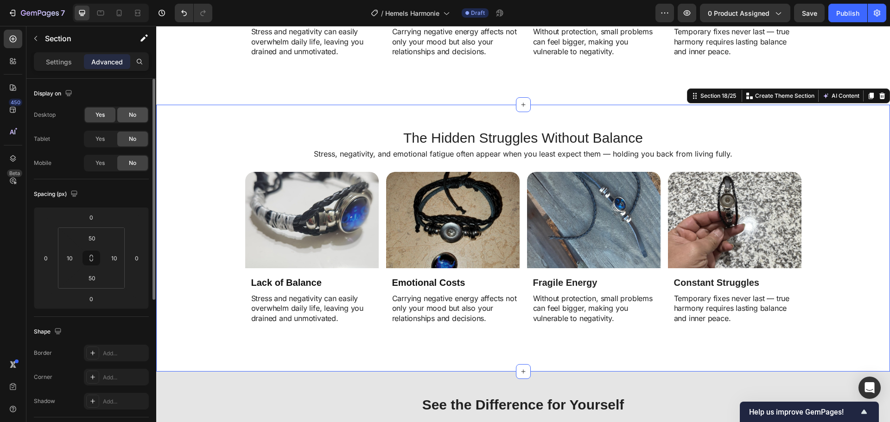
click at [125, 116] on div "No" at bounding box center [132, 115] width 31 height 15
drag, startPoint x: 107, startPoint y: 163, endPoint x: 119, endPoint y: 150, distance: 18.4
click at [108, 163] on div "Yes" at bounding box center [100, 163] width 31 height 15
click at [132, 114] on span "No" at bounding box center [132, 115] width 7 height 8
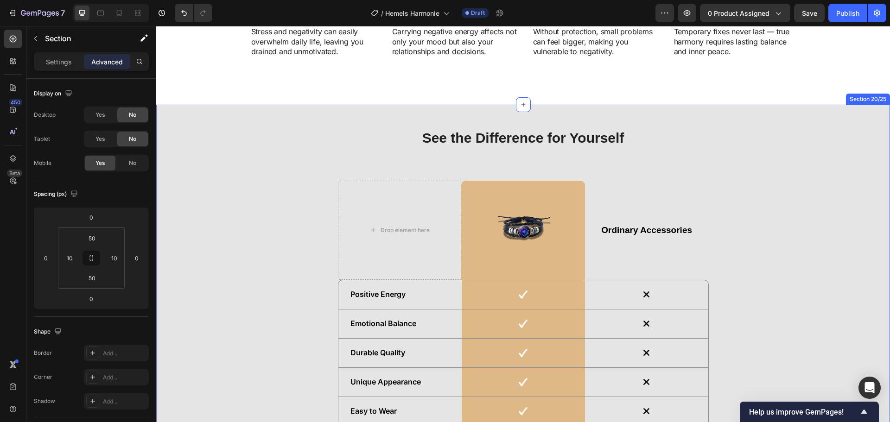
click at [232, 143] on div "See the Difference for Yourself Heading Drop element here Image Row Ordinary Ac…" at bounding box center [523, 313] width 725 height 370
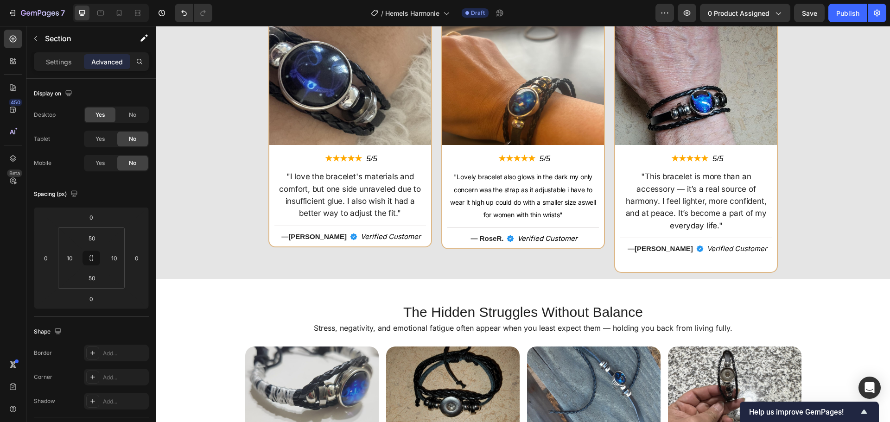
scroll to position [2216, 0]
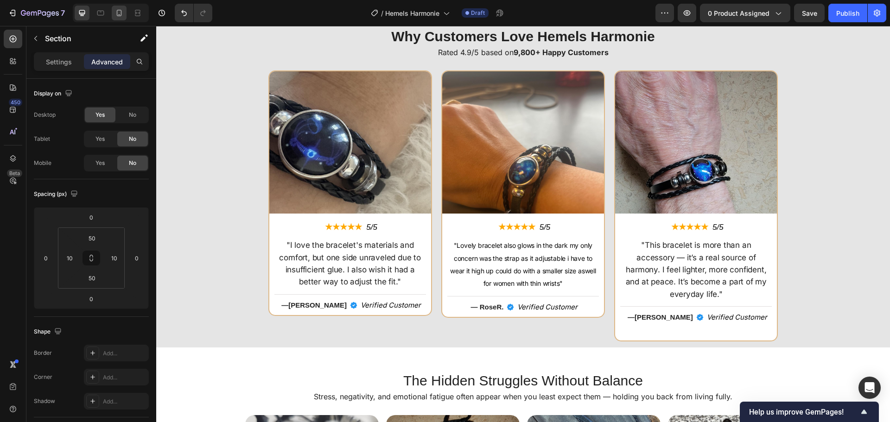
click at [115, 9] on icon at bounding box center [119, 12] width 9 height 9
type input "30"
type input "15"
type input "30"
type input "15"
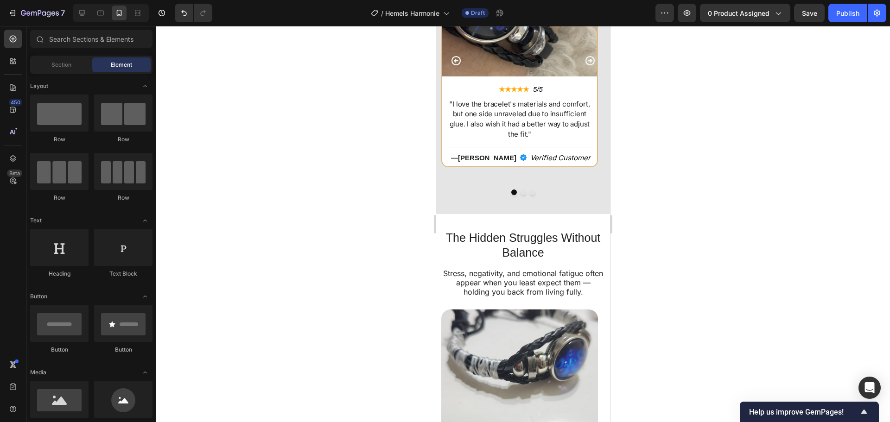
scroll to position [3168, 0]
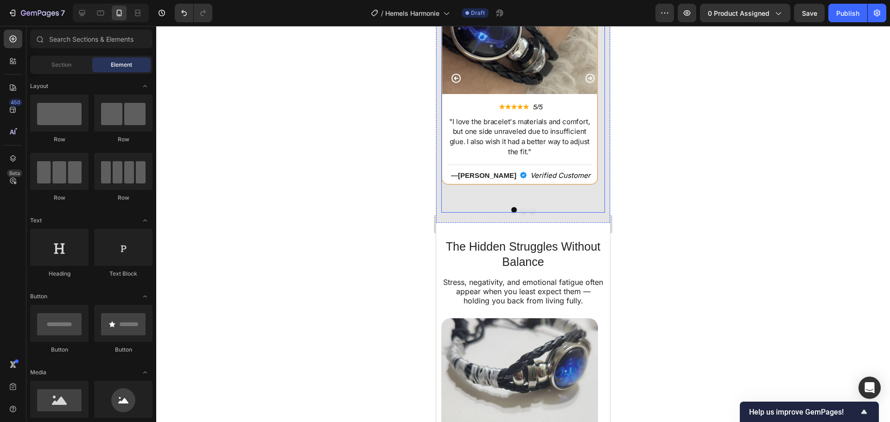
click at [464, 200] on div "Image ★★★★★ Text Block 5/5 Text Block Row "I love the bracelet's materials and …" at bounding box center [519, 78] width 157 height 243
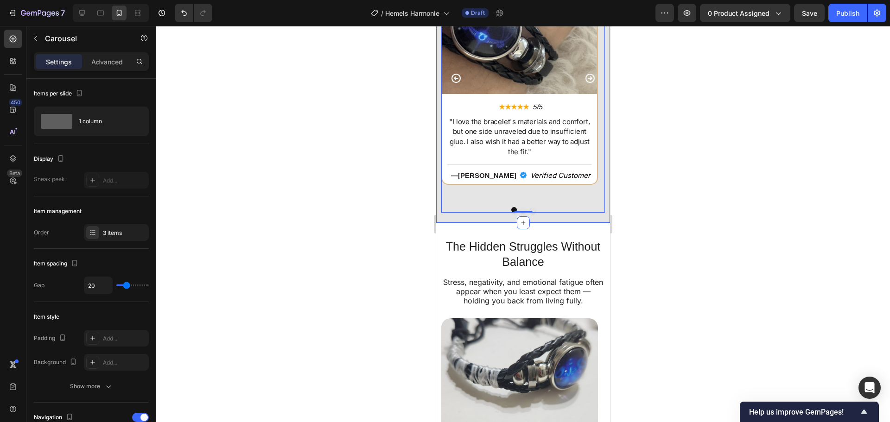
click at [449, 223] on div "★★★★★ 4.9/5 Heading Why Customers Love Hemels Harmonie Heading Rated 4.9/5 base…" at bounding box center [523, 46] width 174 height 353
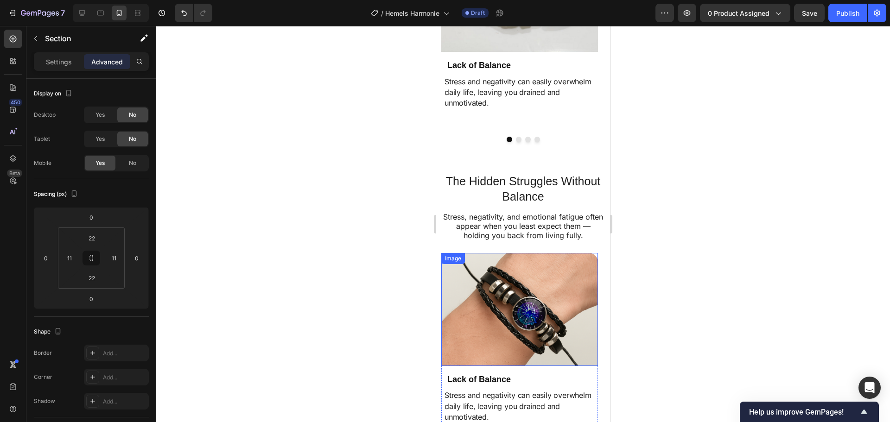
scroll to position [3632, 0]
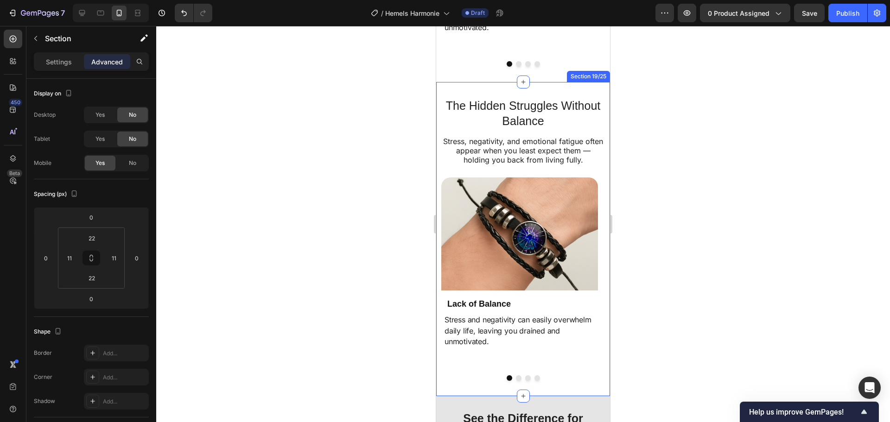
click at [443, 90] on div "The Hidden Struggles Without Balance Heading Stress, negativity, and emotional …" at bounding box center [523, 239] width 174 height 314
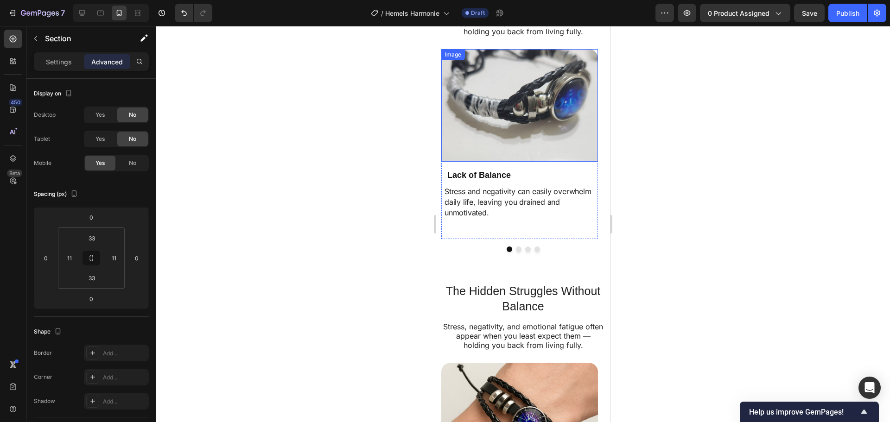
scroll to position [3585, 0]
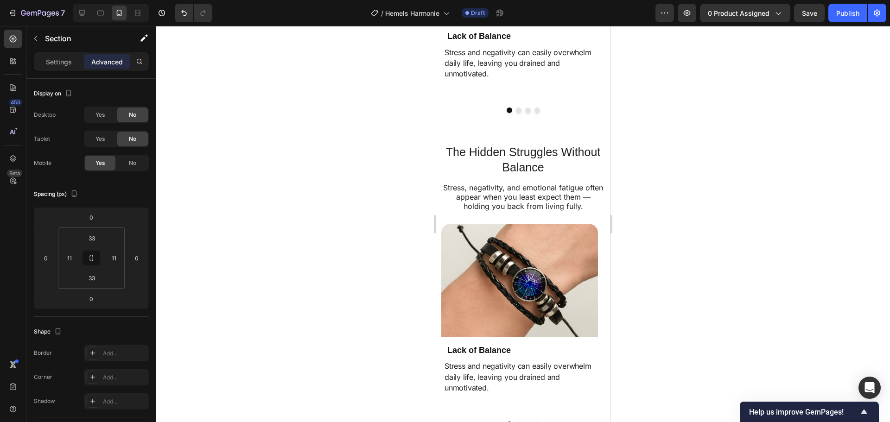
click at [484, 140] on div "The Hidden Struggles Without Balance Heading Stress, negativity, and emotional …" at bounding box center [523, 285] width 174 height 314
click at [440, 171] on div "The Hidden Struggles Without Balance Heading Stress, negativity, and emotional …" at bounding box center [523, 285] width 174 height 314
click at [480, 137] on div "The Hidden Struggles Without Balance Heading Stress, negativity, and emotional …" at bounding box center [523, 285] width 174 height 314
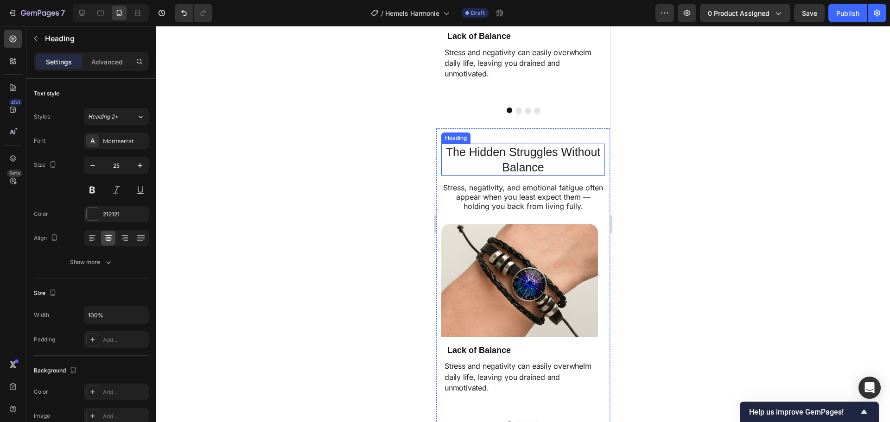
click at [476, 144] on h2 "The Hidden Struggles Without Balance" at bounding box center [523, 160] width 164 height 32
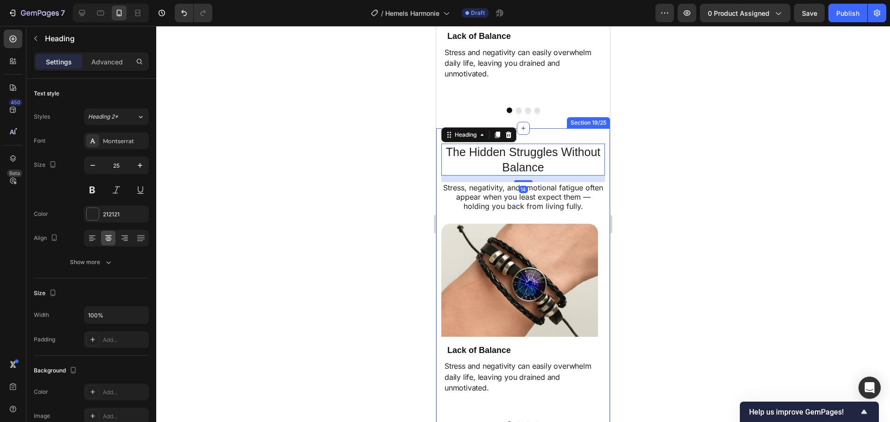
click at [529, 138] on div "The Hidden Struggles Without Balance Heading 14 Stress, negativity, and emotion…" at bounding box center [523, 285] width 174 height 314
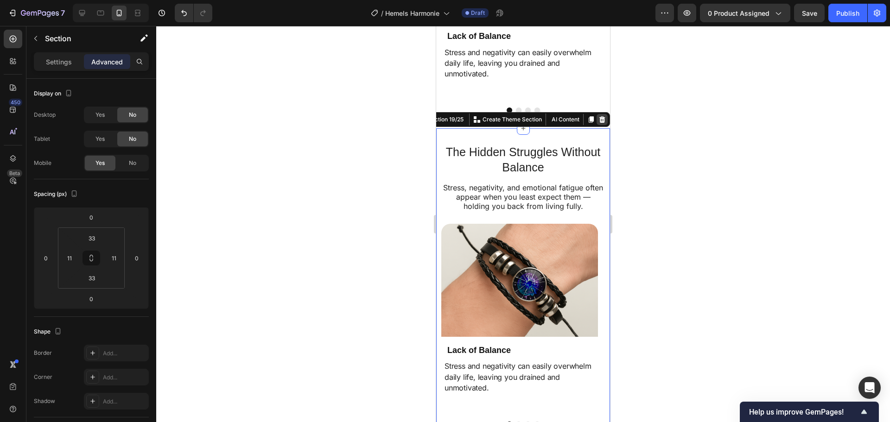
click at [600, 119] on icon at bounding box center [603, 119] width 6 height 6
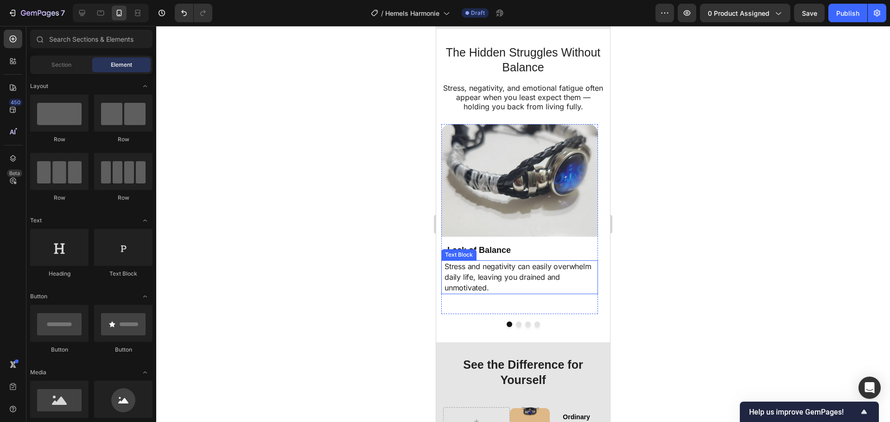
scroll to position [3261, 0]
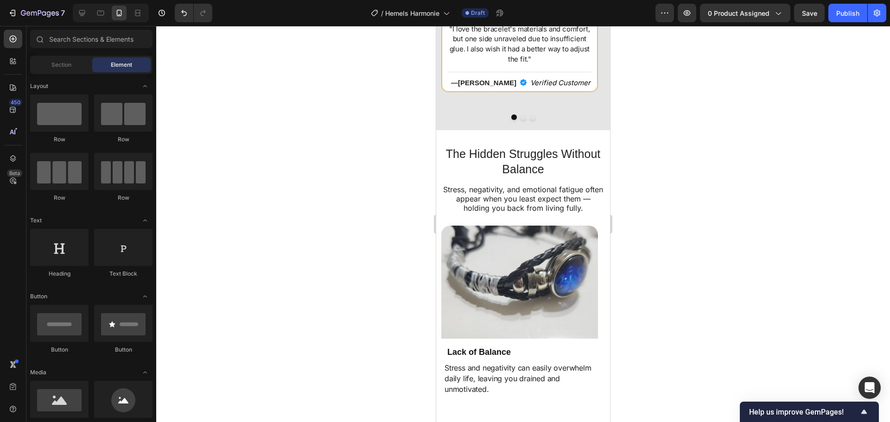
click at [393, 208] on div at bounding box center [523, 224] width 734 height 397
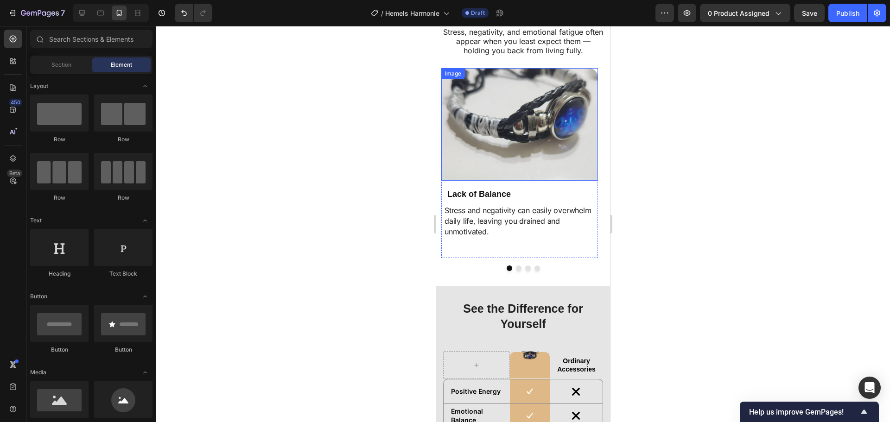
scroll to position [3307, 0]
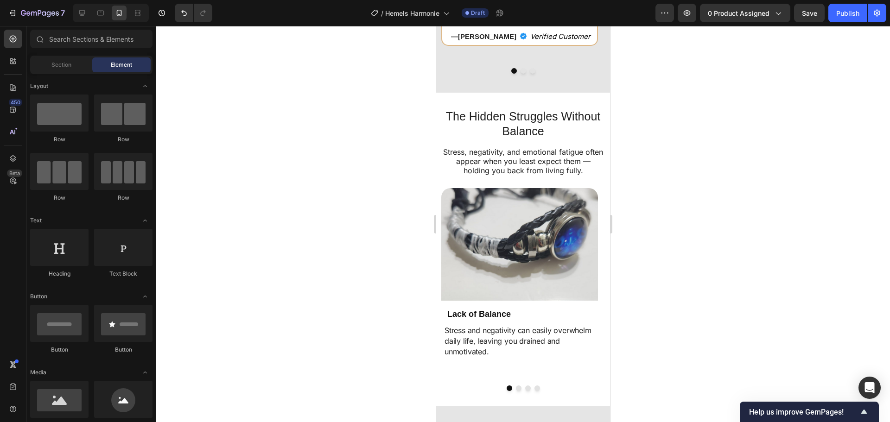
click at [410, 211] on div at bounding box center [523, 224] width 734 height 397
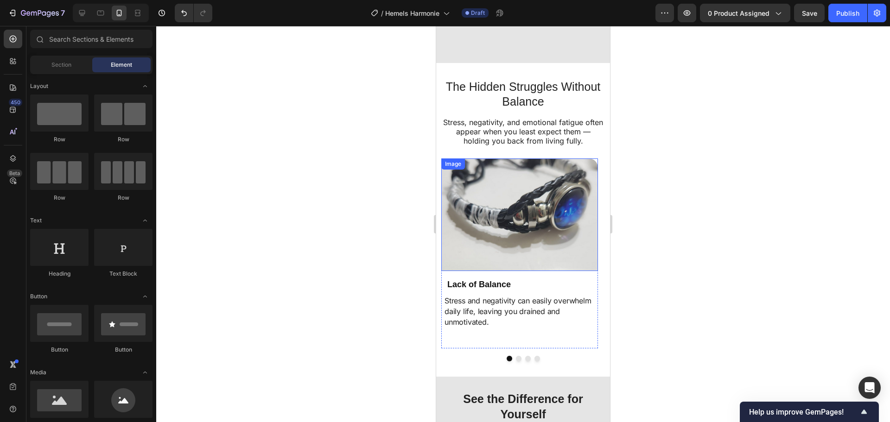
scroll to position [3400, 0]
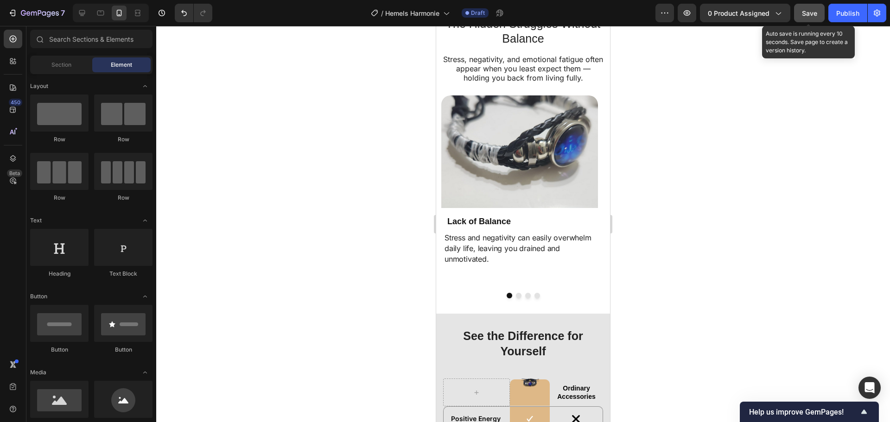
click at [818, 9] on span "Save" at bounding box center [809, 13] width 15 height 8
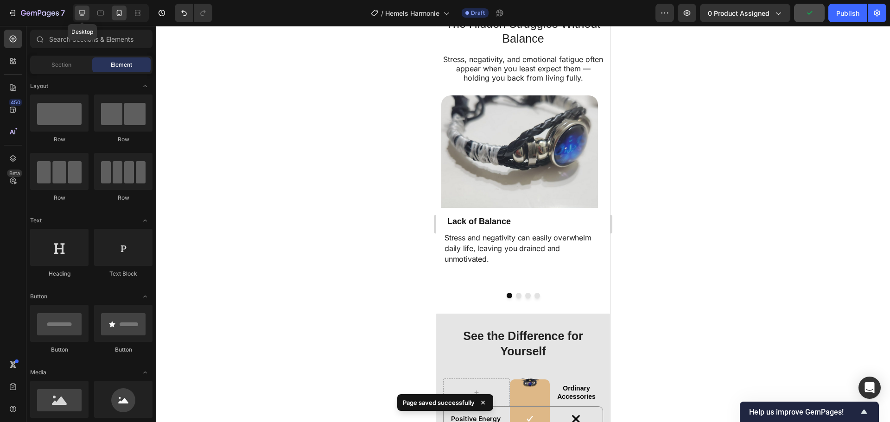
click at [86, 8] on div at bounding box center [82, 13] width 15 height 15
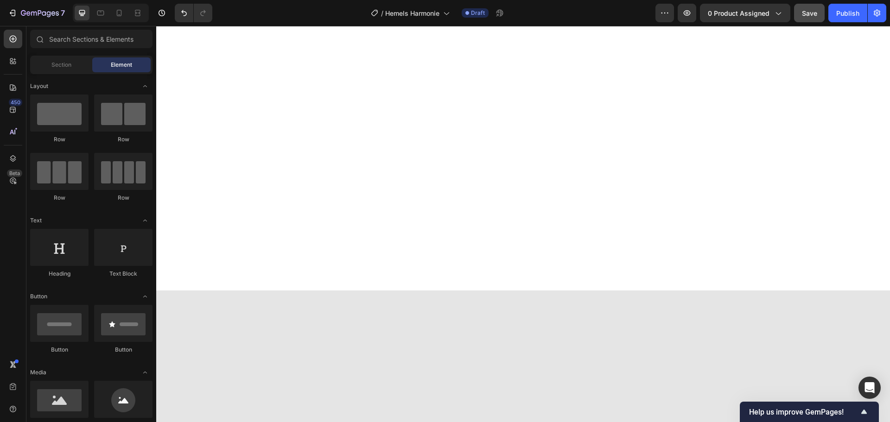
scroll to position [570, 0]
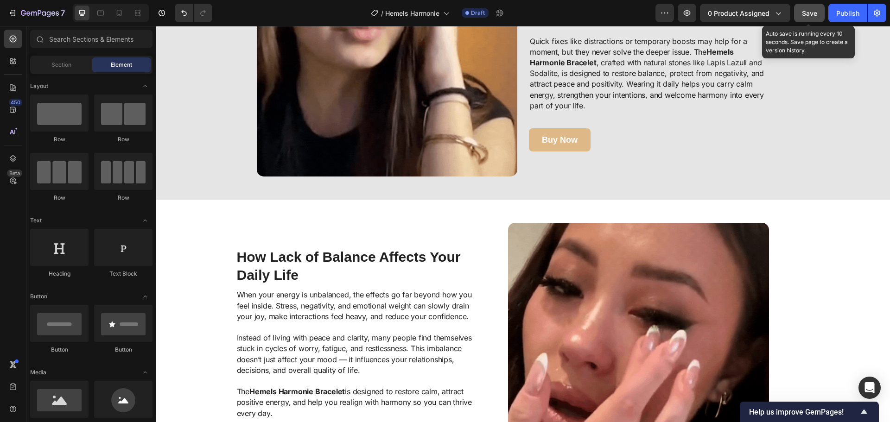
click at [804, 16] on span "Save" at bounding box center [809, 13] width 15 height 8
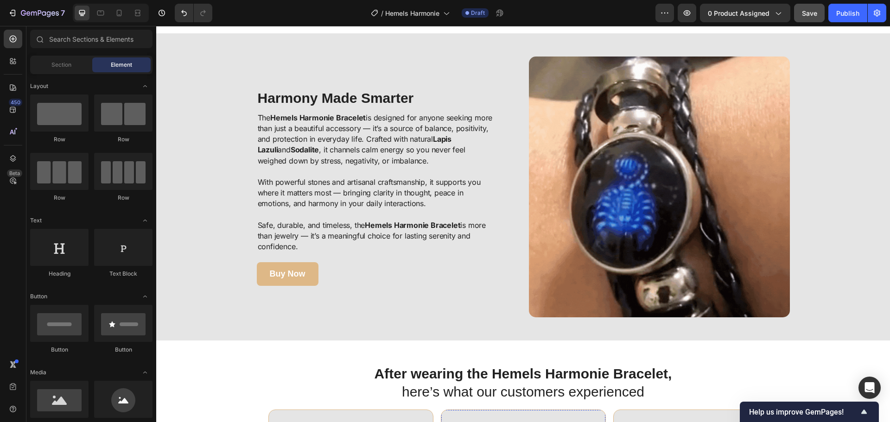
scroll to position [1637, 0]
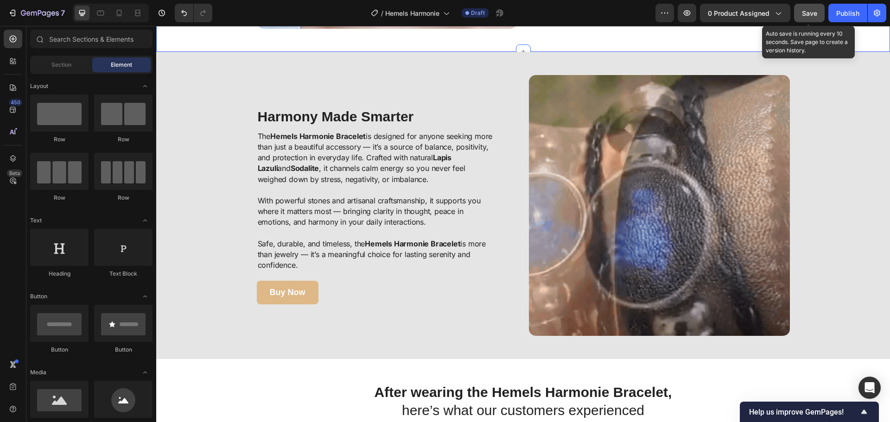
drag, startPoint x: 808, startPoint y: 21, endPoint x: 792, endPoint y: 25, distance: 17.0
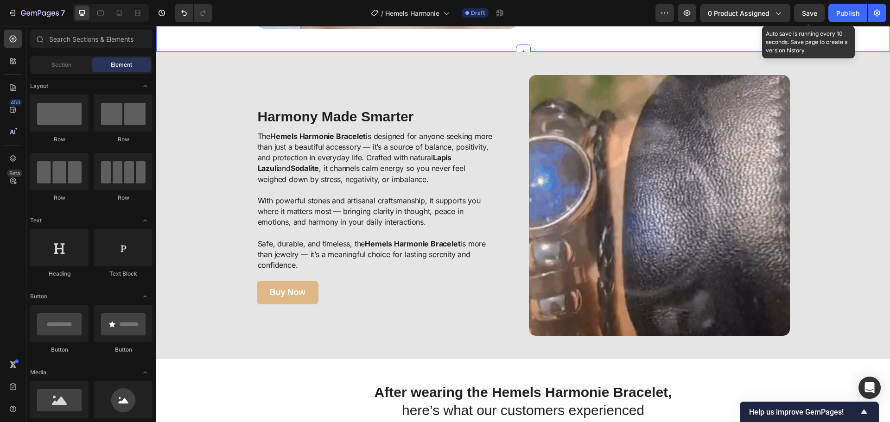
click at [810, 20] on button "Save" at bounding box center [809, 13] width 31 height 19
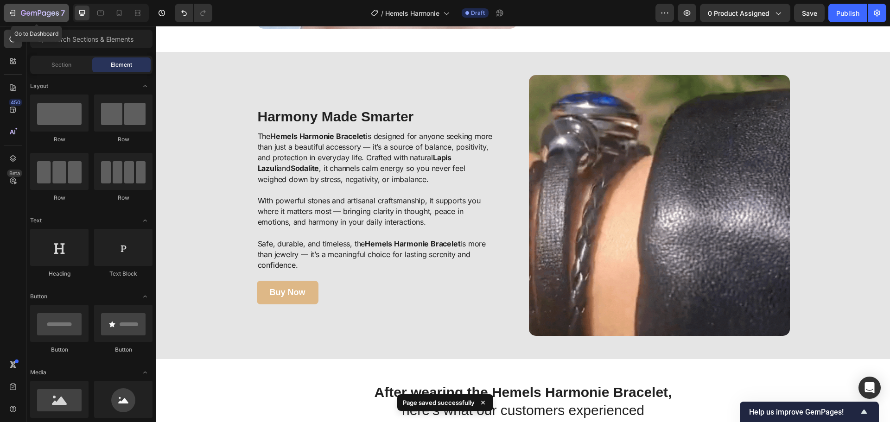
click at [42, 8] on div "7" at bounding box center [43, 12] width 44 height 11
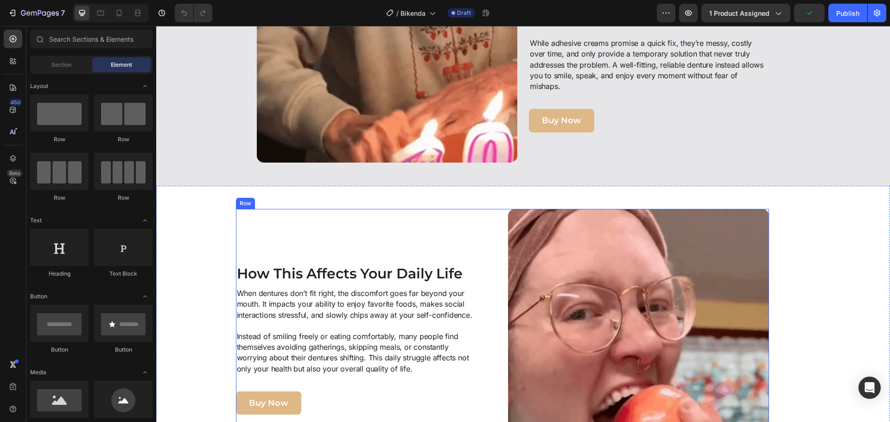
scroll to position [510, 0]
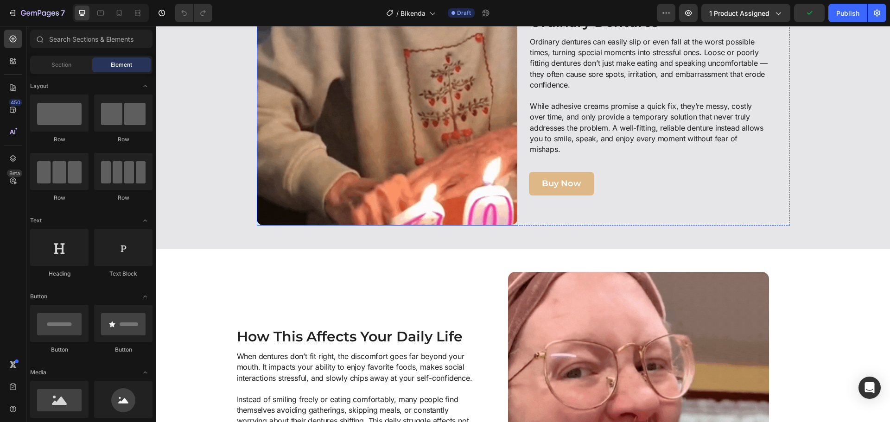
click at [385, 196] on img at bounding box center [387, 95] width 261 height 261
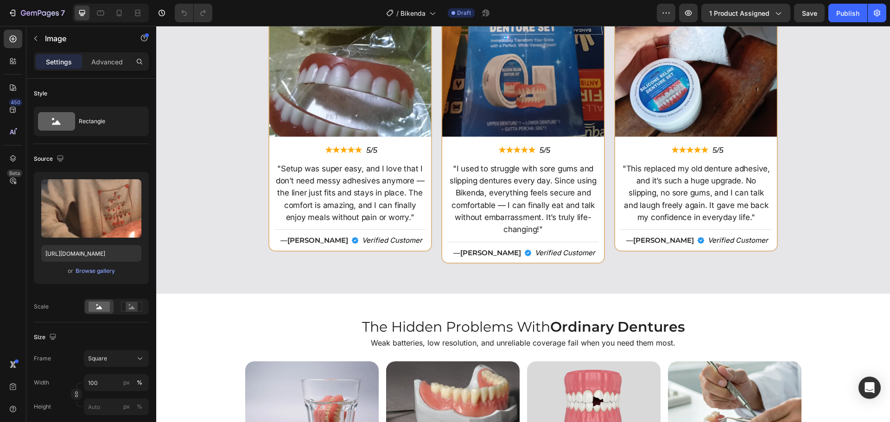
scroll to position [2226, 0]
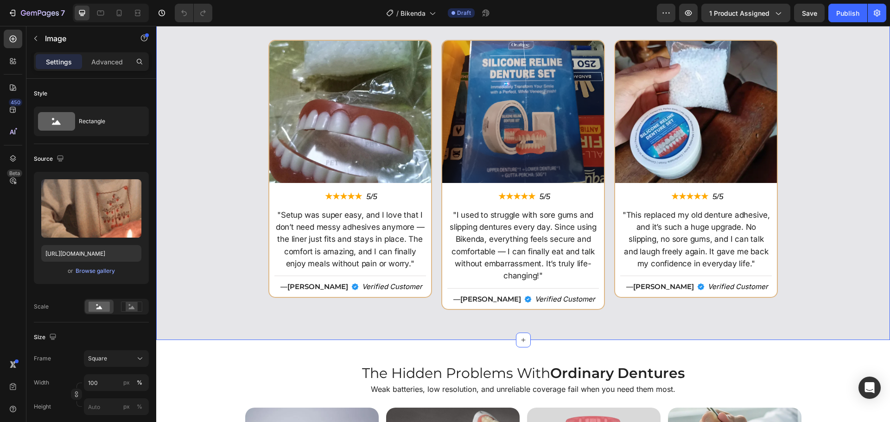
click at [818, 279] on div "Image ★★★★★ Text Block 5/5 Text Block Row "Setup was super easy, and I love tha…" at bounding box center [523, 178] width 725 height 277
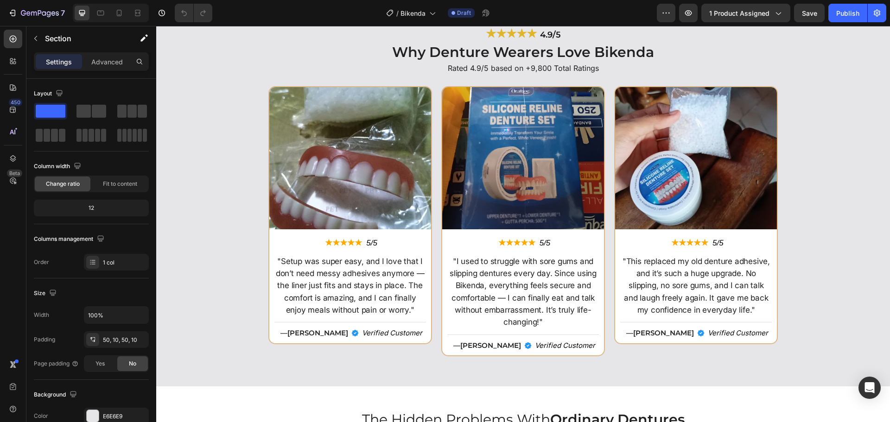
scroll to position [2319, 0]
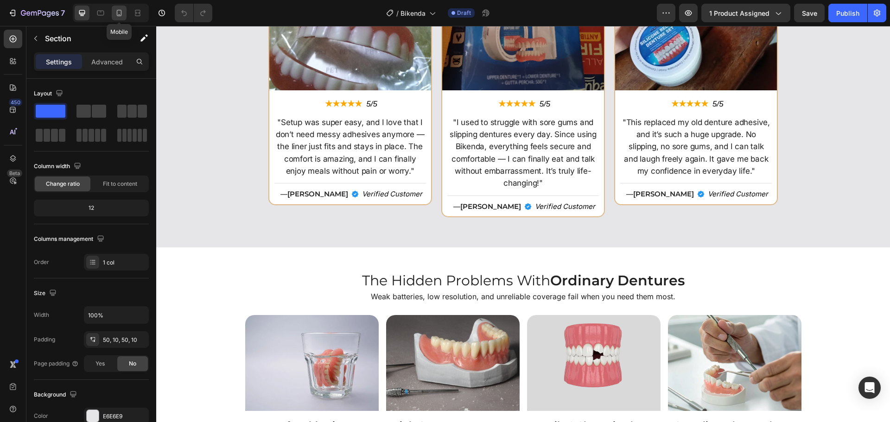
click at [119, 9] on icon at bounding box center [119, 12] width 9 height 9
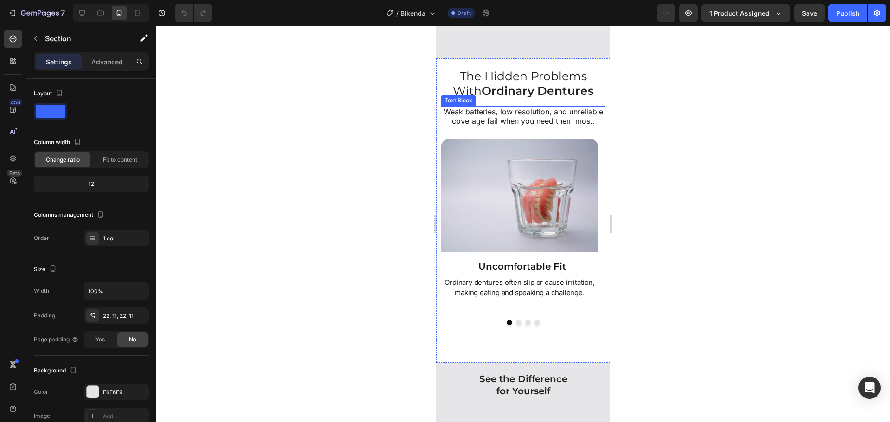
scroll to position [3014, 0]
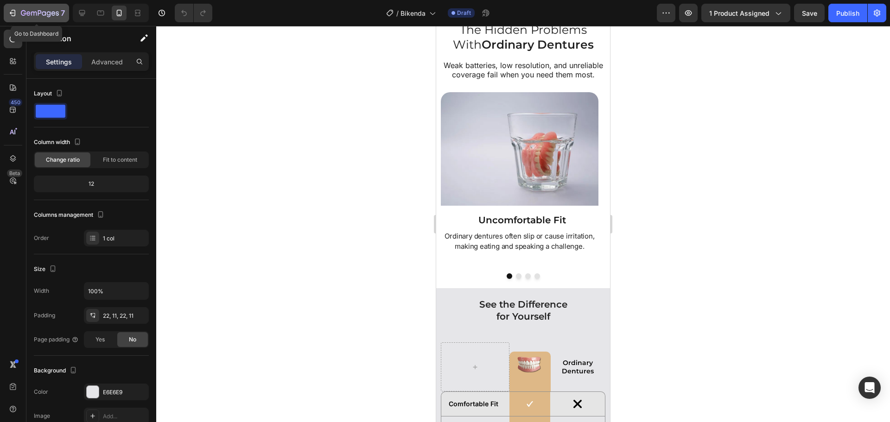
click at [21, 13] on icon "button" at bounding box center [23, 13] width 5 height 6
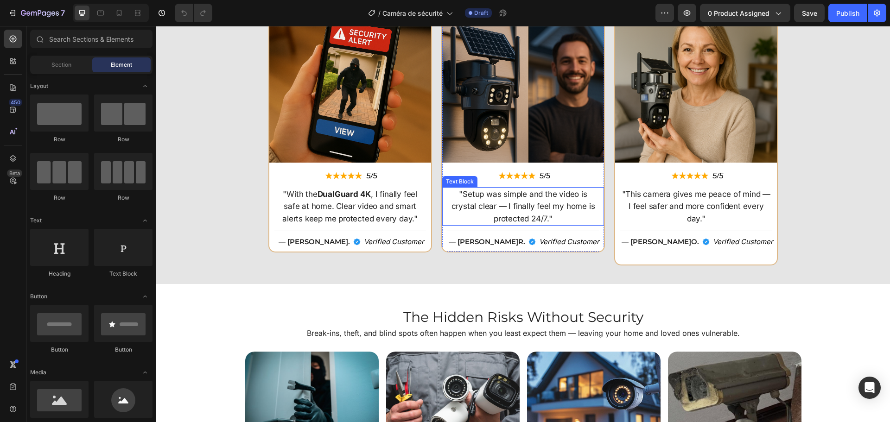
scroll to position [2226, 0]
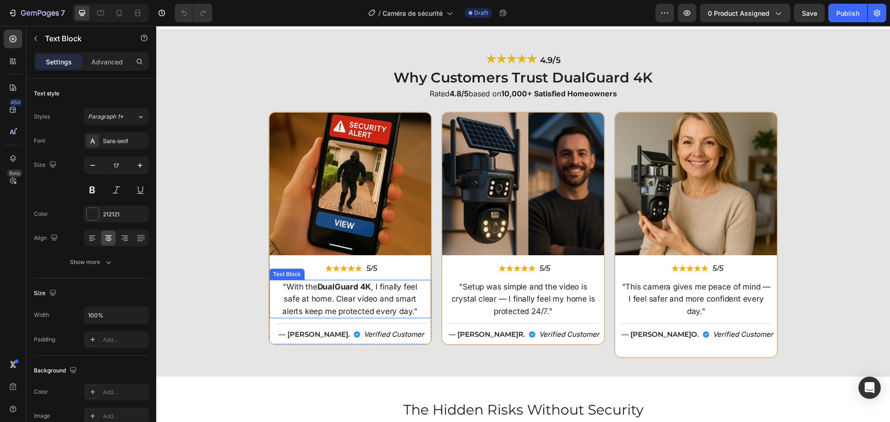
click at [281, 287] on p ""With the DualGuard 4K , I finally feel safe at home. Clear video and smart ale…" at bounding box center [350, 299] width 150 height 37
click at [197, 202] on div "Image ★★★★★ Text Block 5/5 Text Block Row "With the DualGuard 4K , I finally fe…" at bounding box center [523, 235] width 725 height 247
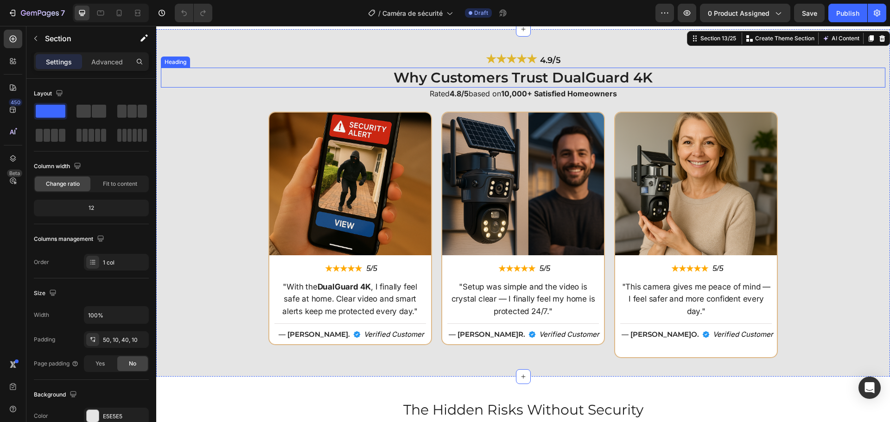
click at [457, 75] on h2 "Why Customers Trust DualGuard 4K" at bounding box center [523, 78] width 725 height 20
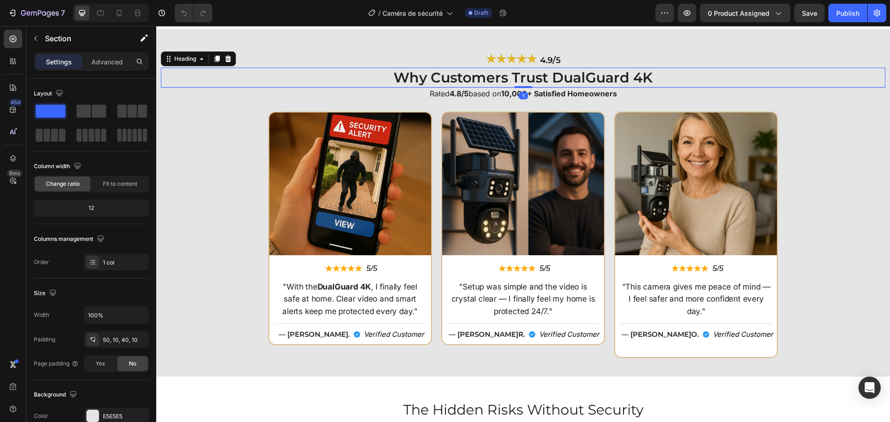
click at [457, 75] on h2 "Why Customers Trust DualGuard 4K" at bounding box center [523, 78] width 725 height 20
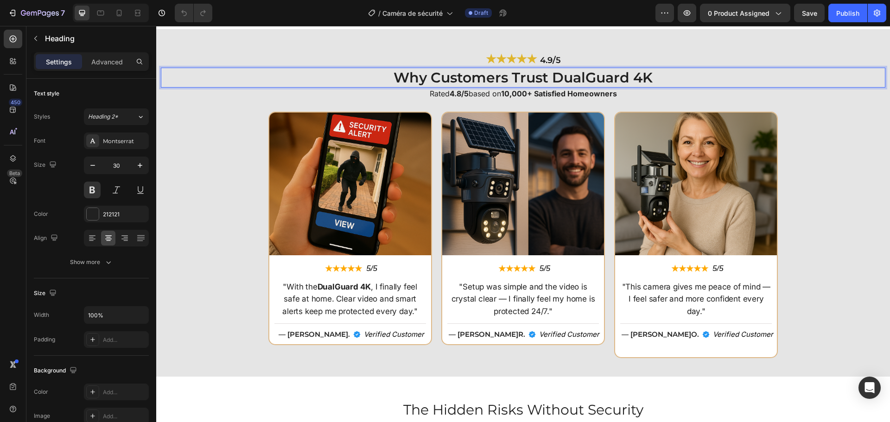
click at [562, 75] on p "Why Customers Trust DualGuard 4K" at bounding box center [523, 78] width 723 height 18
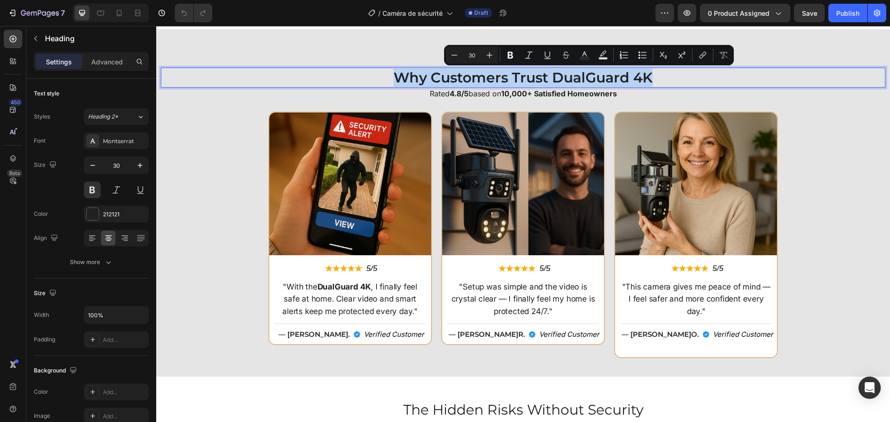
click at [562, 75] on p "Why Customers Trust DualGuard 4K" at bounding box center [523, 78] width 723 height 18
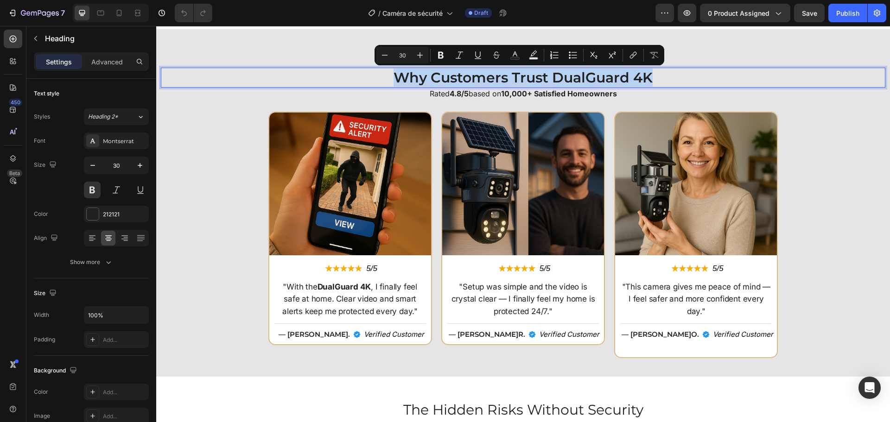
click at [562, 75] on p "Why Customers Trust DualGuard 4K" at bounding box center [523, 78] width 723 height 18
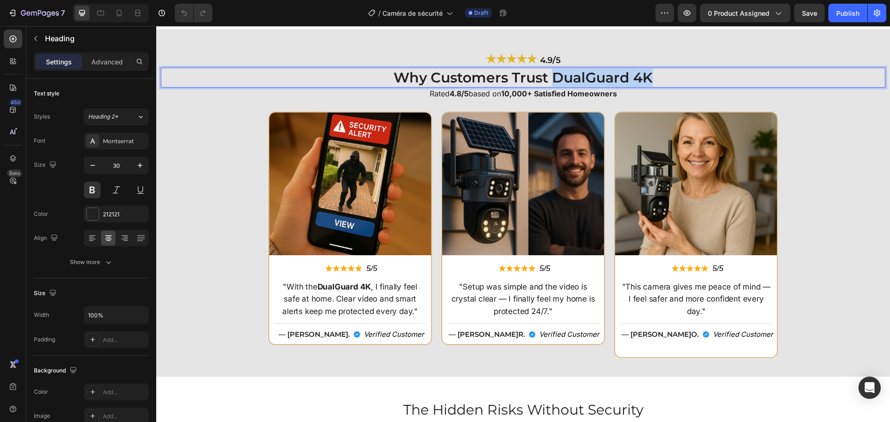
drag, startPoint x: 553, startPoint y: 75, endPoint x: 659, endPoint y: 76, distance: 105.7
click at [659, 76] on p "Why Customers Trust DualGuard 4K" at bounding box center [523, 78] width 723 height 18
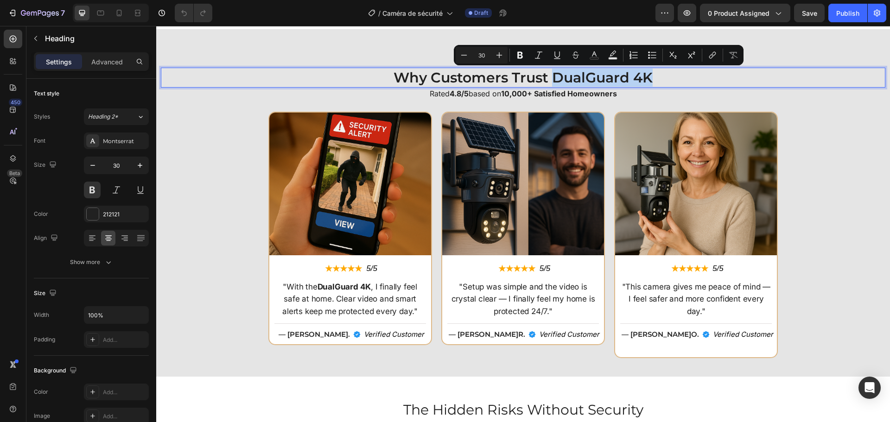
copy p "DualGuard 4K"
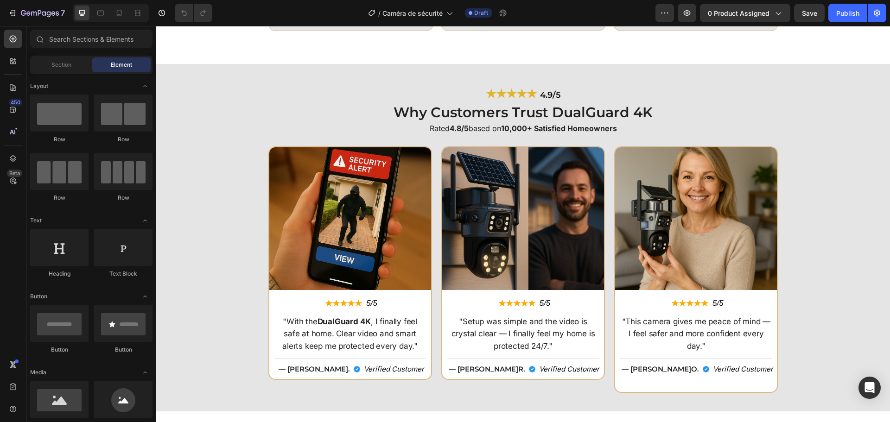
scroll to position [2182, 0]
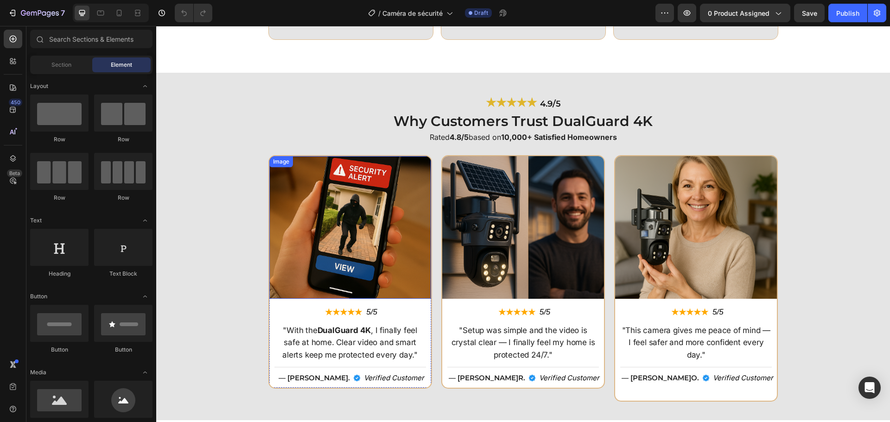
click at [334, 267] on img at bounding box center [350, 227] width 162 height 142
